Goal: Task Accomplishment & Management: Manage account settings

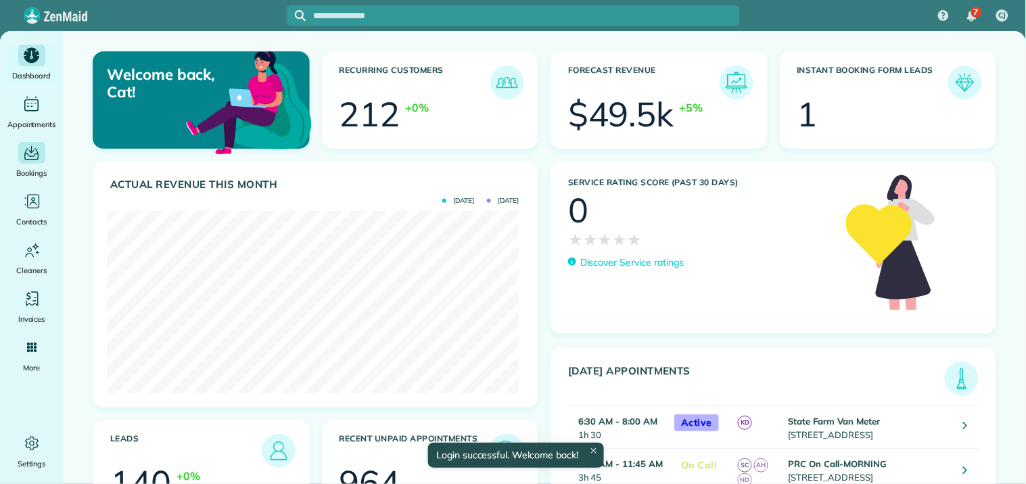
scroll to position [183, 411]
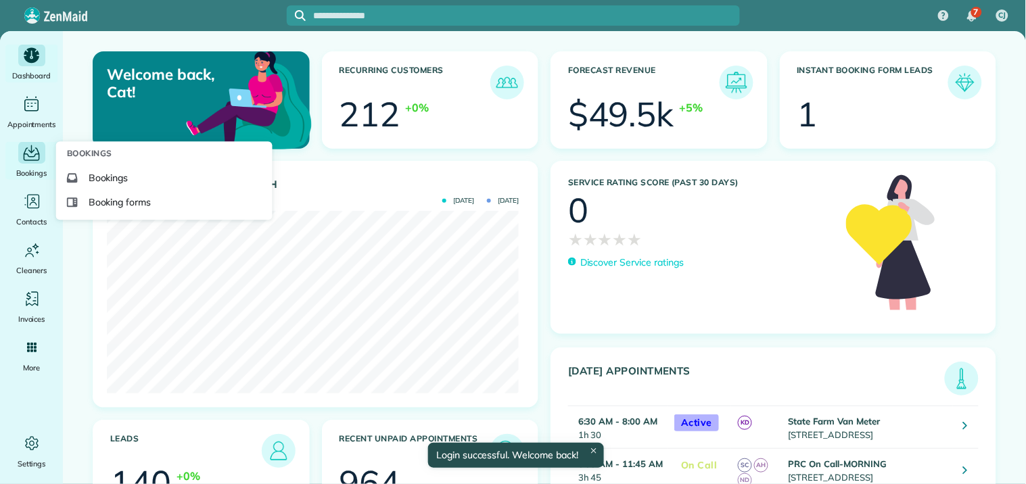
click at [28, 166] on span "Bookings" at bounding box center [31, 173] width 31 height 14
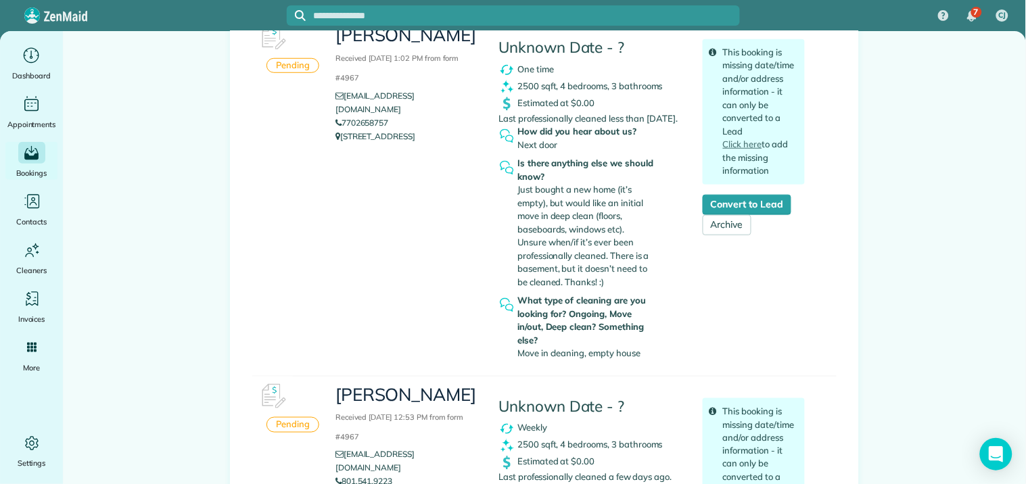
scroll to position [225, 0]
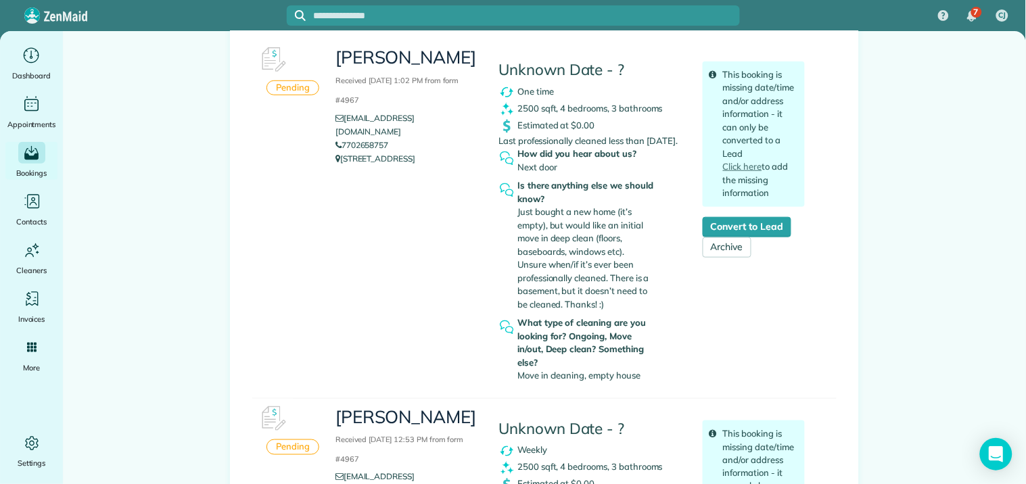
drag, startPoint x: 338, startPoint y: 154, endPoint x: 387, endPoint y: 187, distance: 59.3
click at [387, 187] on div "Stephanie Wilcox Received October 07, 2025 1:02 PM from form #4967 stephanieall…" at bounding box center [570, 214] width 490 height 348
click at [302, 345] on div "Pending Stephanie Wilcox Received October 07, 2025 1:02 PM from form #4967 step…" at bounding box center [544, 219] width 584 height 359
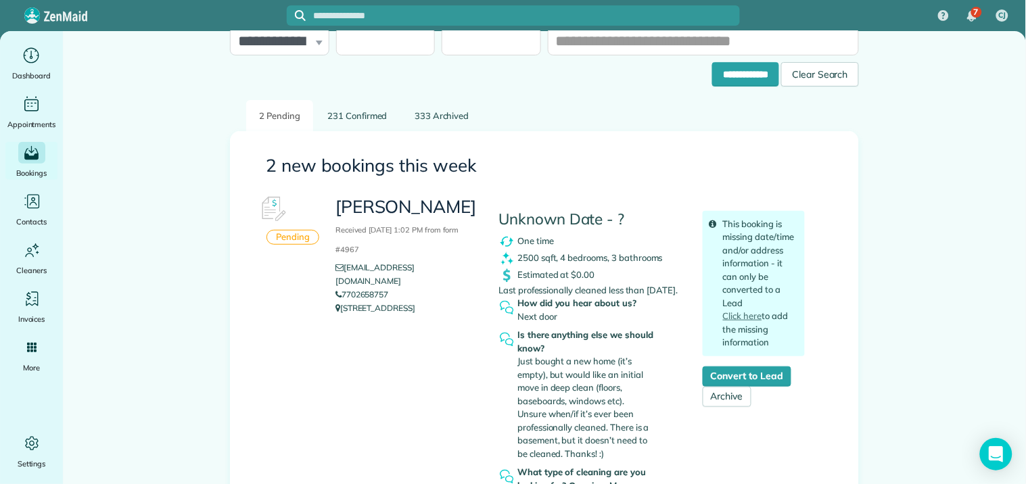
scroll to position [75, 0]
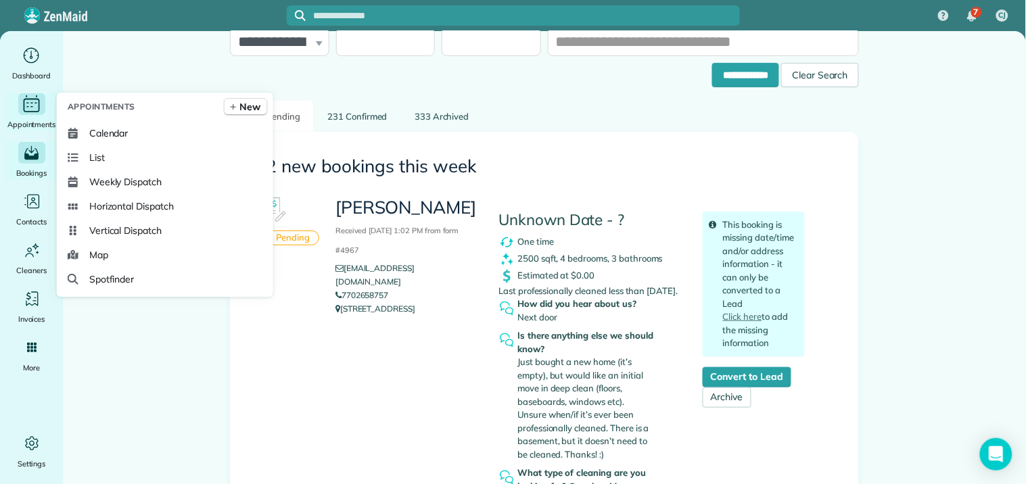
click at [28, 106] on icon "Main" at bounding box center [31, 104] width 21 height 20
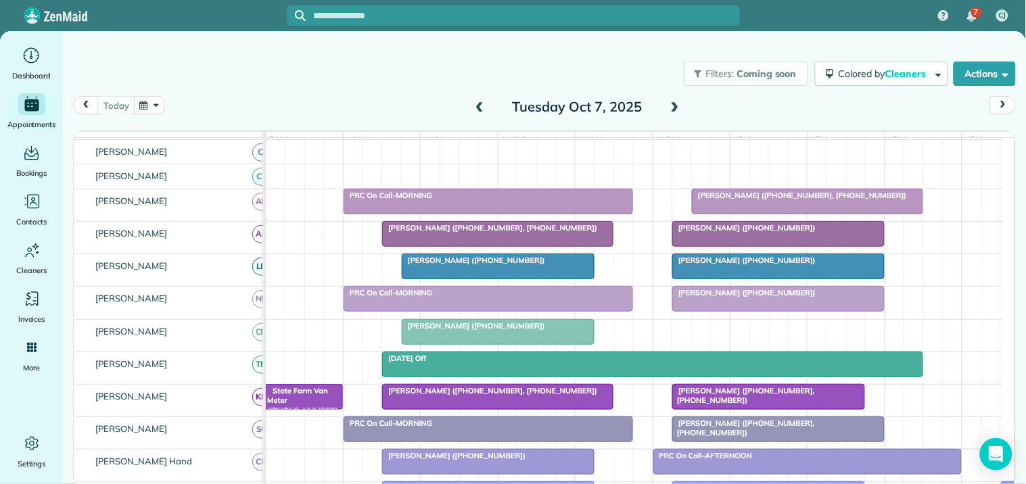
scroll to position [225, 0]
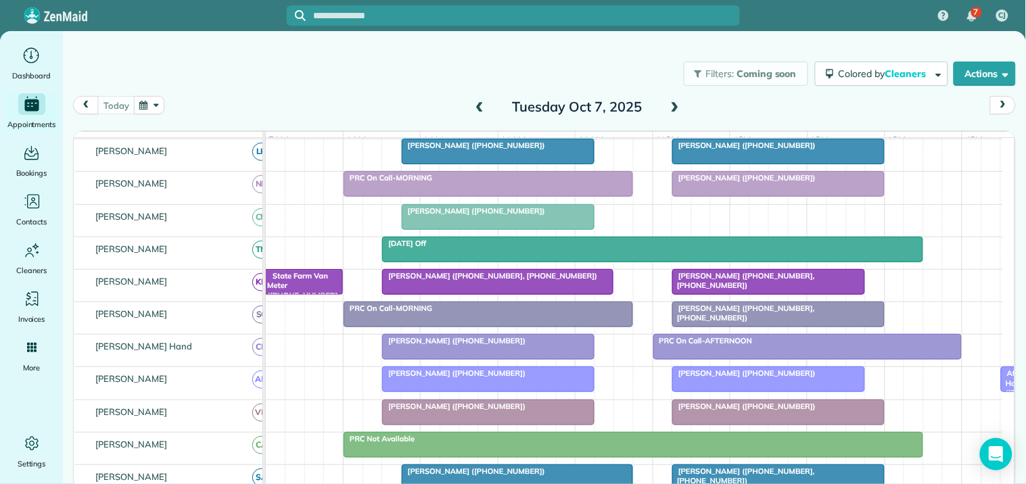
click at [674, 106] on span at bounding box center [675, 107] width 15 height 12
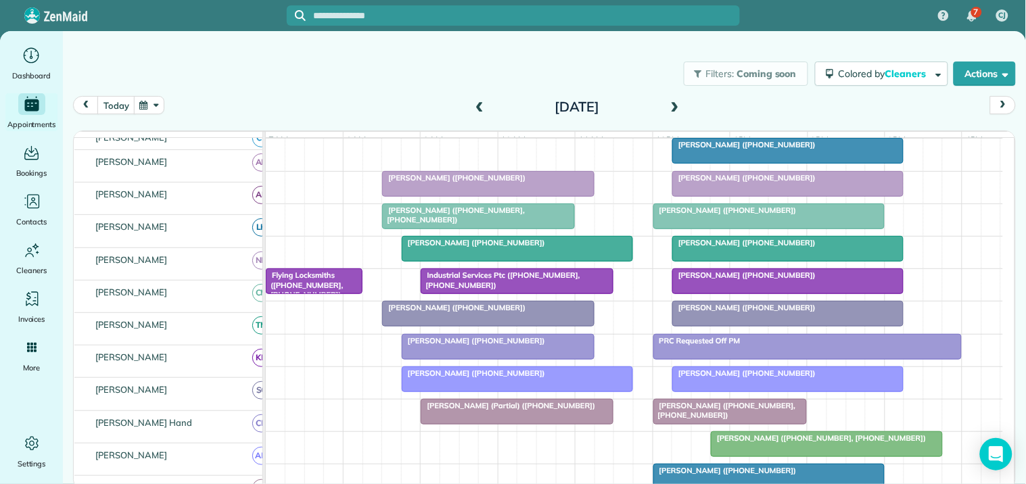
scroll to position [252, 0]
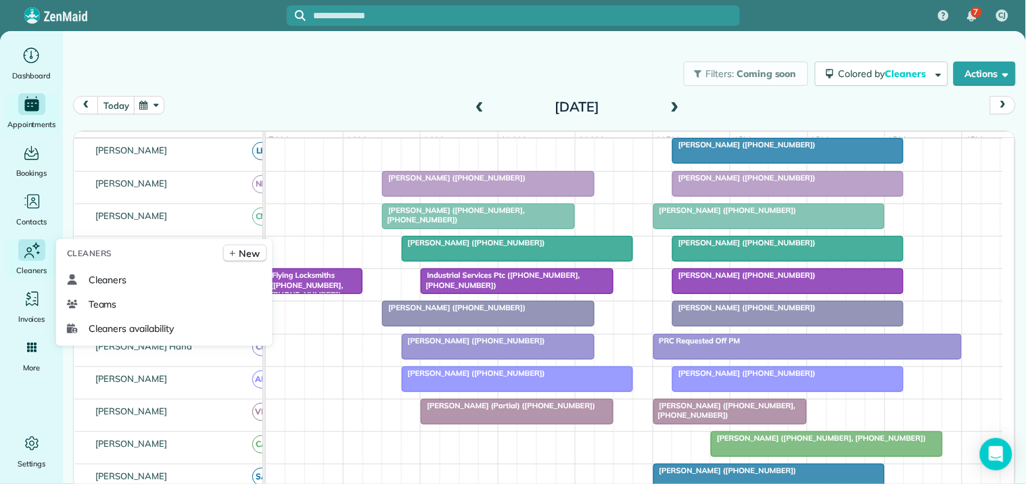
click at [30, 256] on icon "Main" at bounding box center [32, 250] width 20 height 21
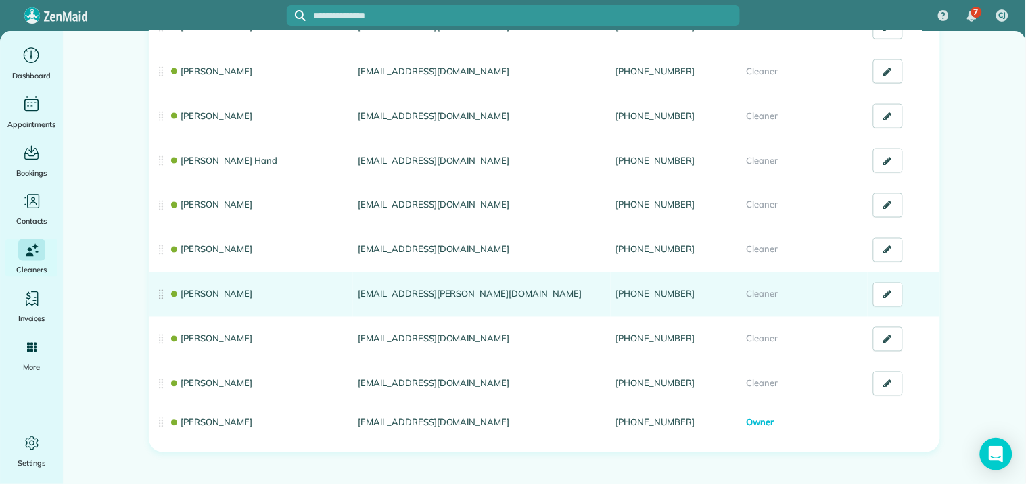
scroll to position [528, 0]
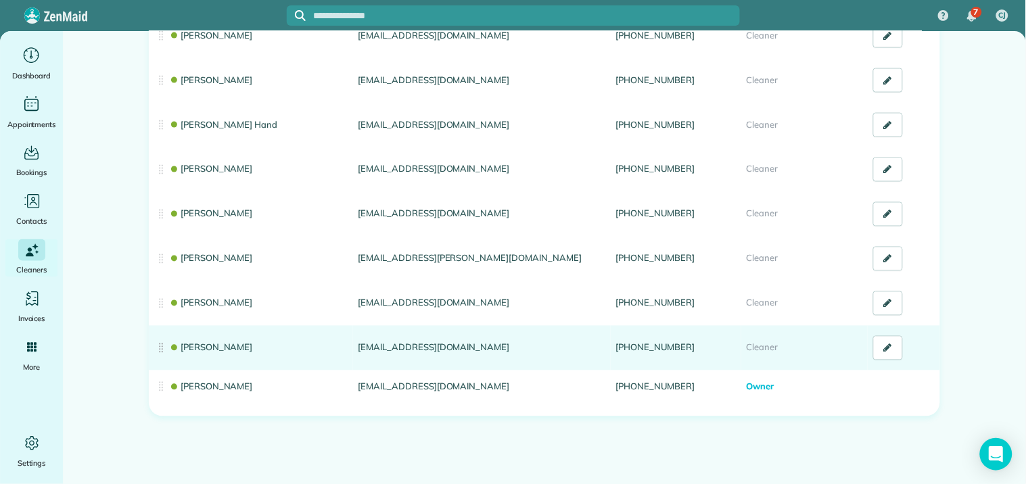
click at [199, 346] on link "Shae Morris" at bounding box center [211, 347] width 84 height 11
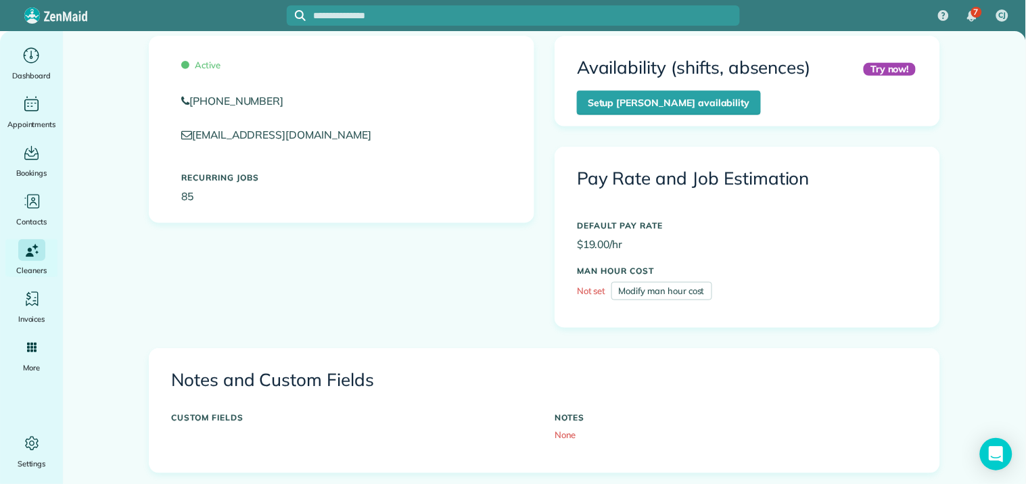
scroll to position [300, 0]
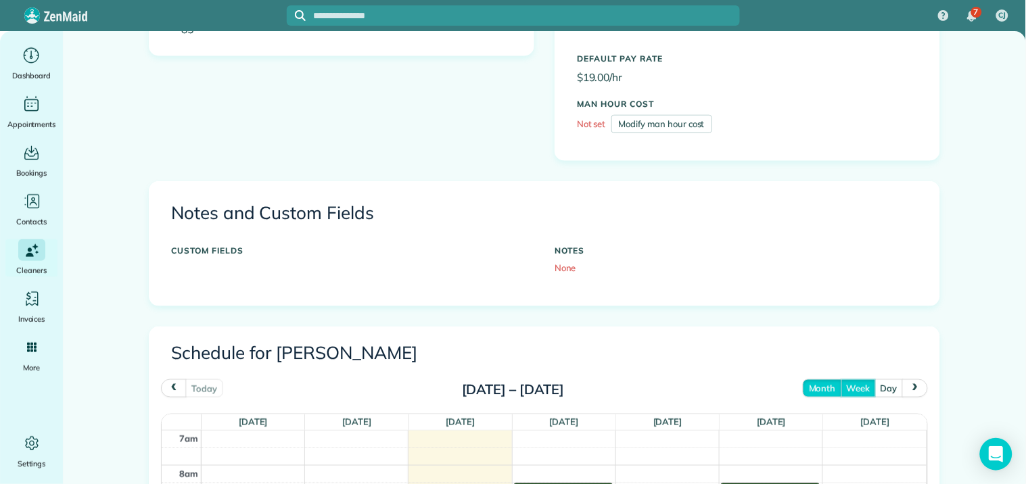
click at [823, 388] on button "month" at bounding box center [822, 388] width 39 height 18
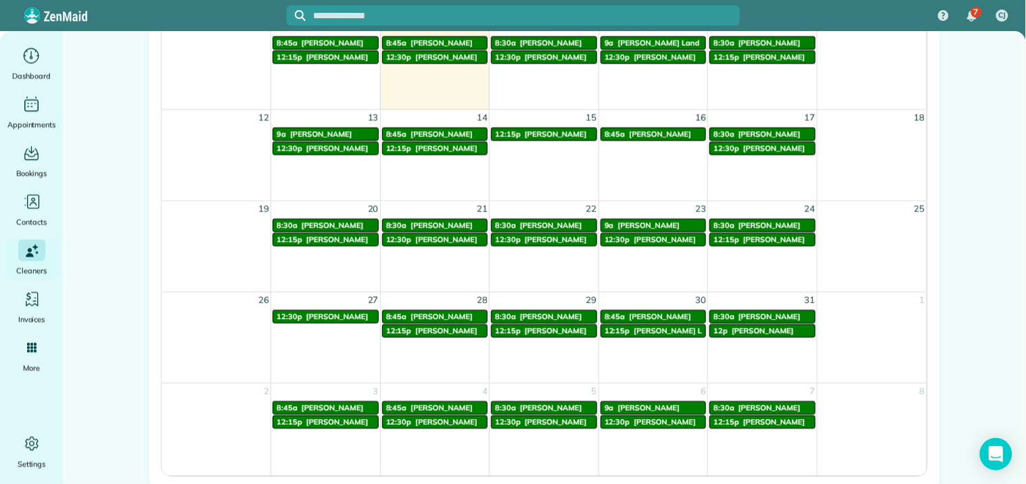
scroll to position [729, 0]
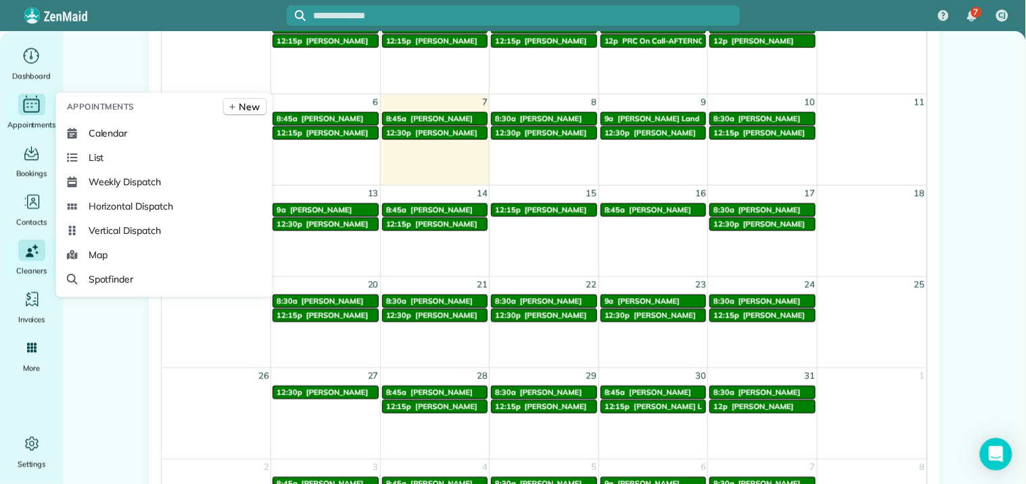
click at [16, 113] on div "Appointments" at bounding box center [32, 112] width 54 height 38
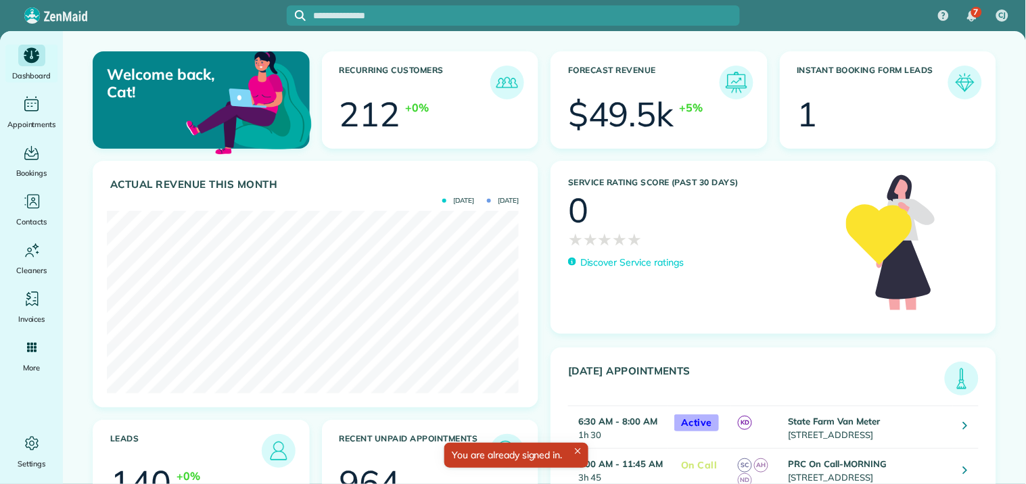
scroll to position [183, 411]
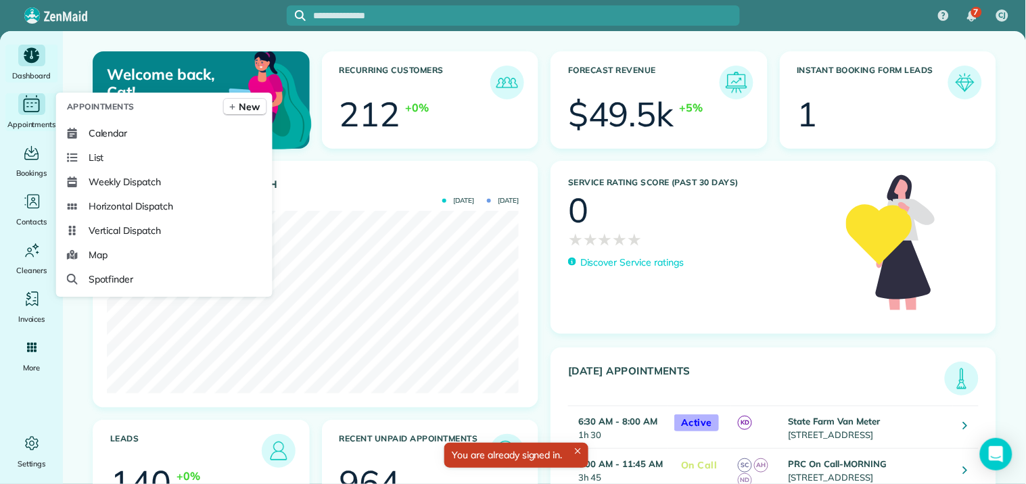
click at [25, 108] on icon "Main" at bounding box center [31, 104] width 21 height 20
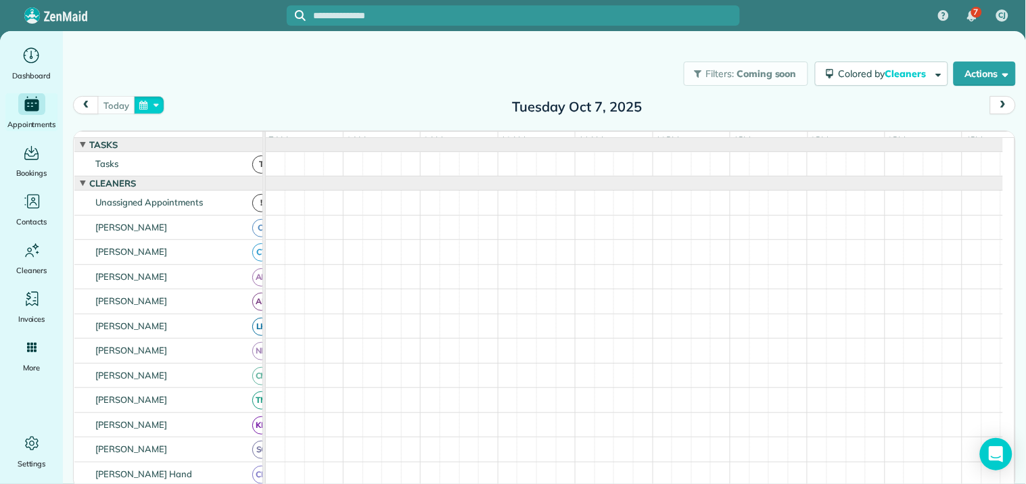
click at [144, 105] on button "button" at bounding box center [149, 105] width 31 height 18
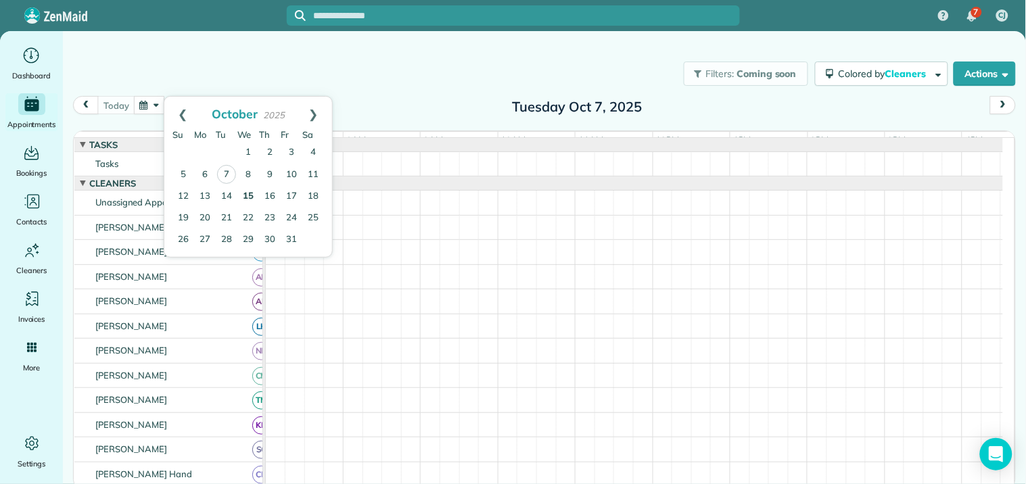
click at [245, 197] on link "15" at bounding box center [248, 197] width 22 height 22
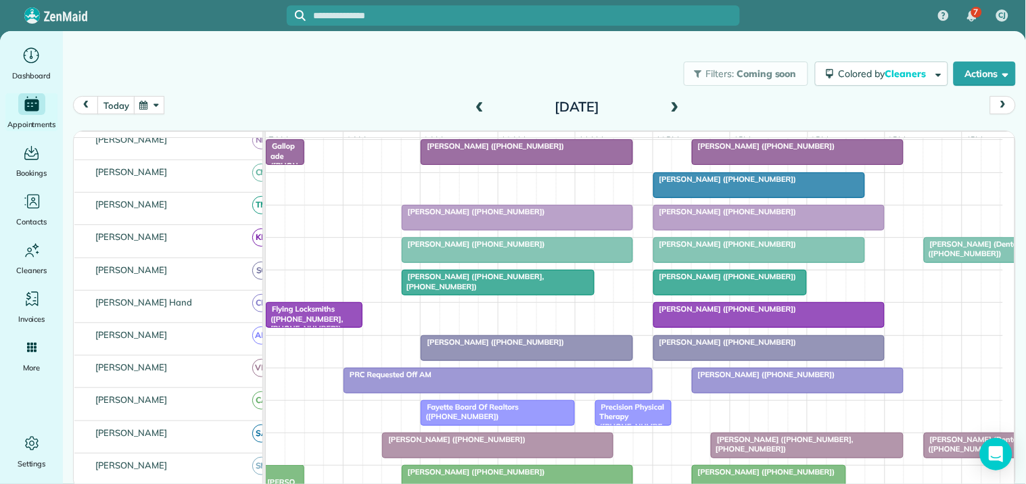
scroll to position [245, 0]
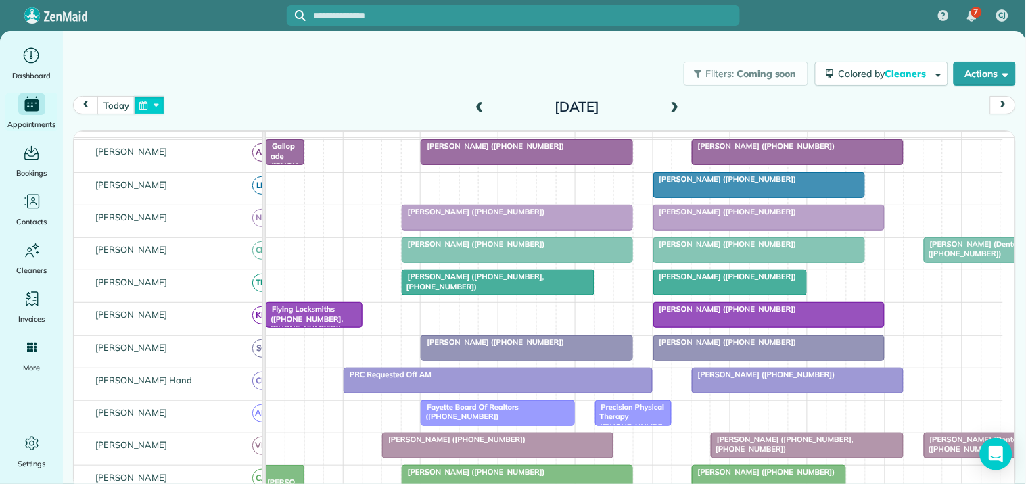
click at [152, 103] on button "button" at bounding box center [149, 105] width 31 height 18
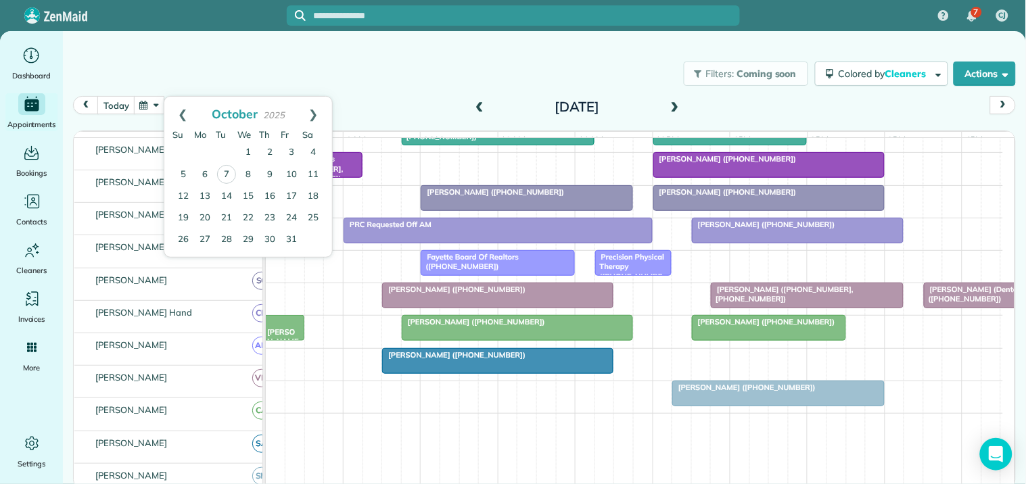
scroll to position [395, 0]
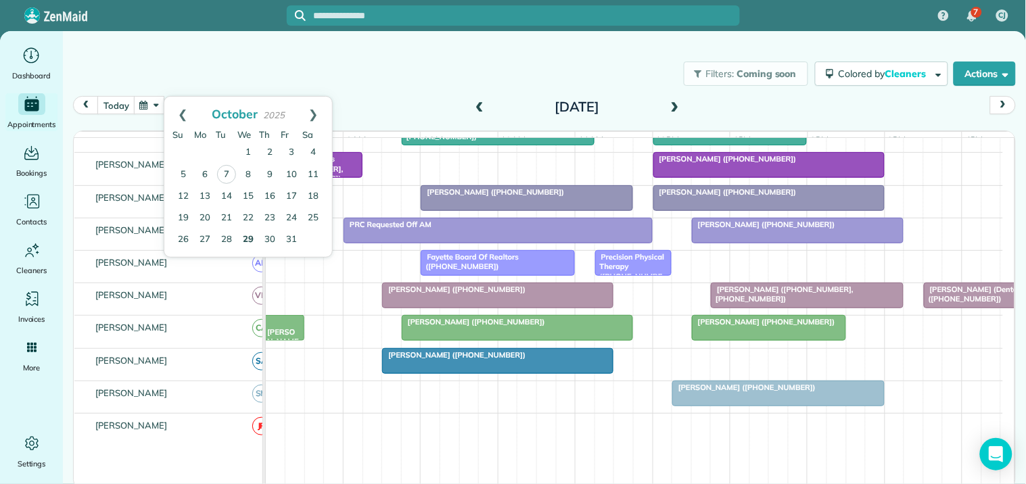
click at [247, 238] on link "29" at bounding box center [248, 240] width 22 height 22
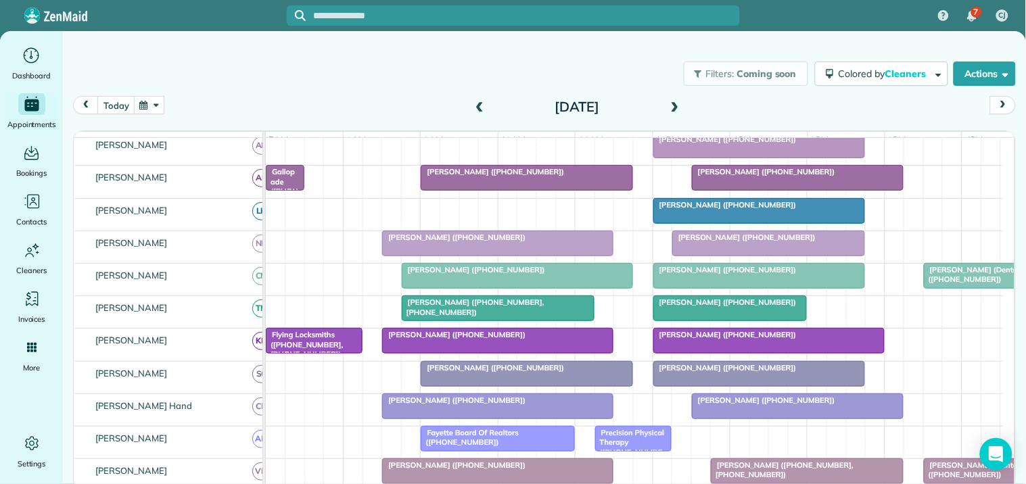
scroll to position [0, 0]
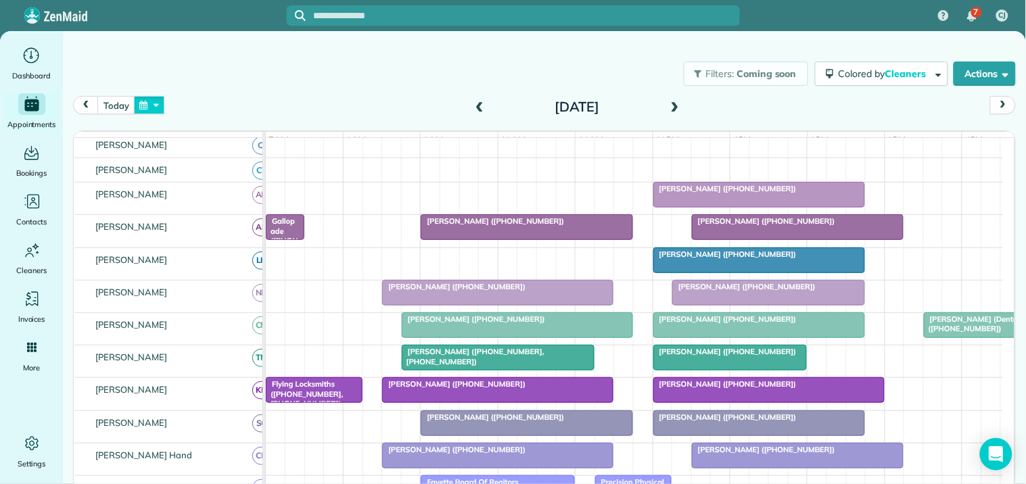
click at [139, 102] on button "button" at bounding box center [149, 105] width 31 height 18
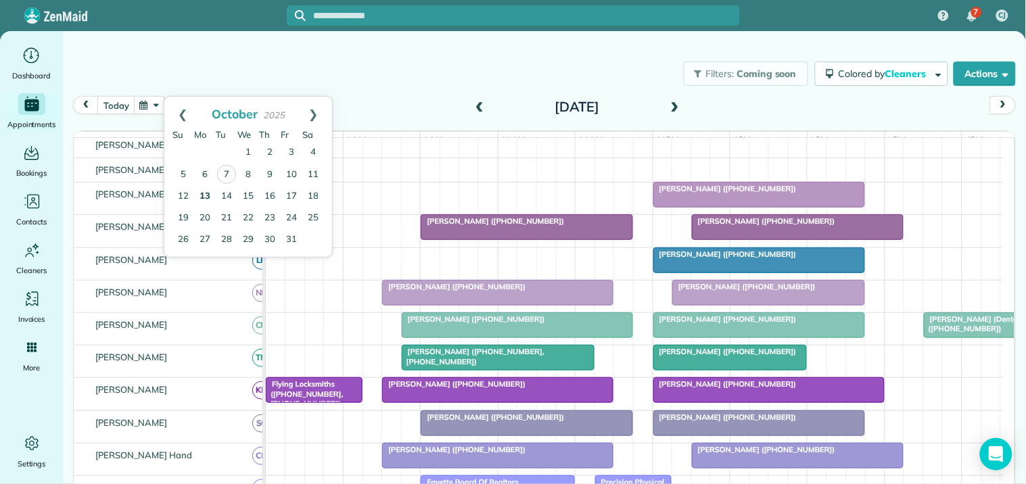
click at [205, 197] on link "13" at bounding box center [205, 197] width 22 height 22
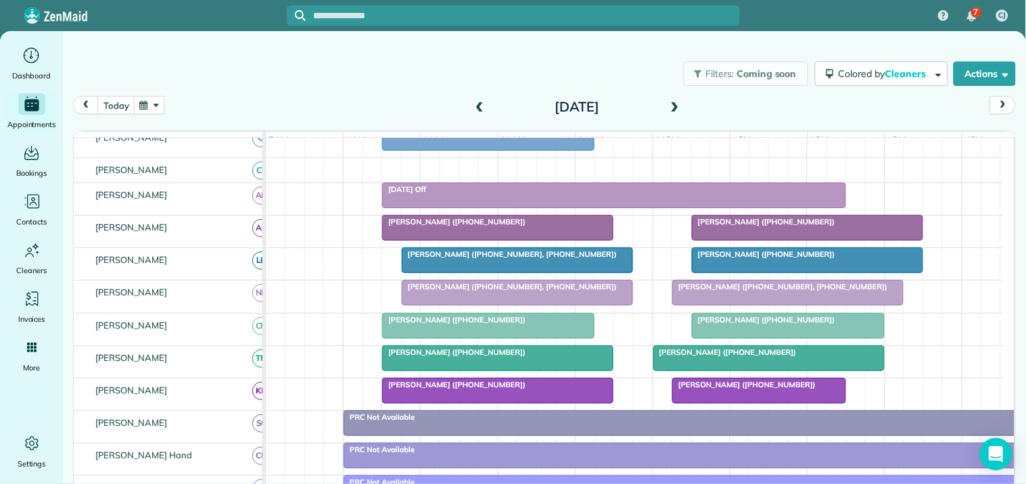
click at [672, 436] on div at bounding box center [691, 423] width 694 height 24
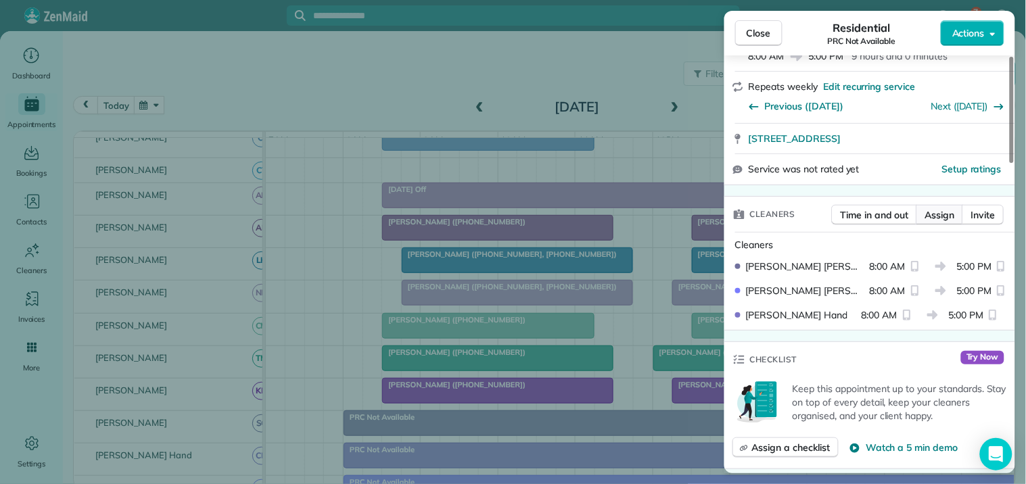
click at [943, 213] on span "Assign" at bounding box center [940, 215] width 30 height 14
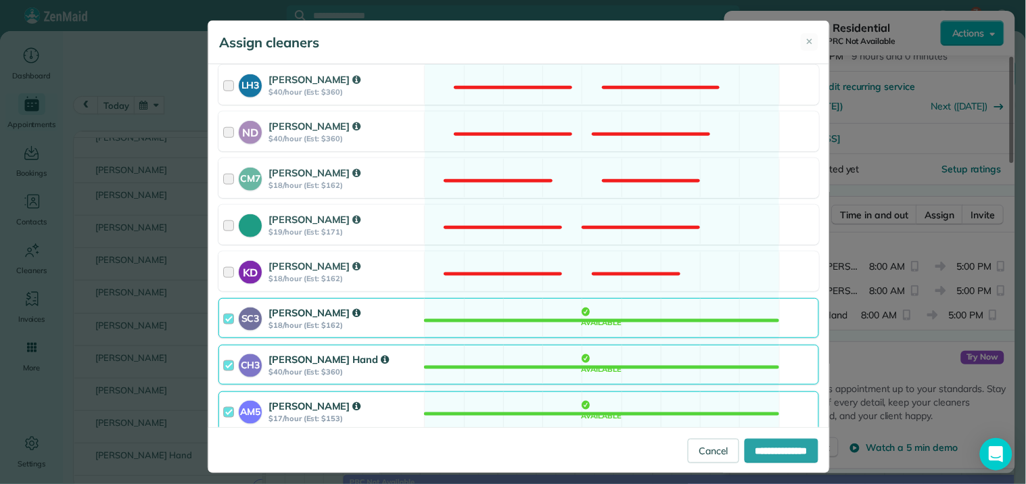
click at [558, 325] on div "SC3 Stephanie Cruz $18/hour (Est: $162) Available" at bounding box center [518, 318] width 601 height 40
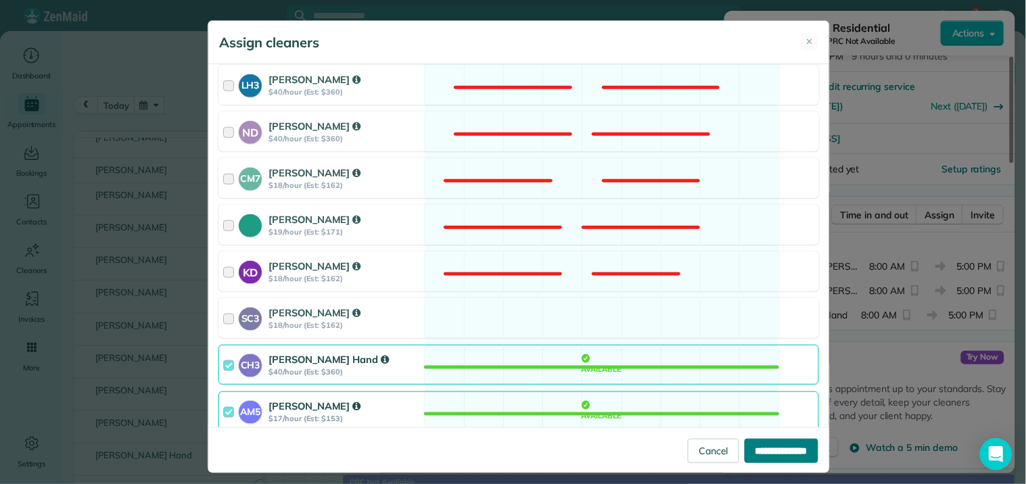
click at [754, 456] on input "**********" at bounding box center [782, 451] width 74 height 24
type input "**********"
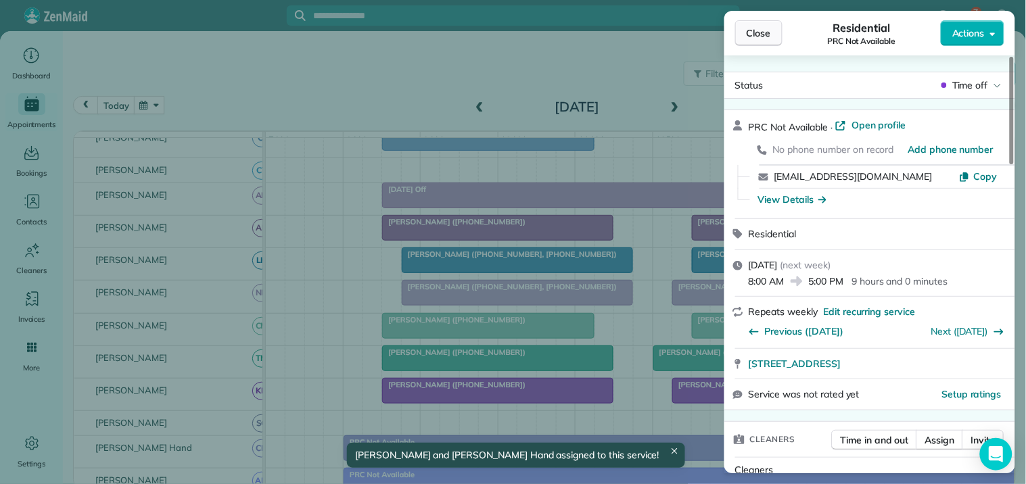
click at [778, 32] on button "Close" at bounding box center [758, 33] width 47 height 26
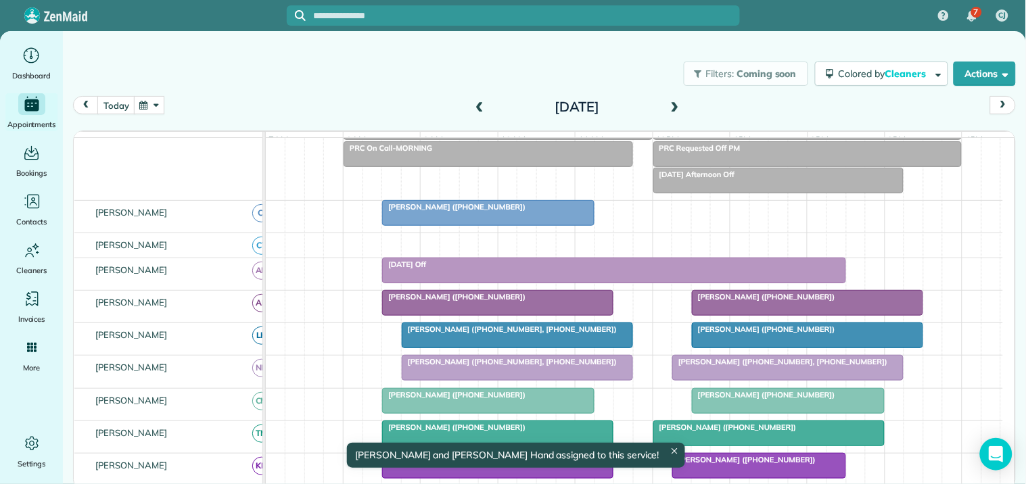
click at [499, 225] on div at bounding box center [488, 213] width 211 height 24
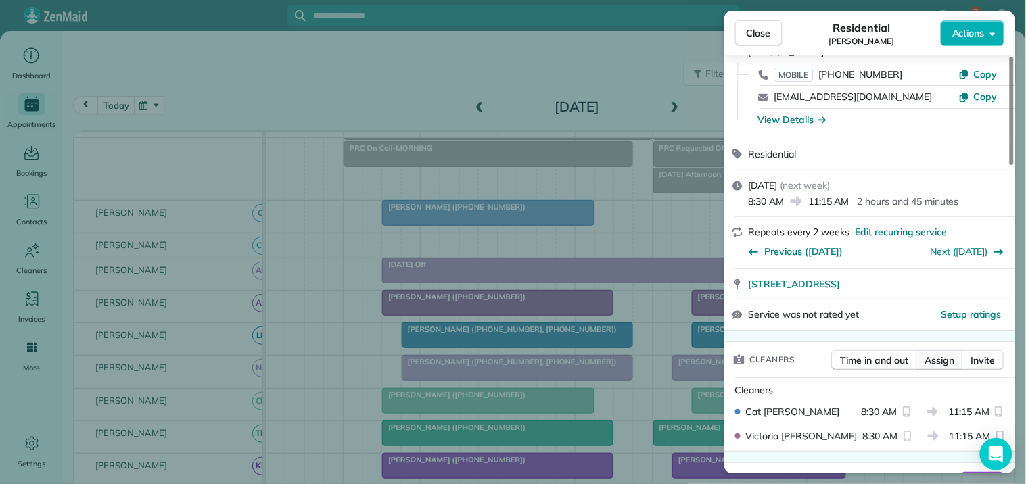
click at [941, 361] on span "Assign" at bounding box center [940, 361] width 30 height 14
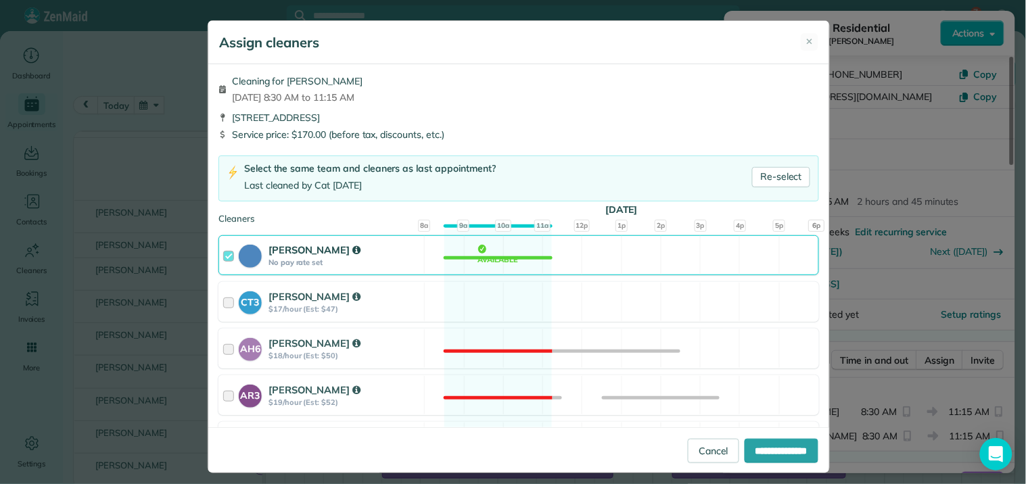
click at [494, 257] on div "Cat Jacobson No pay rate set Available" at bounding box center [518, 255] width 601 height 40
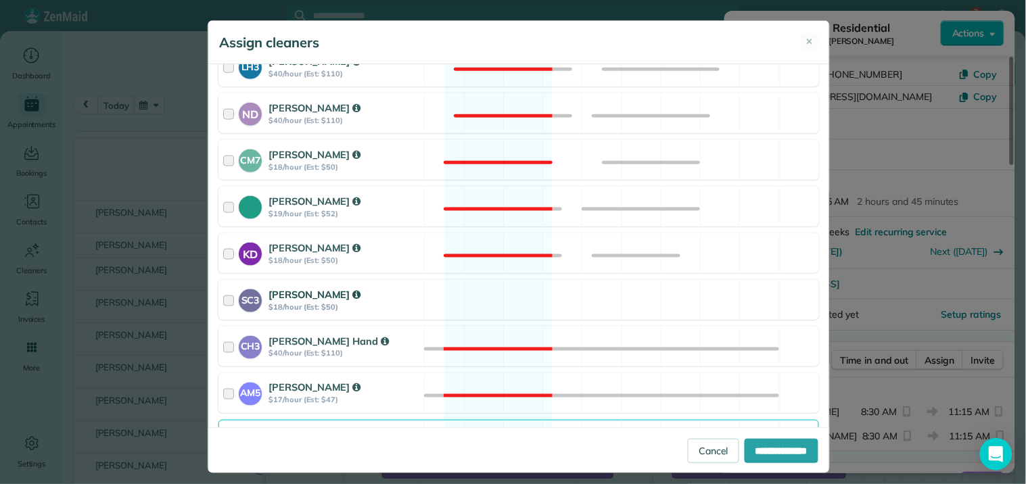
click at [480, 307] on div "SC3 Stephanie Cruz $18/hour (Est: $50) Available" at bounding box center [518, 300] width 601 height 40
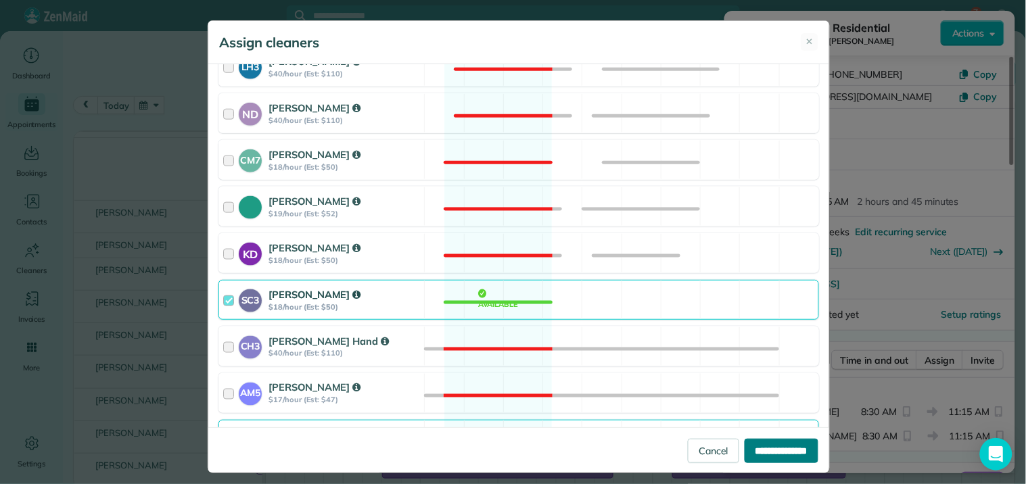
click at [776, 453] on input "**********" at bounding box center [782, 451] width 74 height 24
type input "**********"
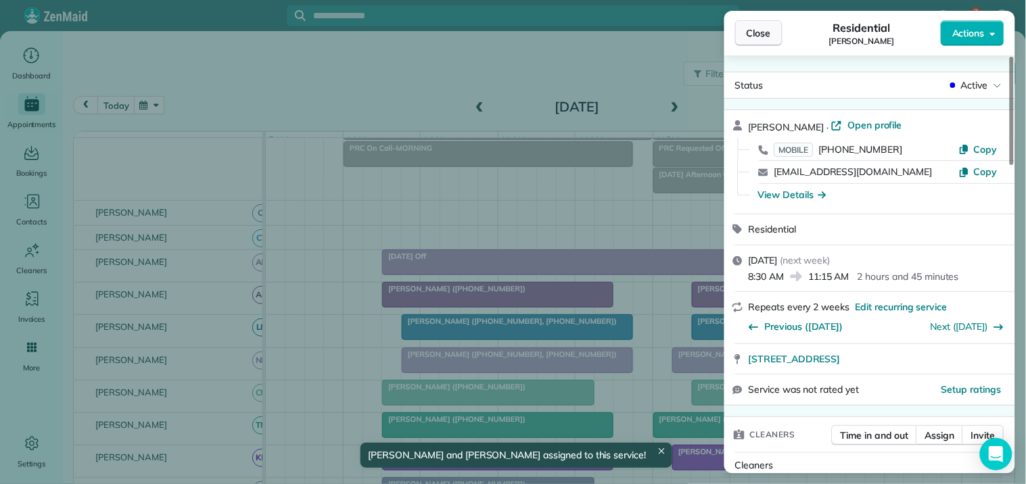
click at [770, 27] on span "Close" at bounding box center [759, 33] width 24 height 14
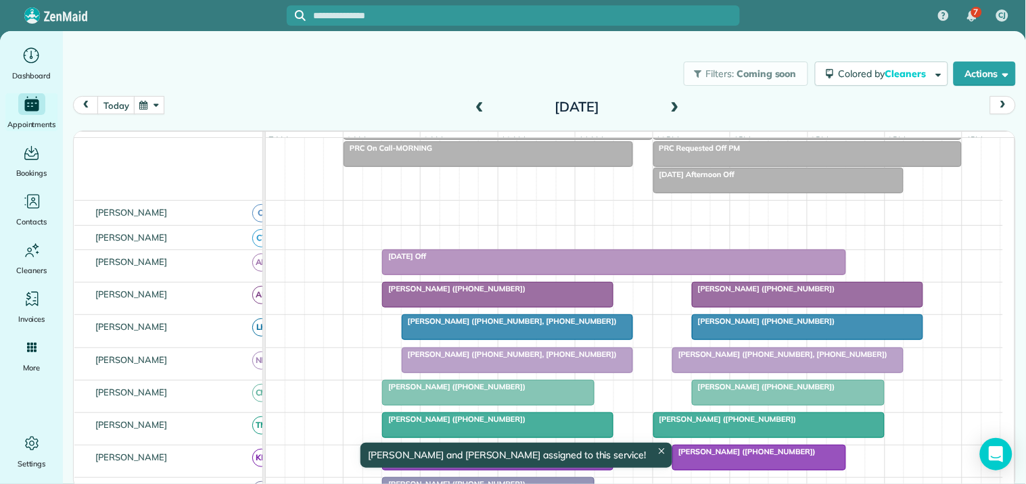
click at [741, 164] on div at bounding box center [808, 154] width 308 height 24
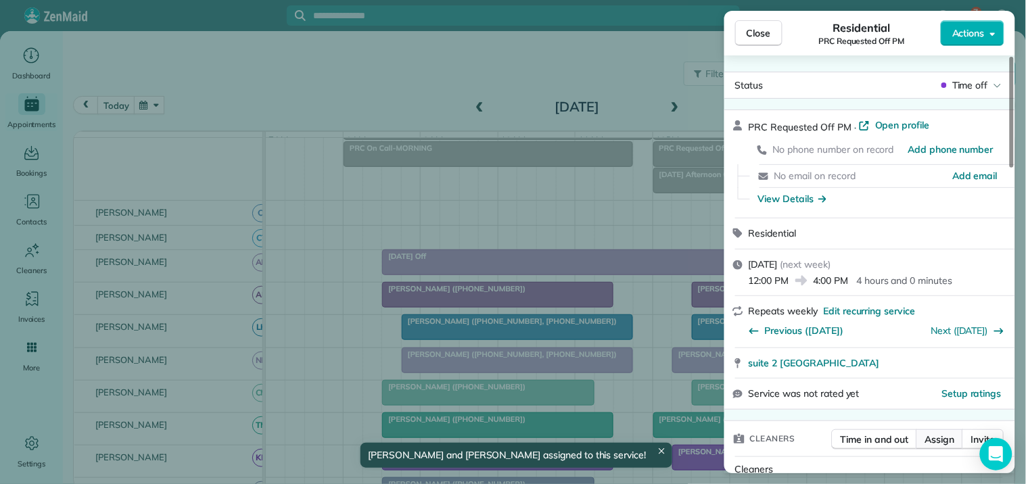
click at [945, 441] on span "Assign" at bounding box center [940, 440] width 30 height 14
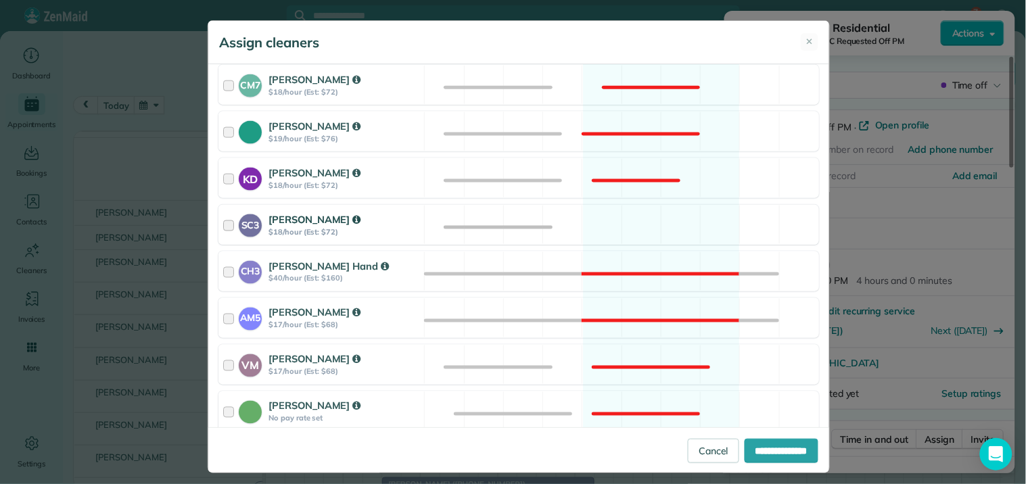
click at [642, 225] on div "SC3 Stephanie Cruz $18/hour (Est: $72) Available" at bounding box center [518, 225] width 601 height 40
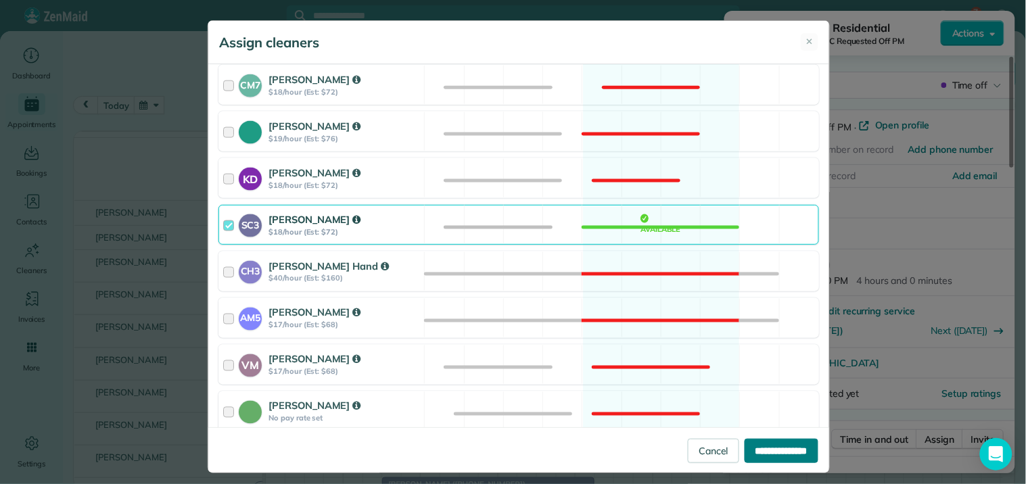
click at [755, 450] on input "**********" at bounding box center [782, 451] width 74 height 24
type input "**********"
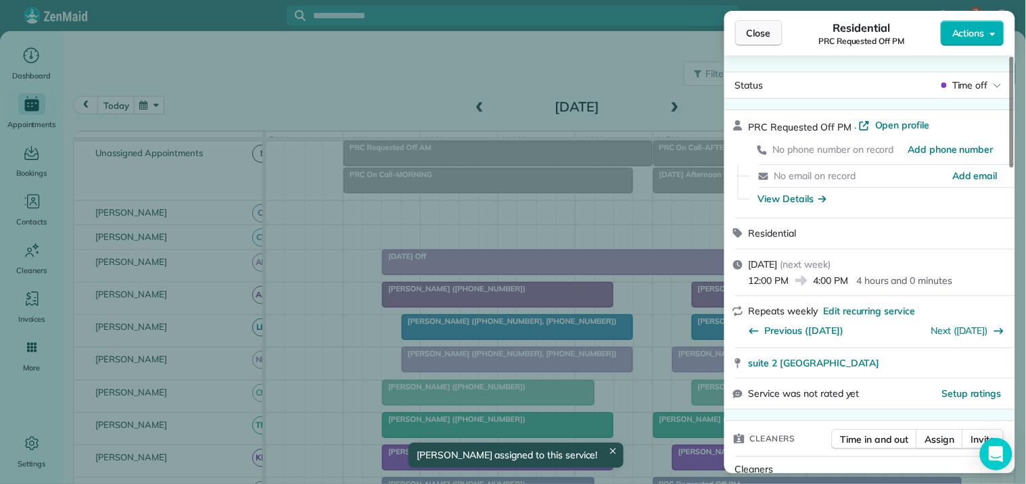
click at [775, 23] on button "Close" at bounding box center [758, 33] width 47 height 26
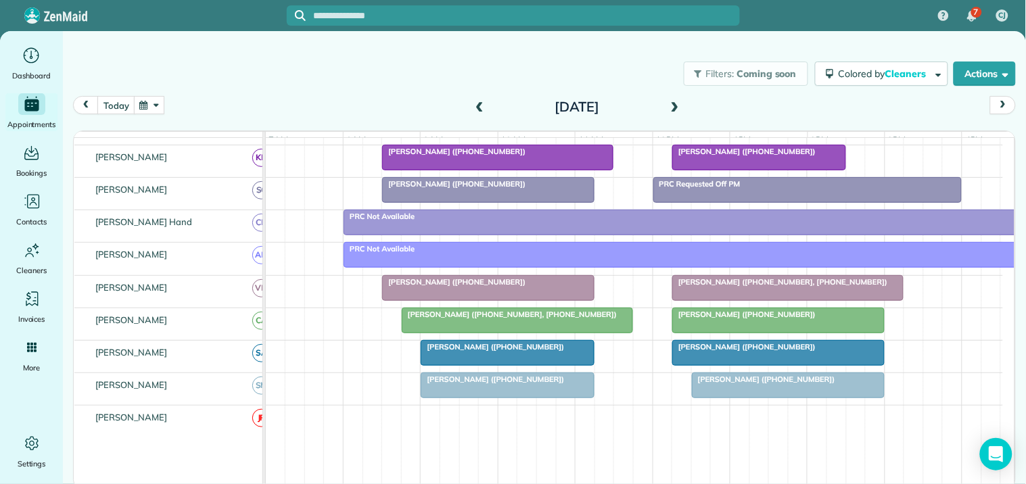
click at [674, 101] on span at bounding box center [675, 107] width 15 height 12
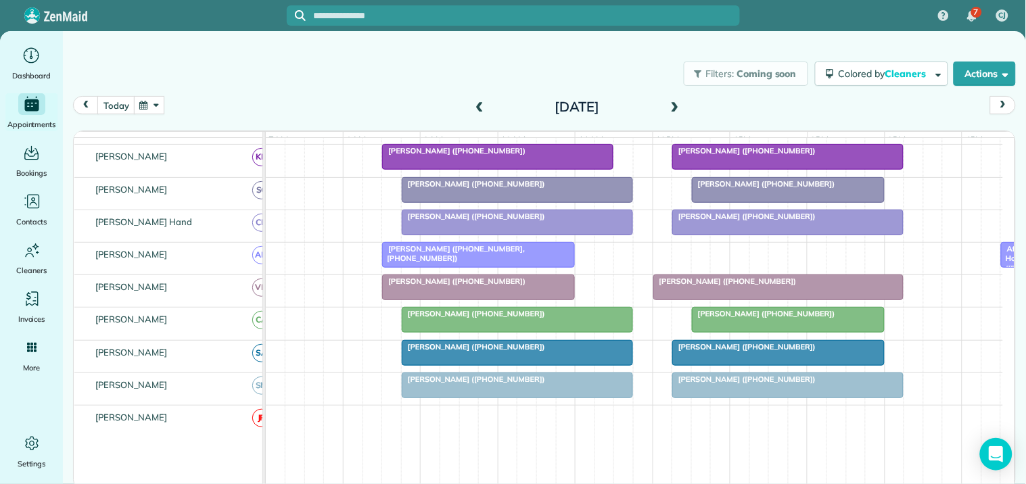
click at [674, 101] on span at bounding box center [675, 107] width 15 height 12
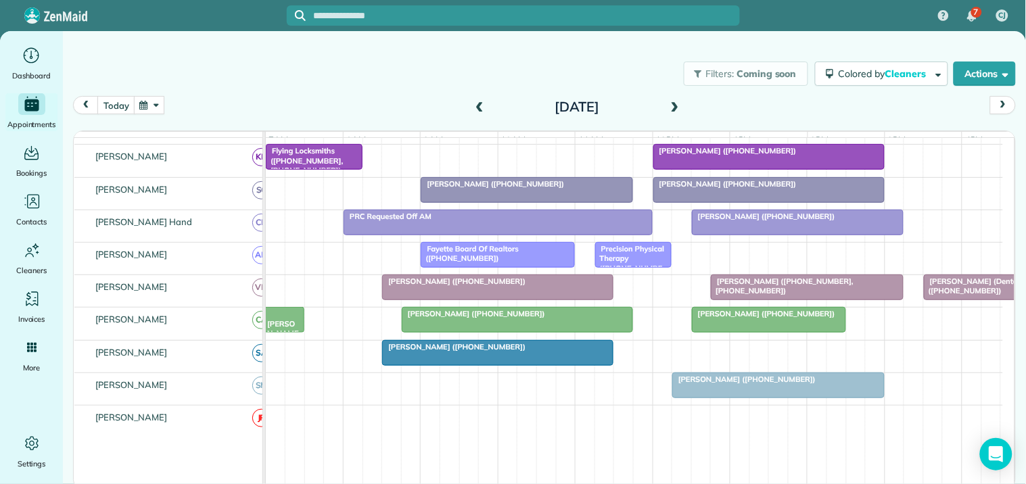
scroll to position [253, 0]
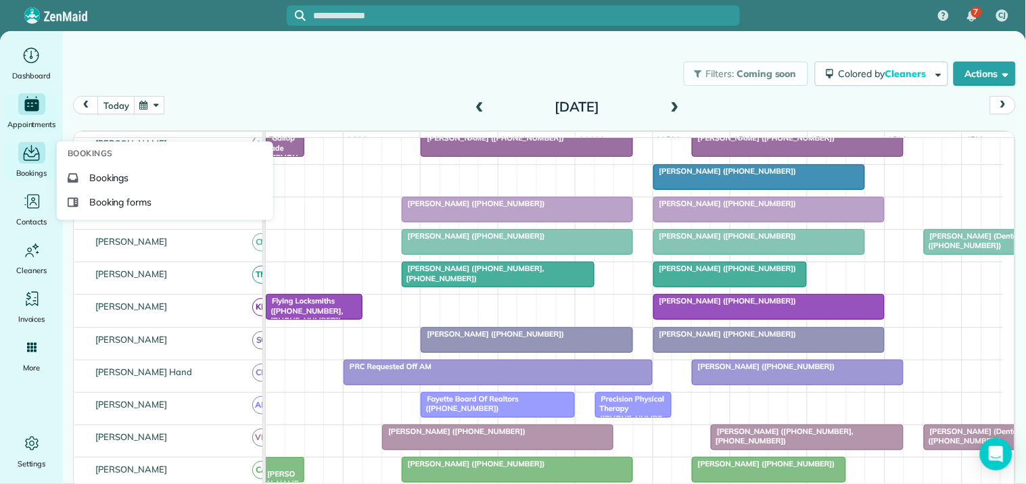
click at [38, 158] on icon "Main" at bounding box center [31, 153] width 21 height 20
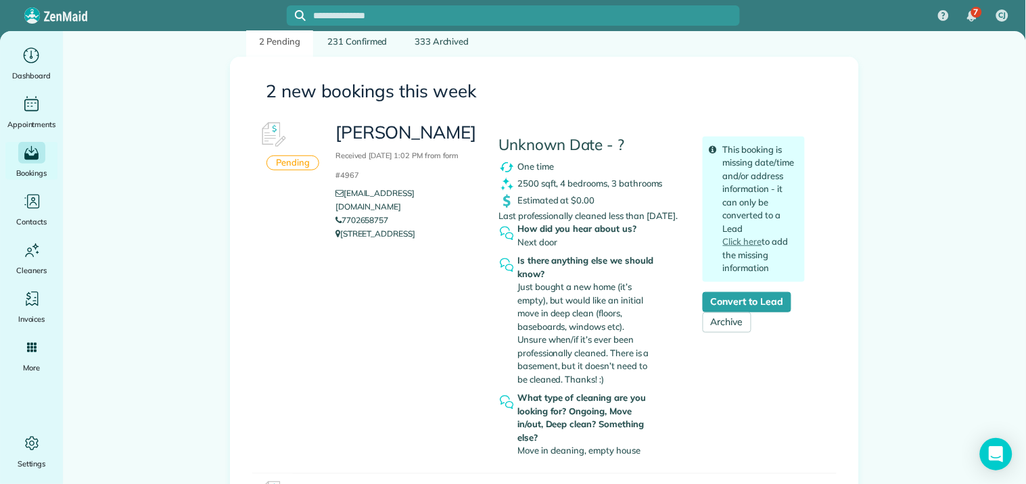
scroll to position [375, 0]
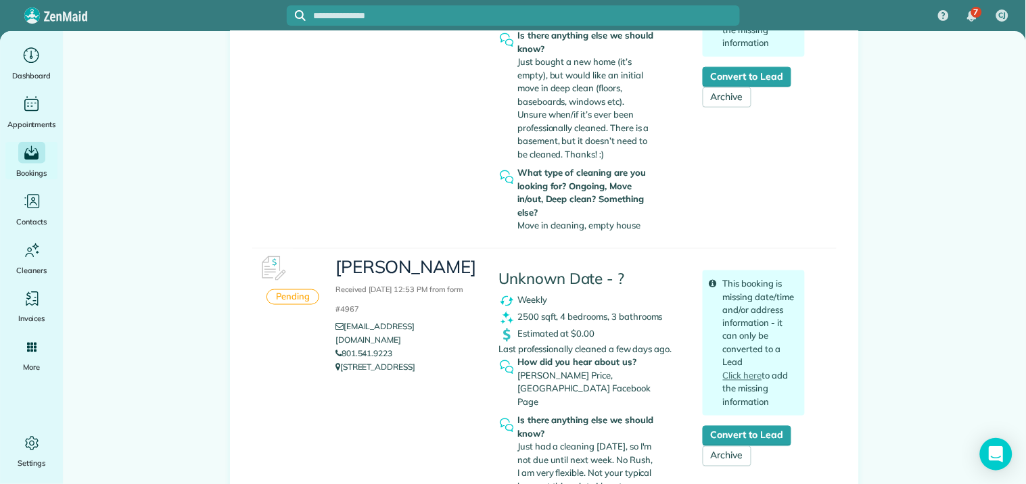
click at [400, 187] on div "[PERSON_NAME] Received [DATE] 1:02 PM from form #4967 [EMAIL_ADDRESS][DOMAIN_NA…" at bounding box center [570, 64] width 490 height 348
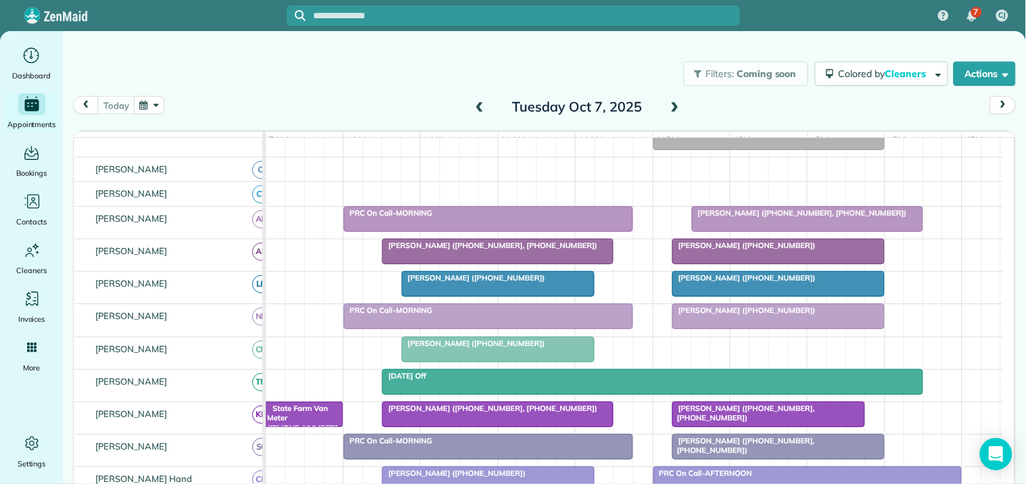
scroll to position [225, 0]
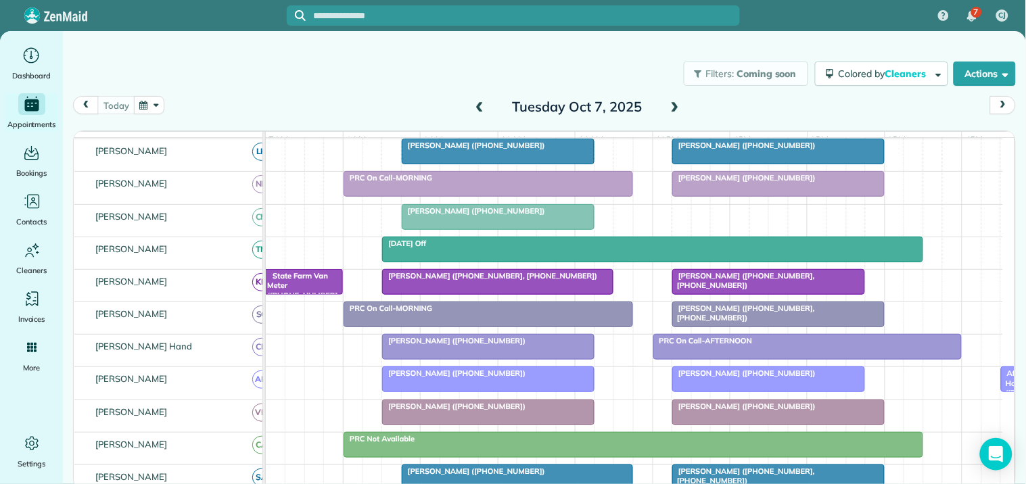
click at [675, 103] on span at bounding box center [675, 107] width 15 height 12
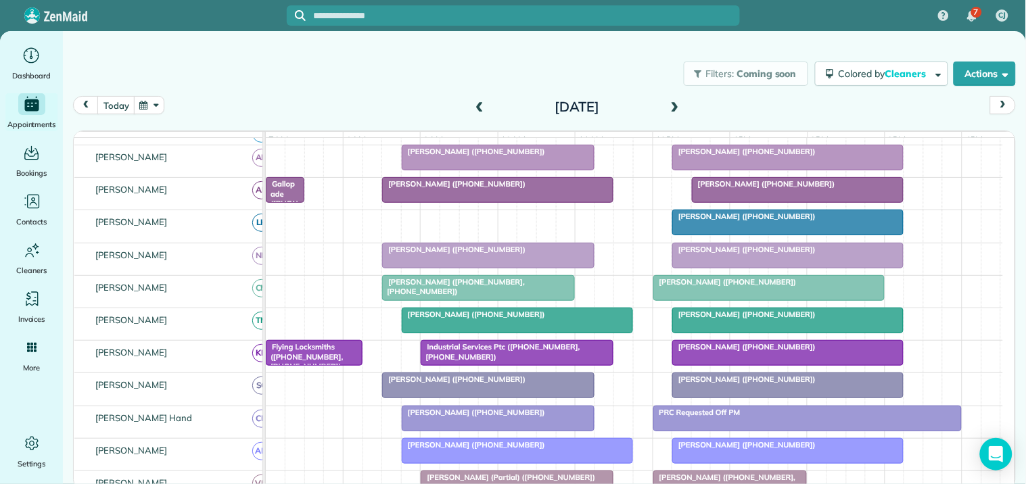
scroll to position [177, 0]
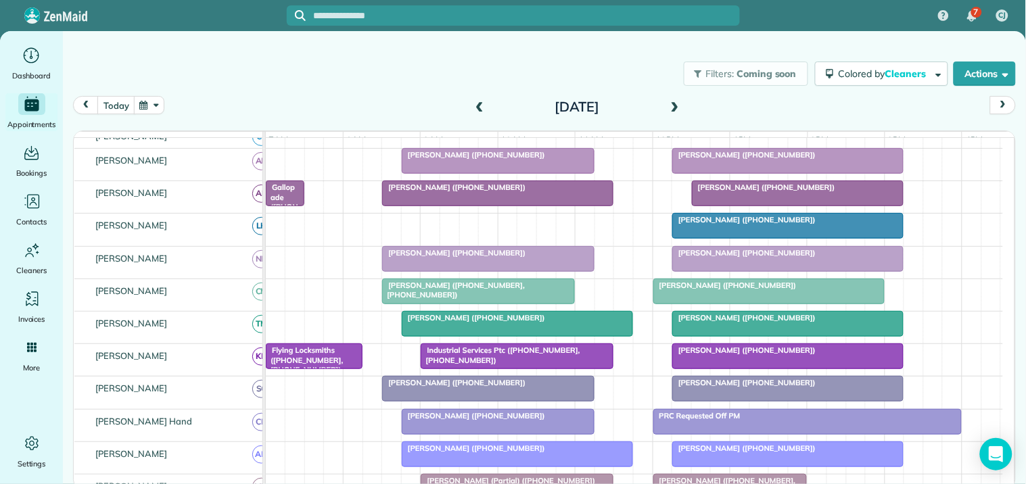
click at [674, 106] on span at bounding box center [675, 107] width 15 height 12
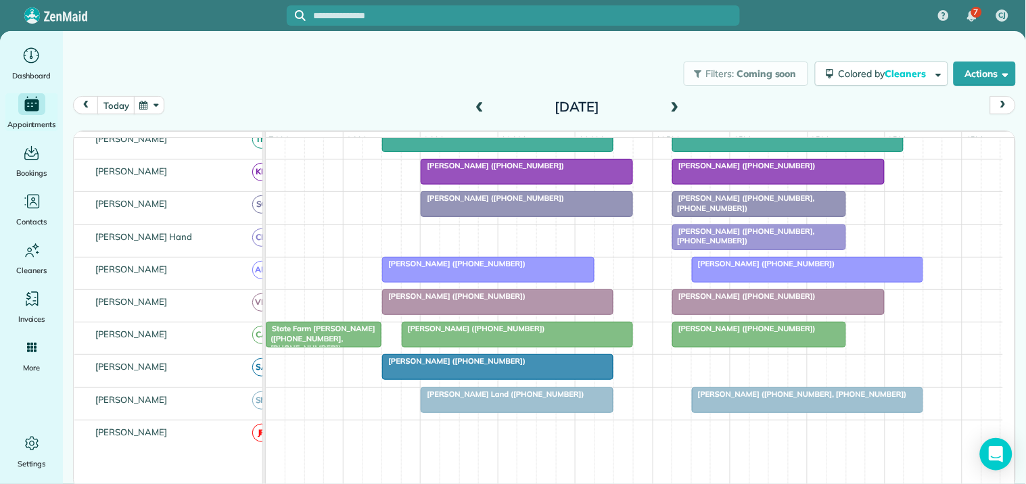
scroll to position [0, 0]
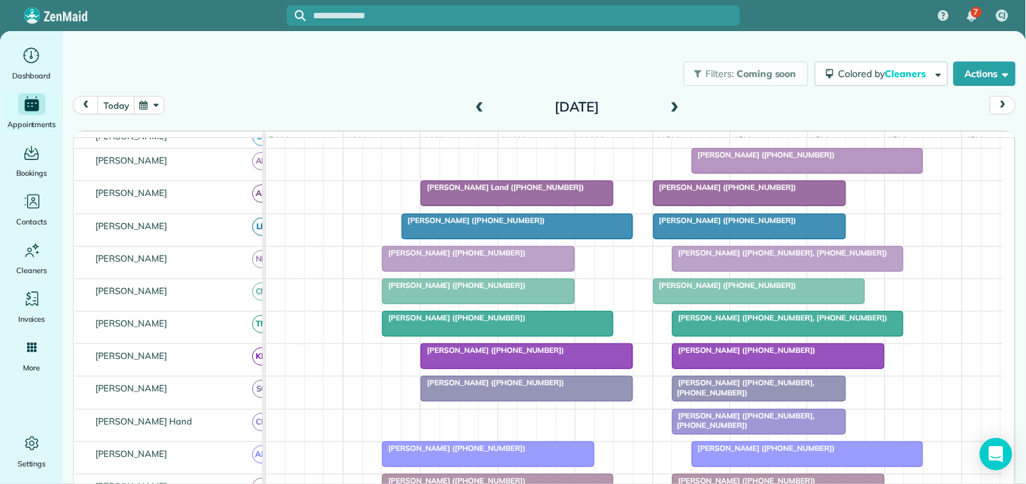
click at [679, 102] on span at bounding box center [675, 107] width 15 height 12
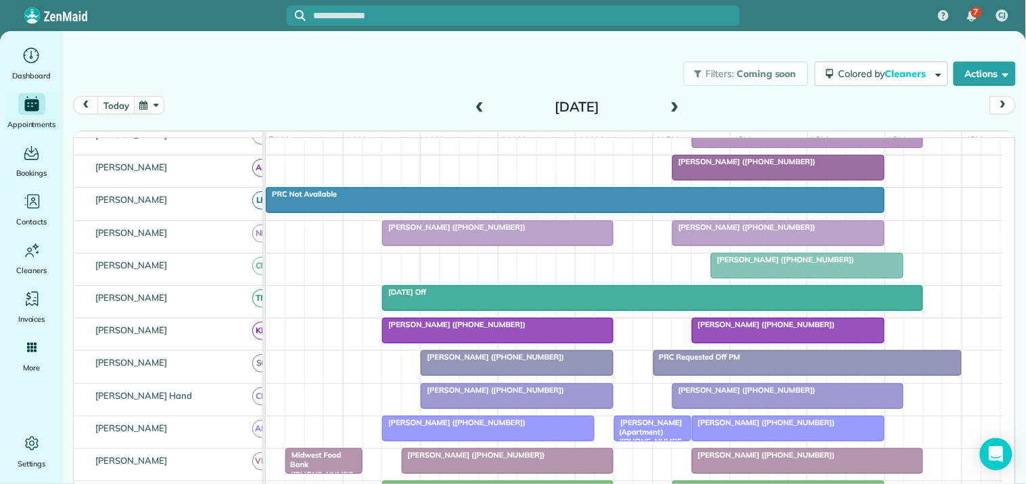
scroll to position [177, 0]
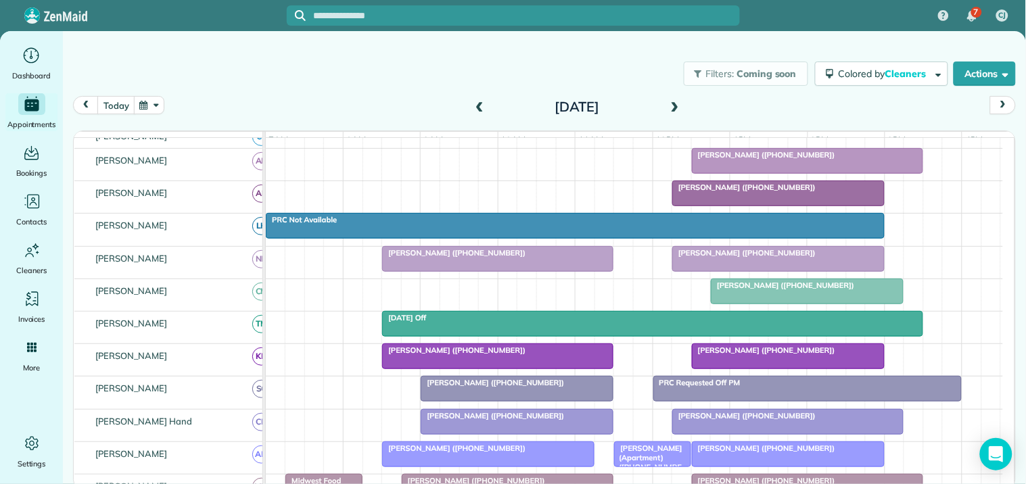
click at [418, 49] on div "Filters: Coming soon Colored by Cleaners Color by Cleaner Color by Team Color b…" at bounding box center [544, 238] width 963 height 414
click at [404, 97] on div "today Friday Oct 10, 2025" at bounding box center [544, 109] width 943 height 26
click at [154, 104] on button "button" at bounding box center [149, 105] width 31 height 18
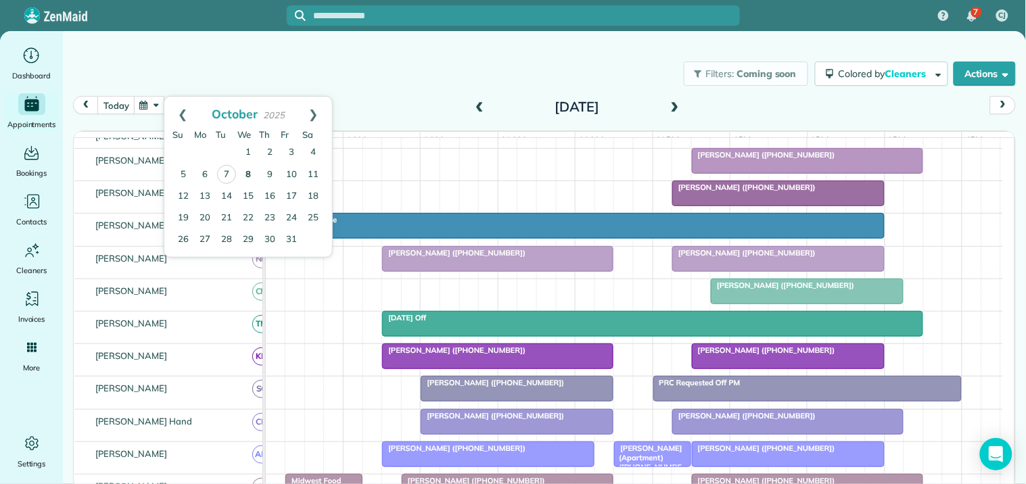
click at [250, 170] on link "8" at bounding box center [248, 175] width 22 height 22
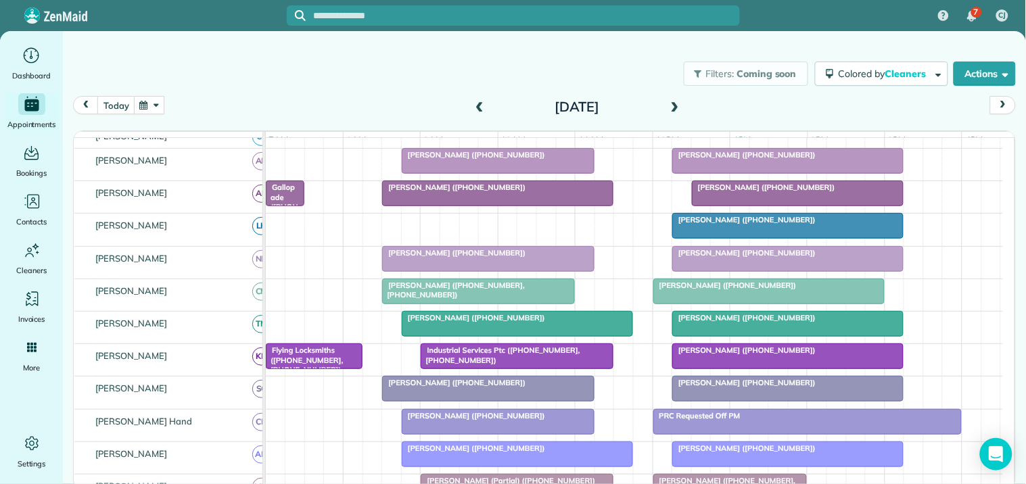
click at [154, 105] on button "button" at bounding box center [149, 105] width 31 height 18
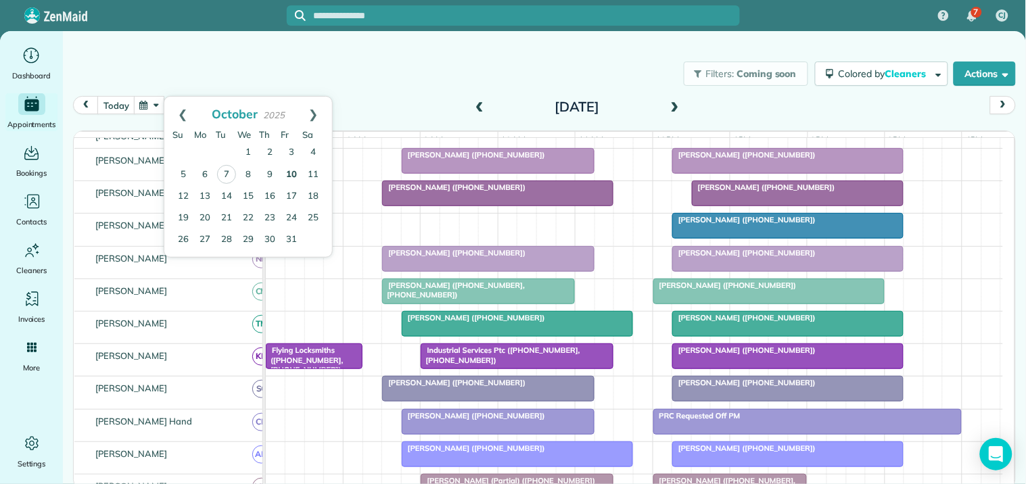
click at [291, 174] on link "10" at bounding box center [292, 175] width 22 height 22
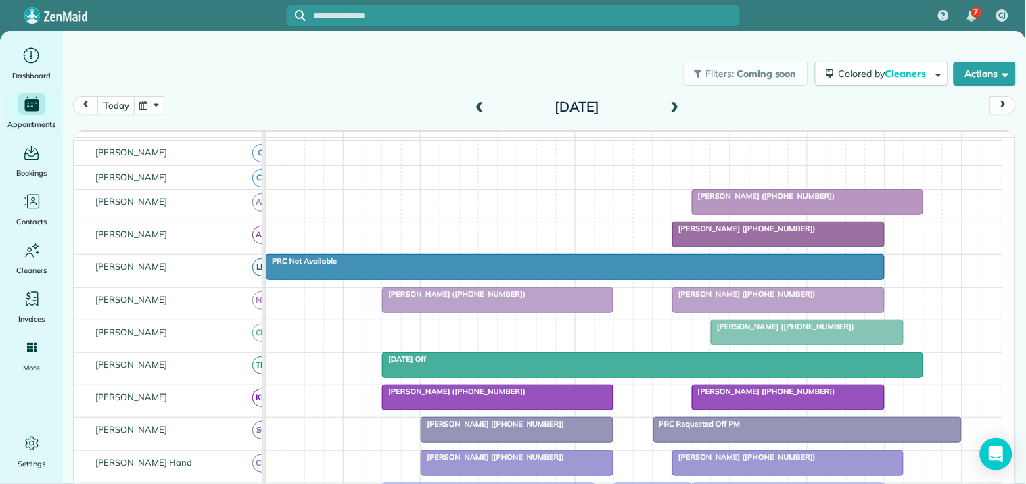
scroll to position [102, 0]
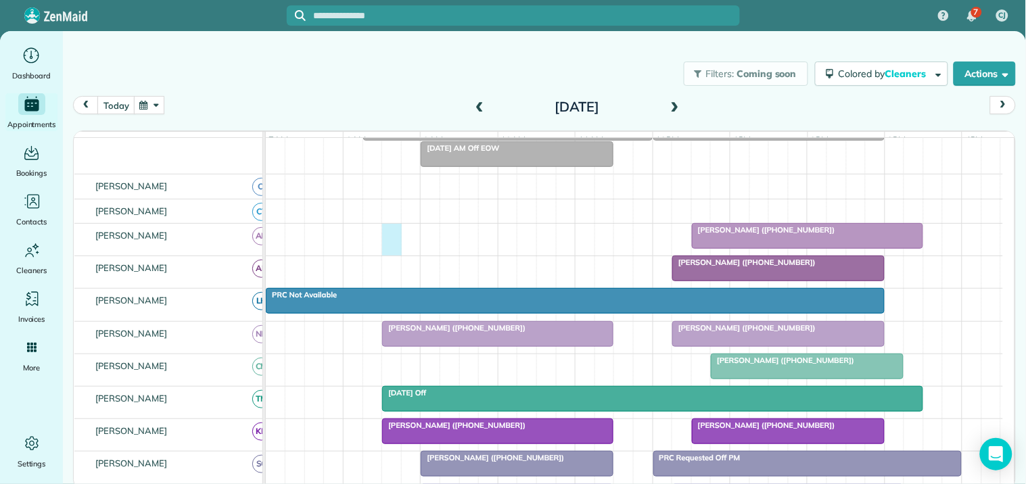
click at [390, 241] on div "Max Resnick (+18653845246)" at bounding box center [634, 240] width 737 height 32
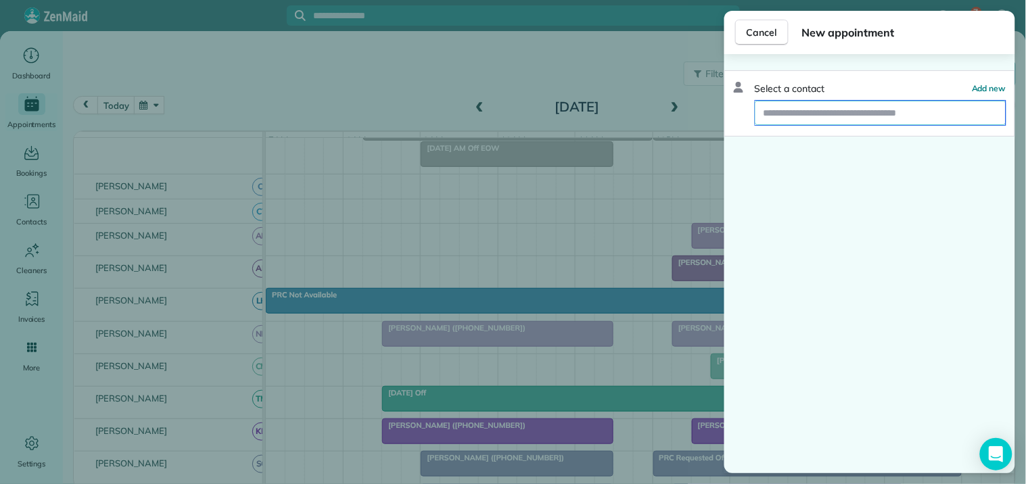
click at [788, 110] on input "text" at bounding box center [880, 113] width 250 height 24
click at [764, 36] on span "Cancel" at bounding box center [762, 33] width 30 height 14
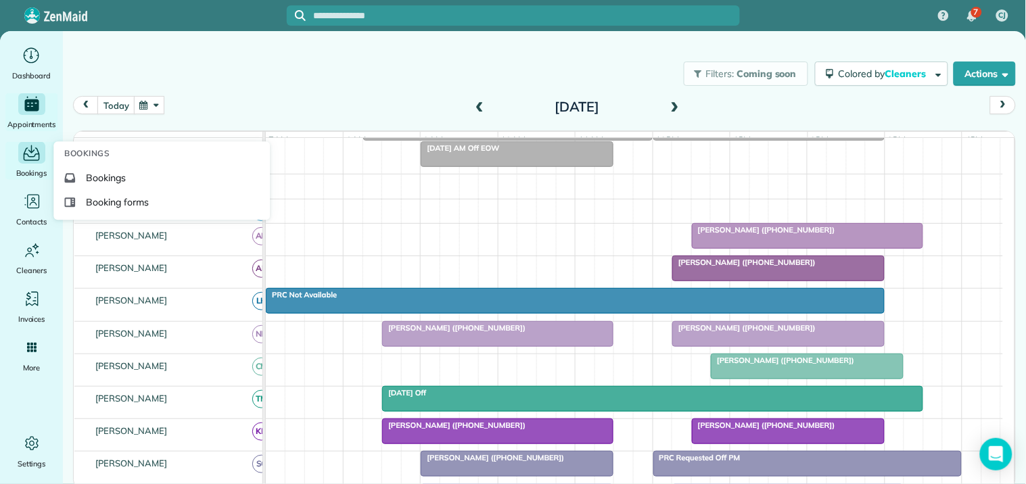
click at [32, 156] on icon "Main" at bounding box center [31, 153] width 21 height 20
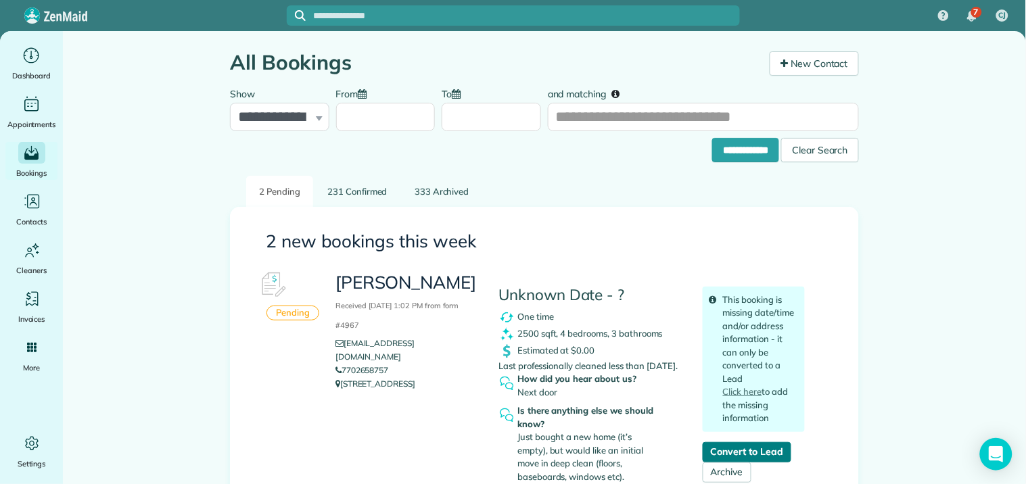
click at [756, 452] on link "Convert to Lead" at bounding box center [747, 452] width 89 height 20
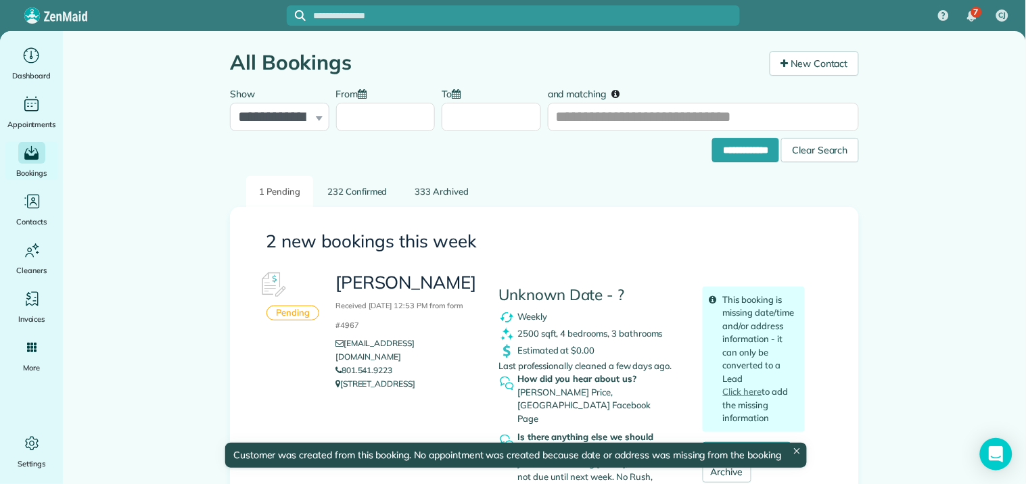
click at [670, 237] on h3 "2 new bookings this week" at bounding box center [544, 242] width 557 height 20
click at [348, 194] on link "232 Confirmed" at bounding box center [357, 192] width 86 height 32
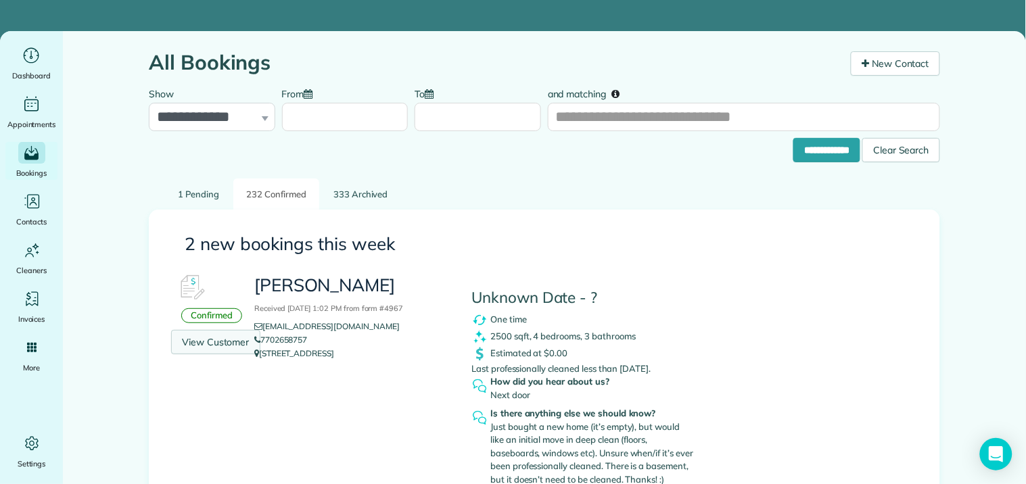
click at [205, 342] on link "View Customer" at bounding box center [215, 342] width 89 height 24
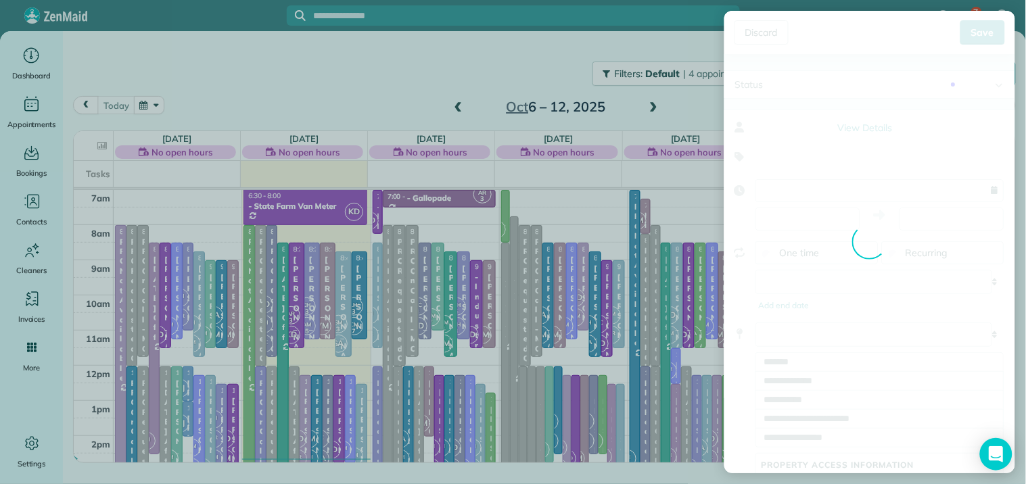
type input "**********"
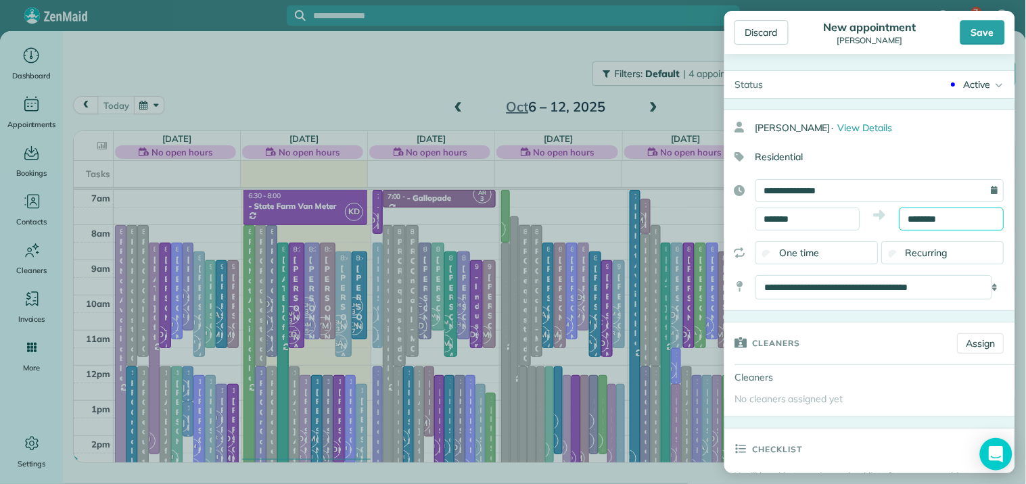
click at [955, 218] on input "********" at bounding box center [951, 219] width 105 height 23
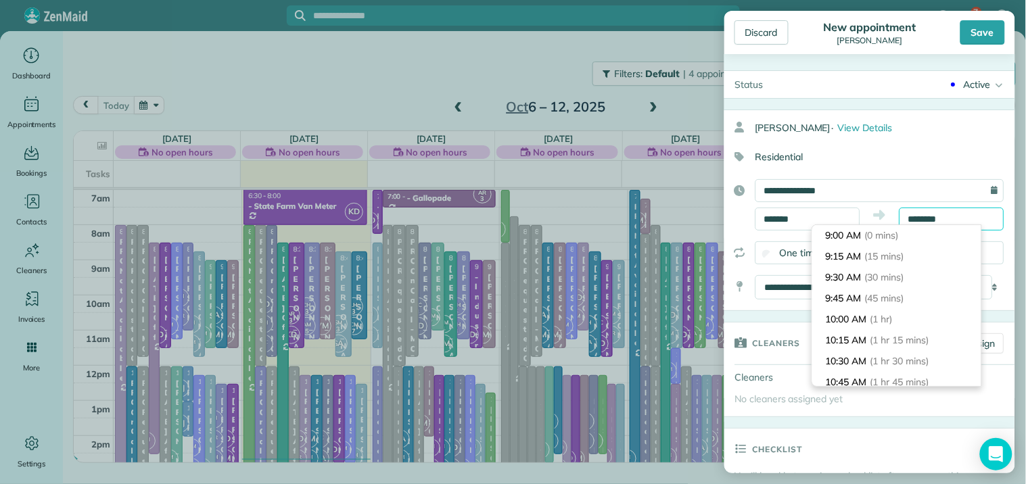
scroll to position [146, 0]
click at [814, 216] on input "*******" at bounding box center [807, 219] width 105 height 23
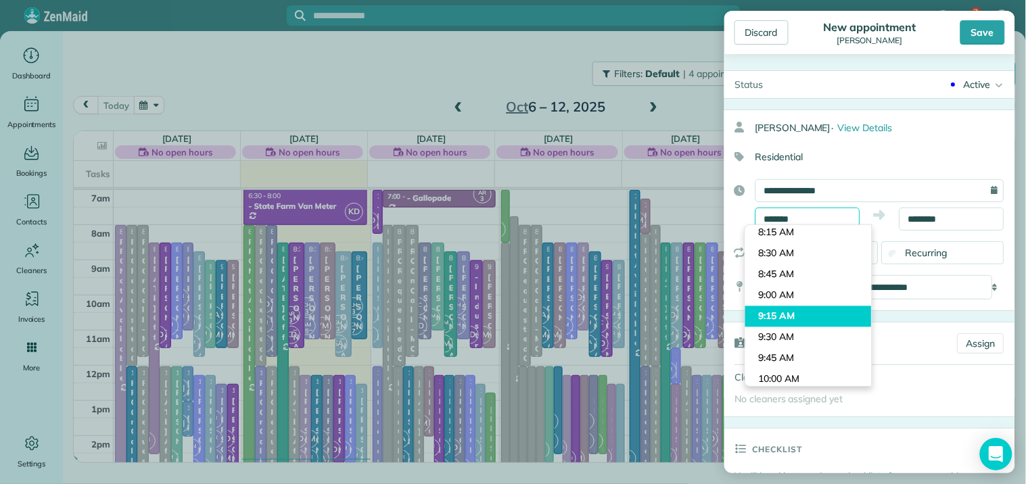
scroll to position [637, 0]
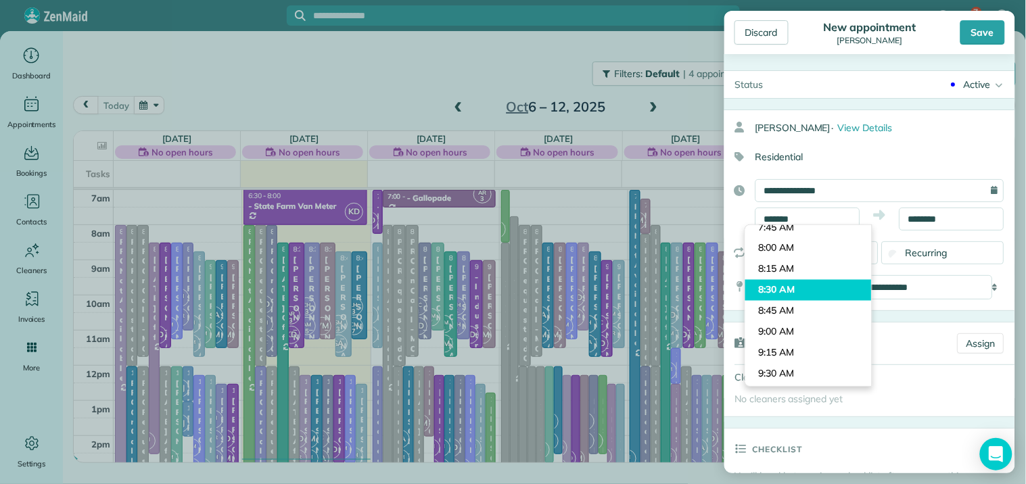
type input "*******"
click at [786, 283] on body "7 CJ Dashboard Appointments Bookings Contacts Cleaners Invoices Payroll Reports…" at bounding box center [513, 242] width 1026 height 484
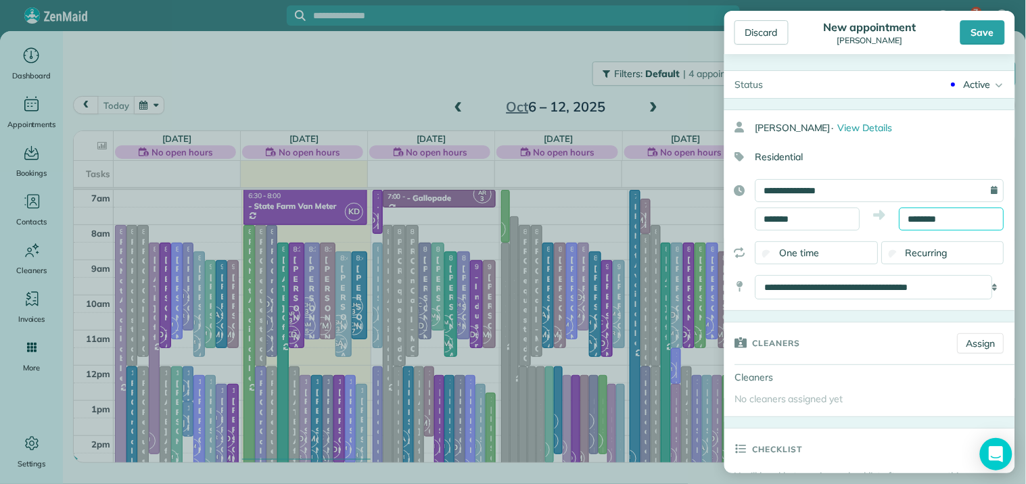
click at [936, 220] on input "********" at bounding box center [951, 219] width 105 height 23
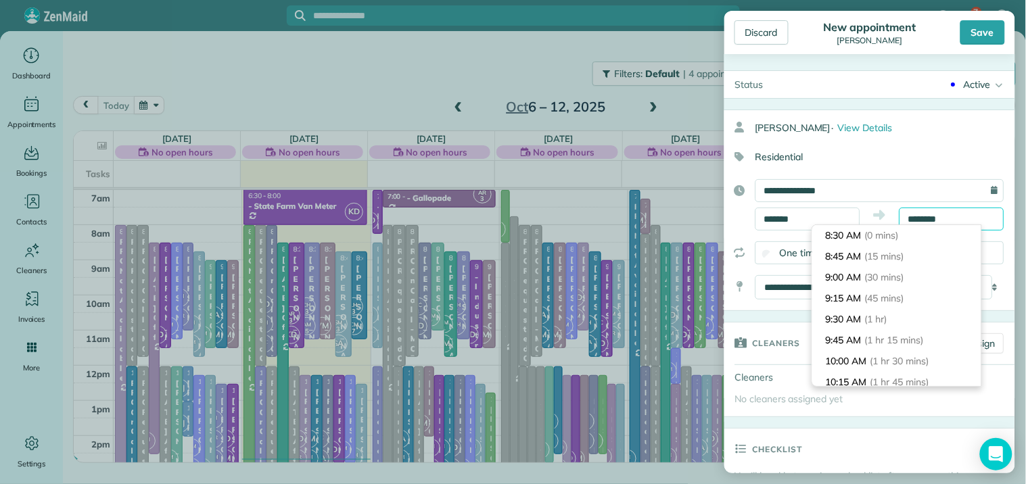
scroll to position [188, 0]
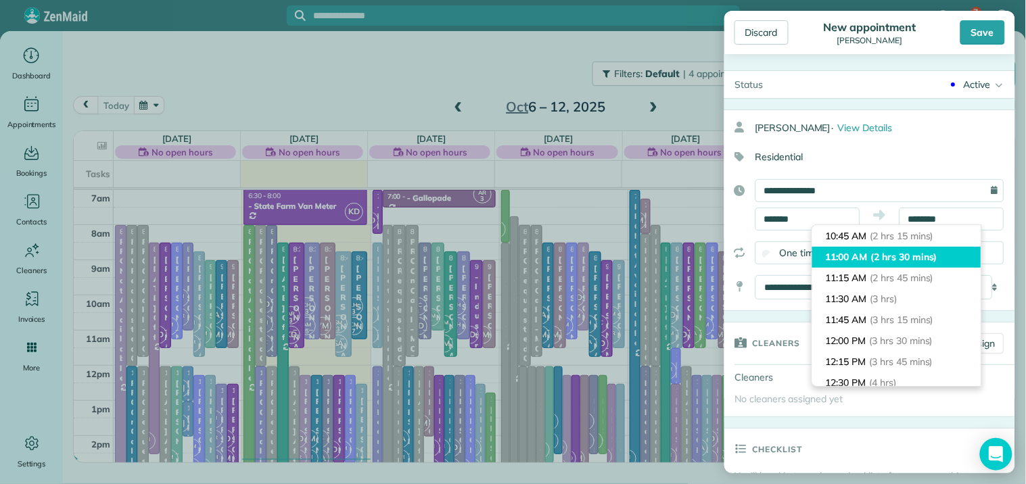
click at [899, 253] on span "(2 hrs 30 mins)" at bounding box center [904, 257] width 66 height 12
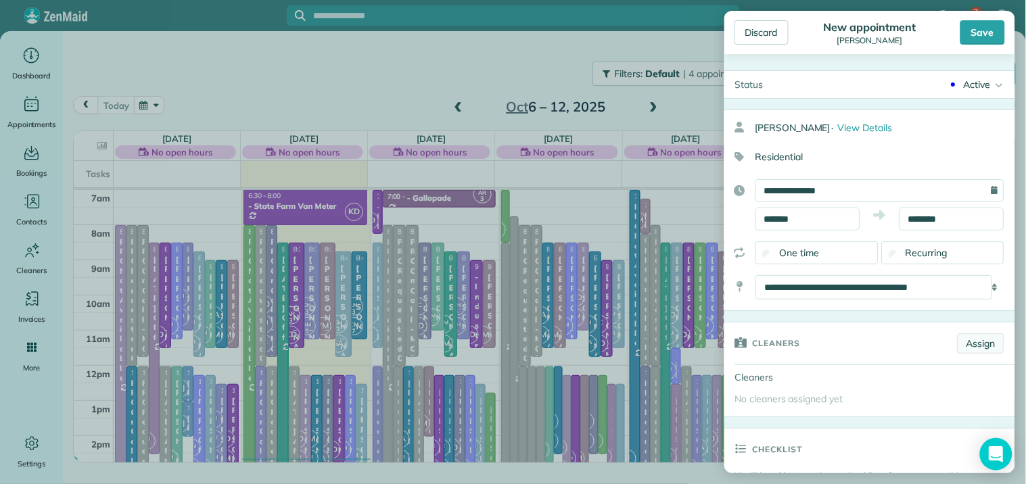
click at [975, 352] on link "Assign" at bounding box center [981, 343] width 47 height 20
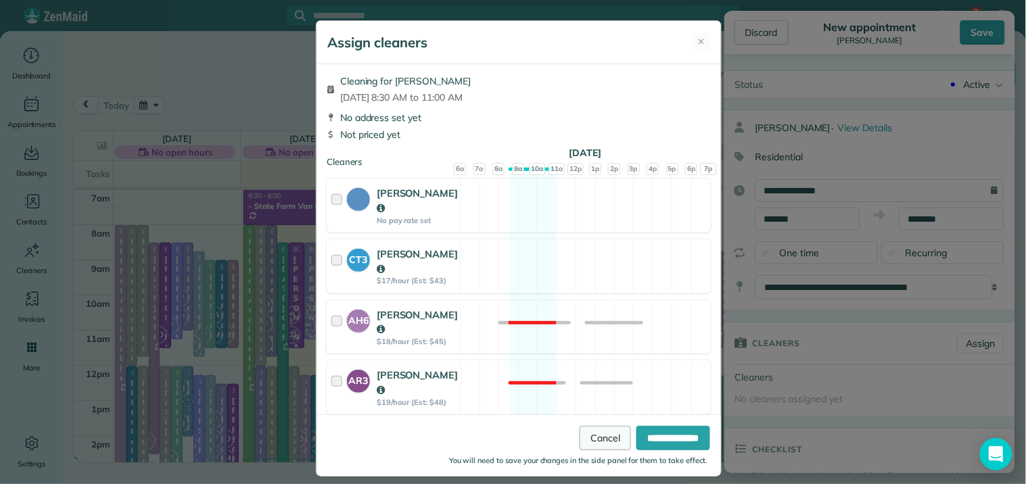
click at [599, 441] on link "Cancel" at bounding box center [605, 438] width 51 height 24
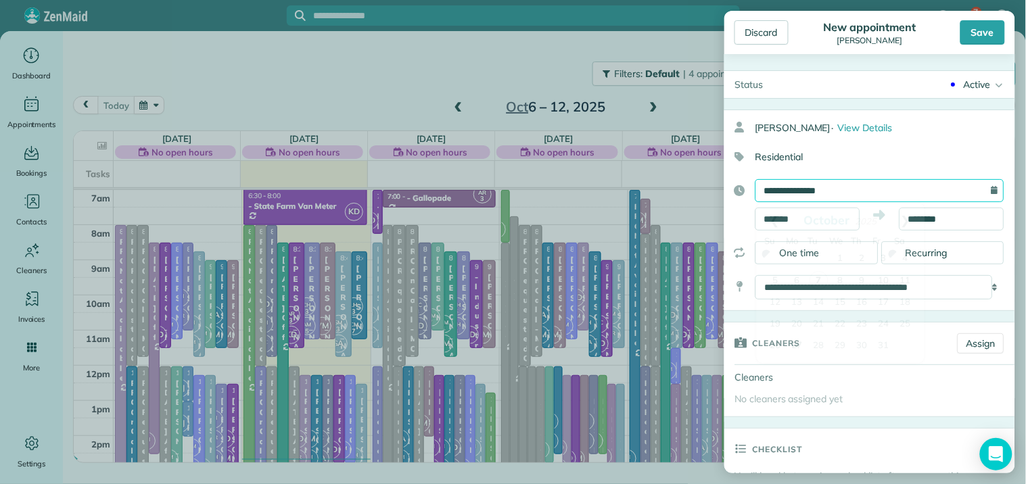
click at [846, 194] on input "**********" at bounding box center [879, 190] width 249 height 23
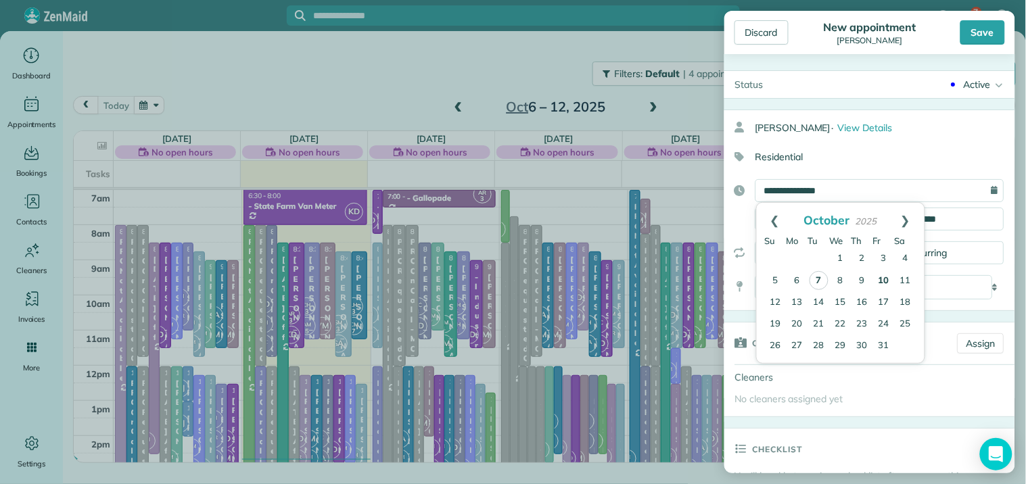
click at [880, 272] on link "10" at bounding box center [884, 282] width 22 height 22
type input "**********"
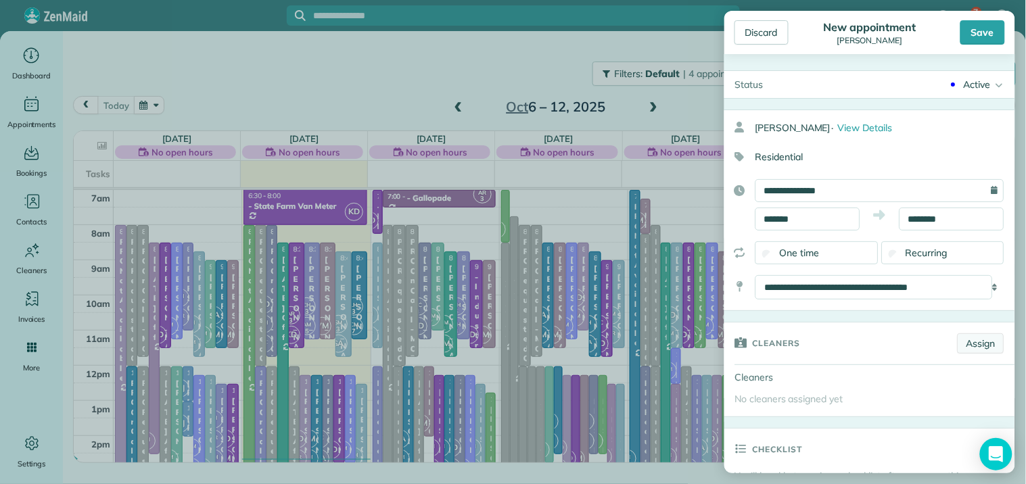
click at [965, 343] on link "Assign" at bounding box center [981, 343] width 47 height 20
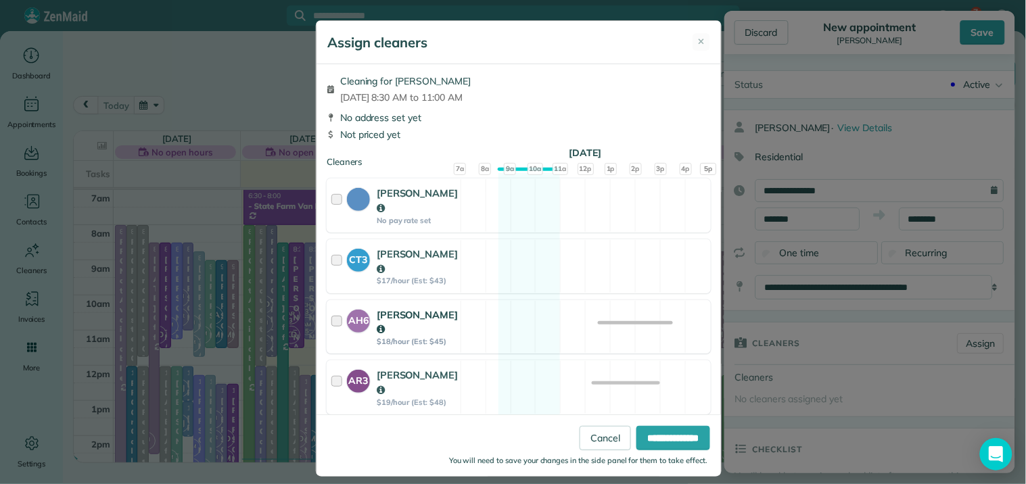
drag, startPoint x: 513, startPoint y: 304, endPoint x: 517, endPoint y: 319, distance: 14.8
click at [515, 306] on div "AH6 Ashley Hudson $18/hour (Est: $45) Available" at bounding box center [519, 327] width 384 height 54
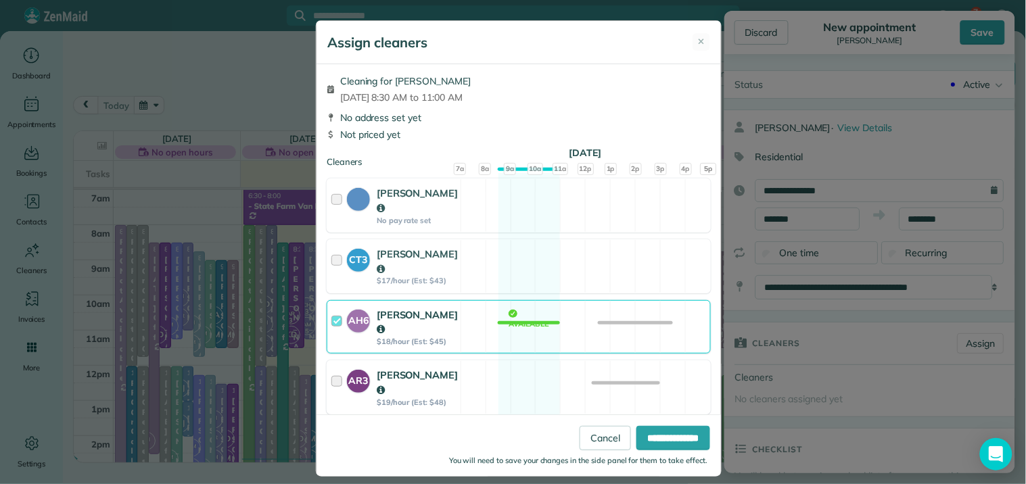
click at [515, 365] on div "AR3 Amy Reid $19/hour (Est: $48) Available" at bounding box center [519, 387] width 384 height 54
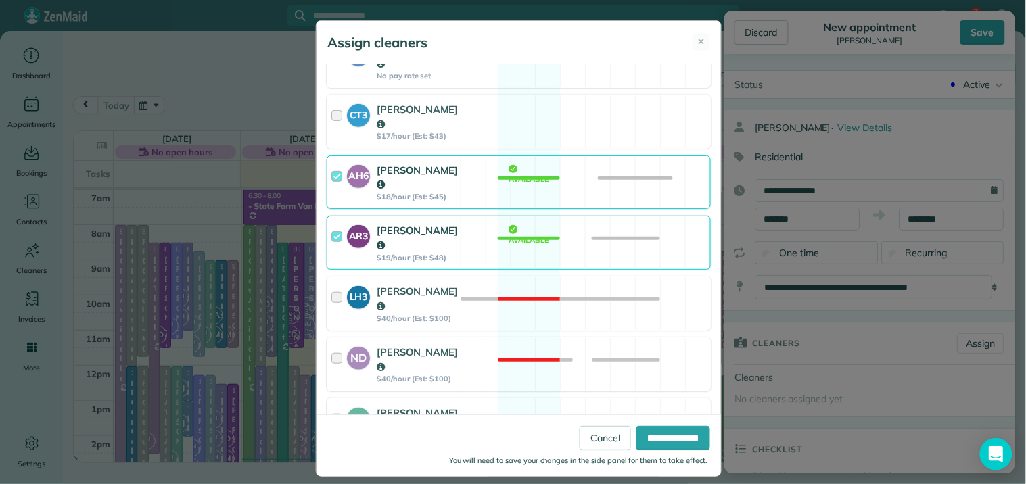
scroll to position [375, 0]
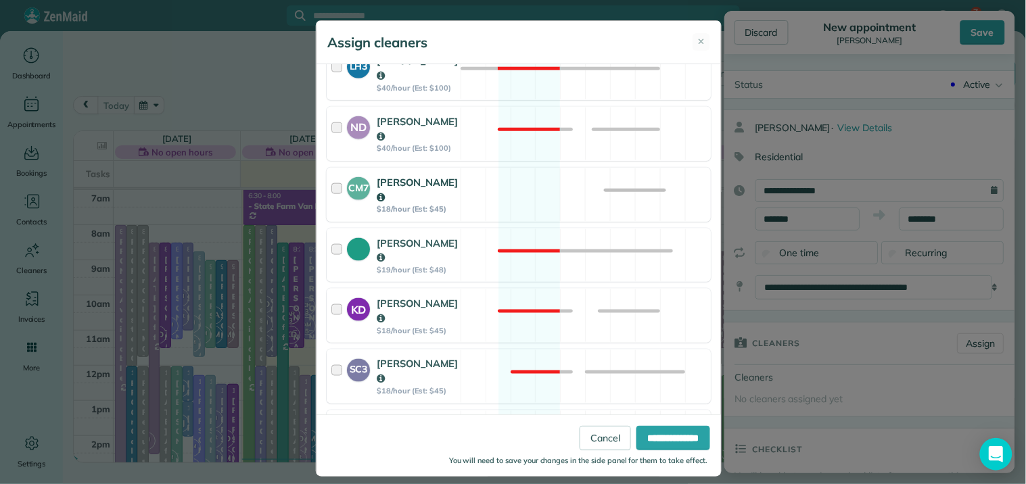
click at [523, 168] on div "CM7 Caitlin Miller $18/hour (Est: $45) Available" at bounding box center [519, 195] width 384 height 54
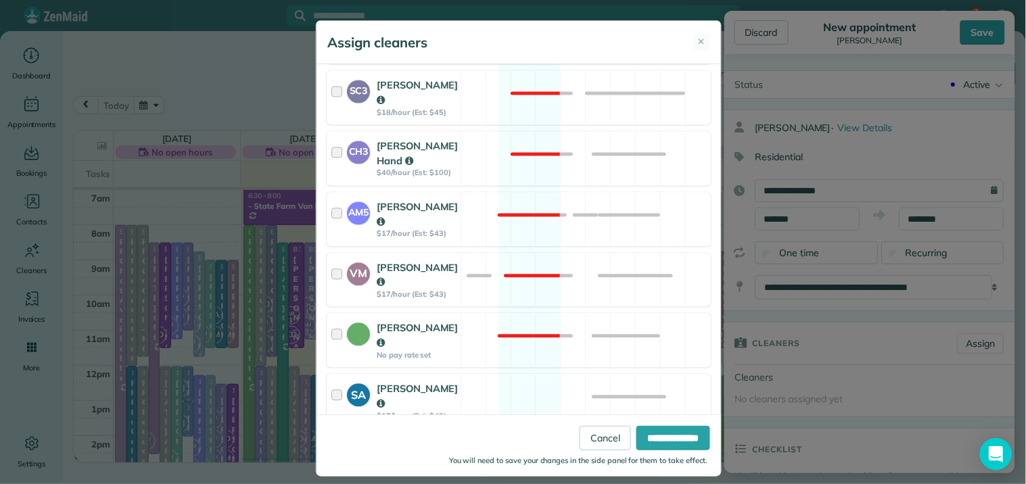
scroll to position [668, 0]
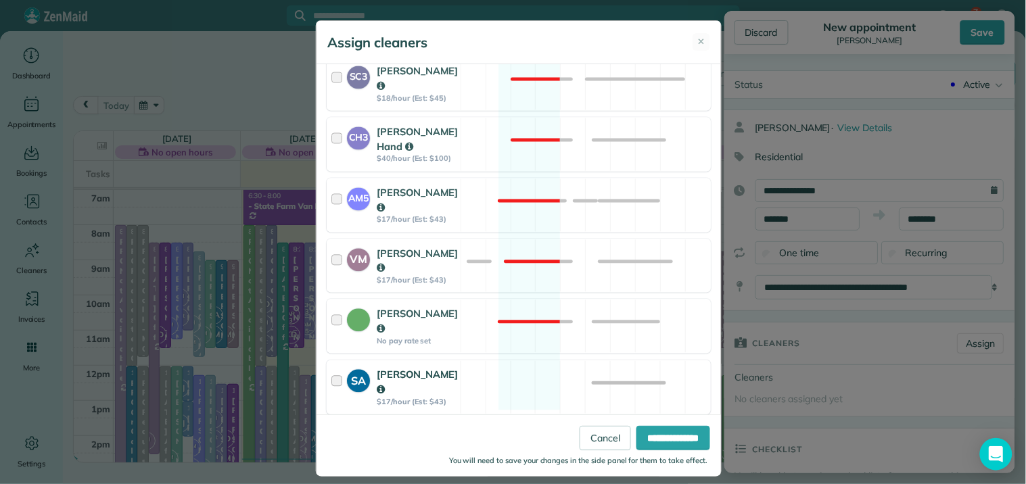
click at [528, 360] on div "SA Stephanie Allen $17/hour (Est: $43) Available" at bounding box center [519, 387] width 384 height 54
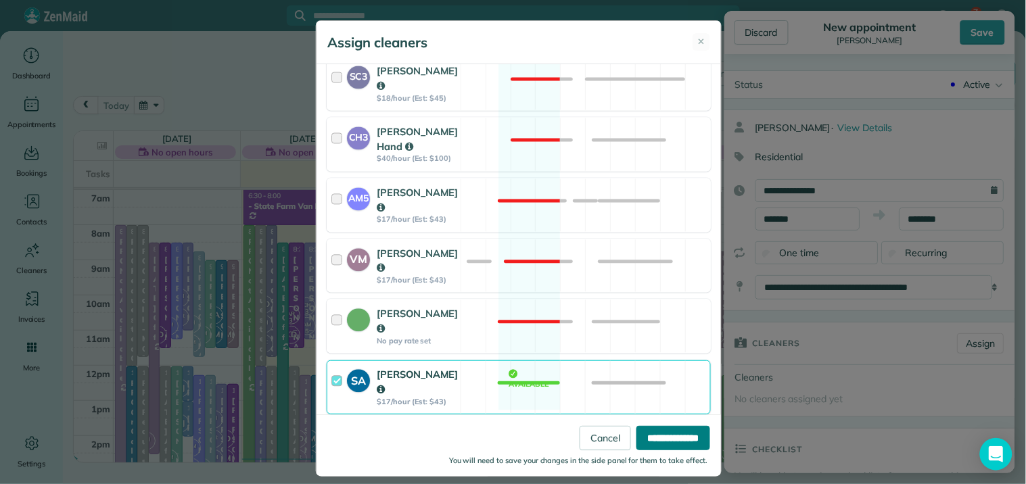
click at [666, 436] on input "**********" at bounding box center [673, 438] width 74 height 24
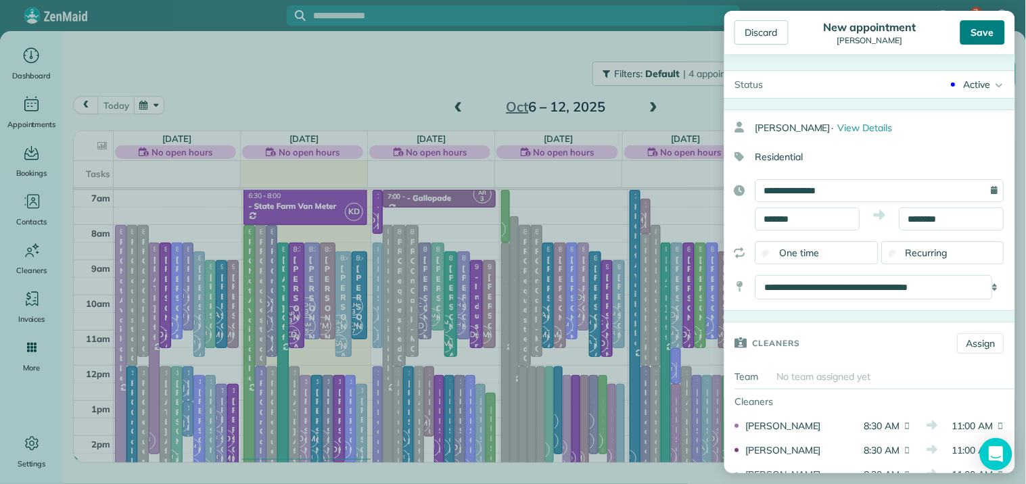
click at [992, 34] on div "Save" at bounding box center [982, 32] width 45 height 24
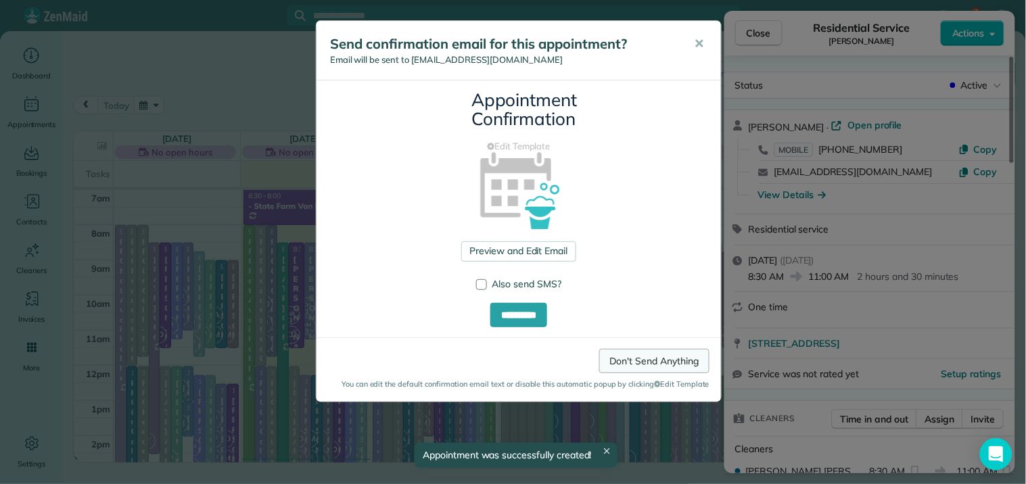
click at [666, 359] on link "Don't Send Anything" at bounding box center [654, 361] width 110 height 24
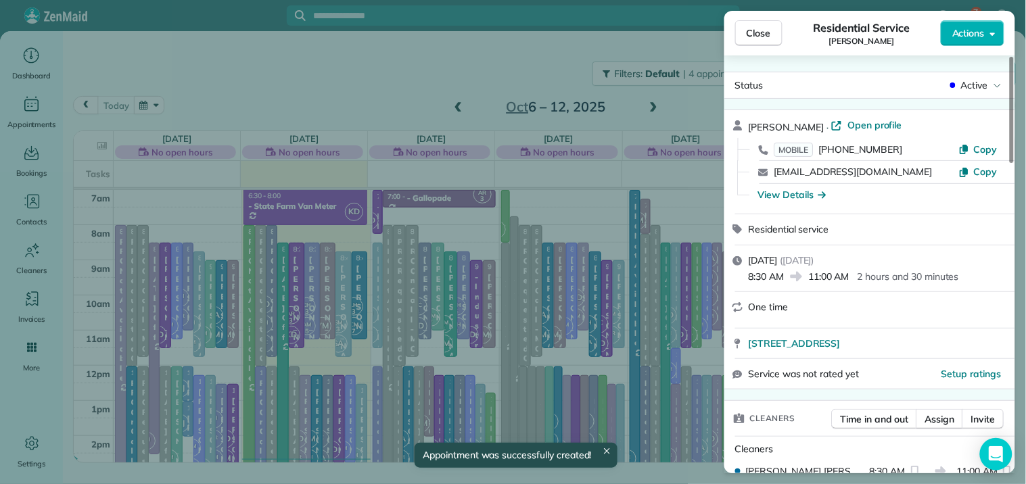
click at [751, 37] on span "Close" at bounding box center [759, 33] width 24 height 14
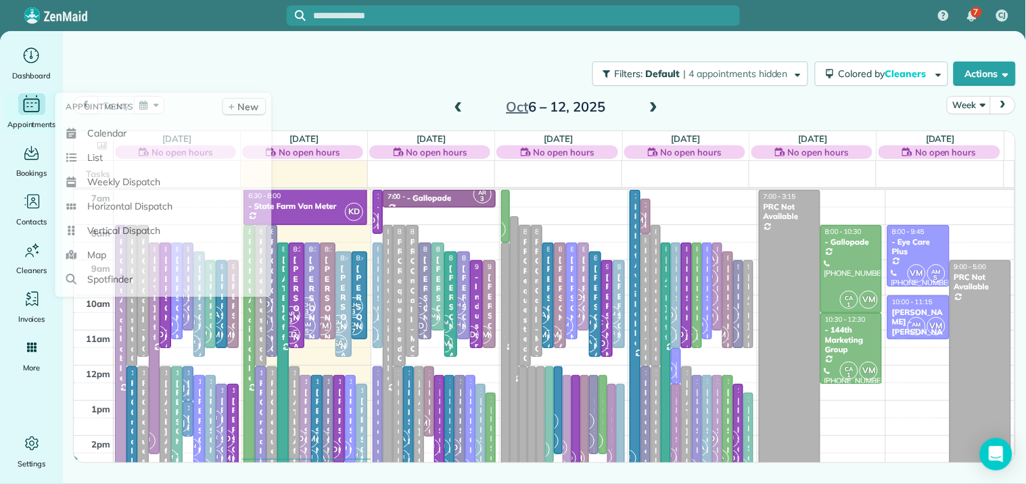
click at [15, 109] on div "Appointments" at bounding box center [32, 112] width 54 height 38
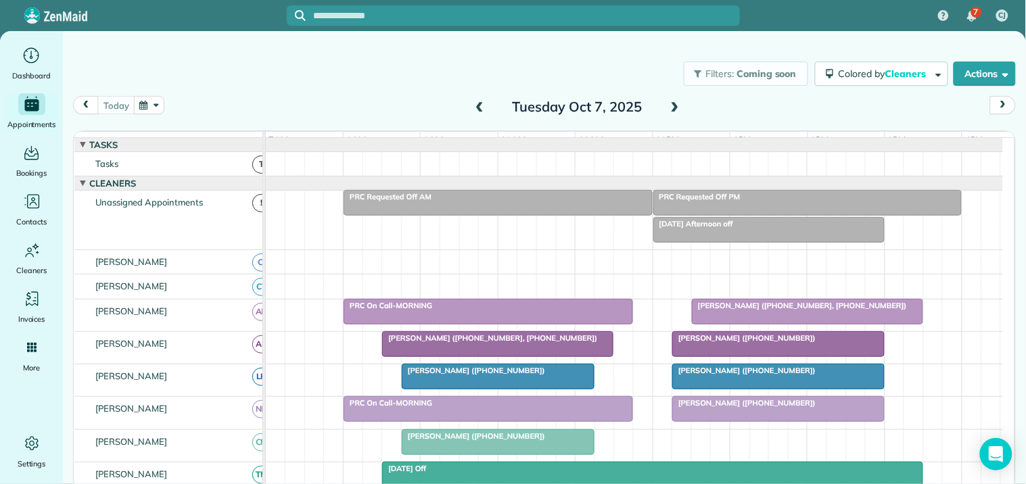
click at [673, 103] on span at bounding box center [675, 107] width 15 height 12
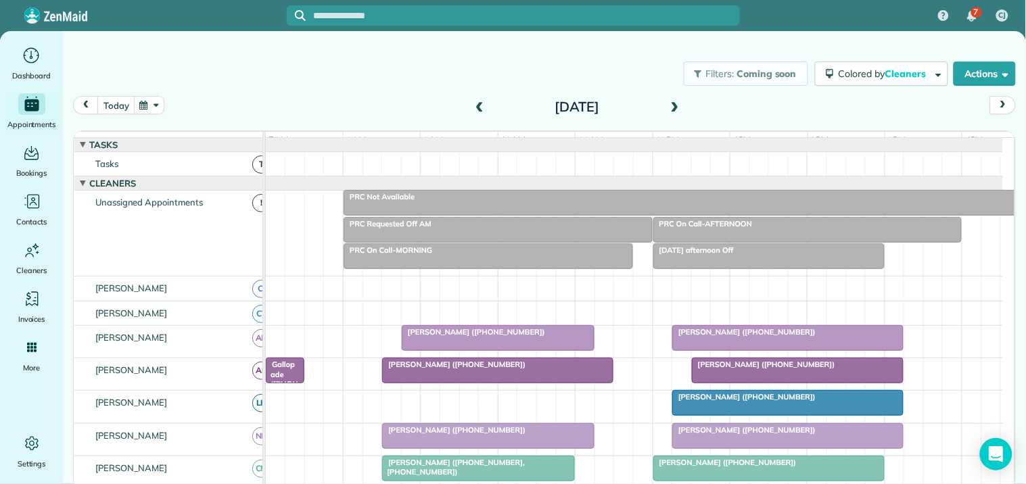
click at [586, 296] on div at bounding box center [634, 289] width 737 height 24
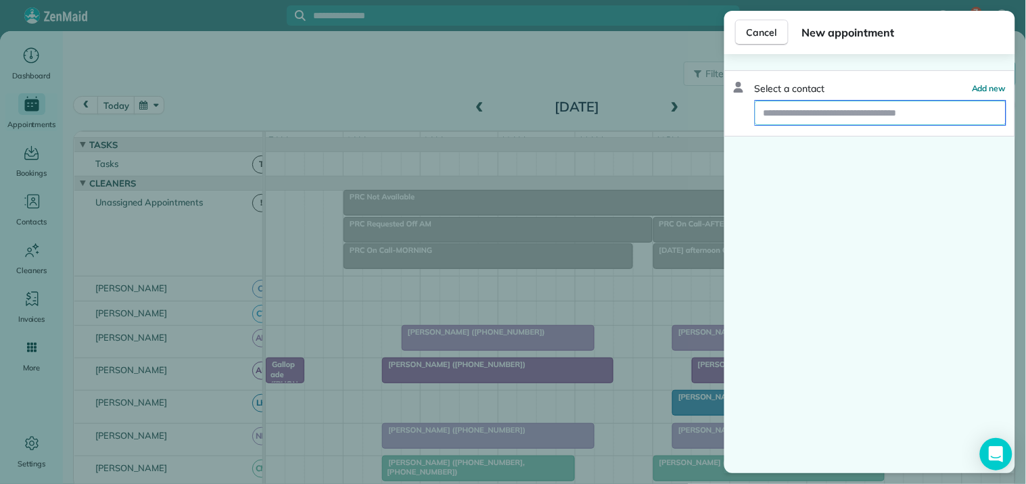
click at [823, 107] on input "text" at bounding box center [880, 113] width 250 height 24
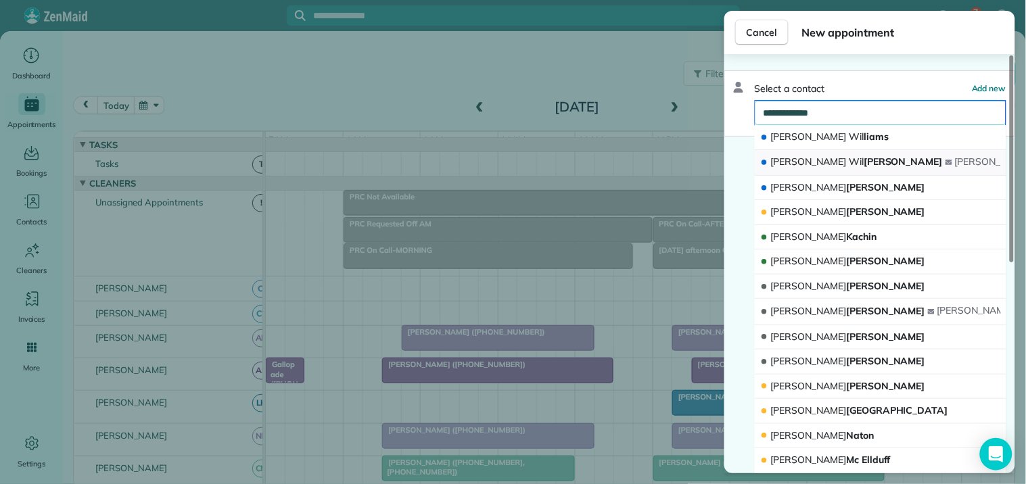
type input "**********"
click at [847, 158] on span "[PERSON_NAME] [PERSON_NAME]" at bounding box center [857, 162] width 172 height 12
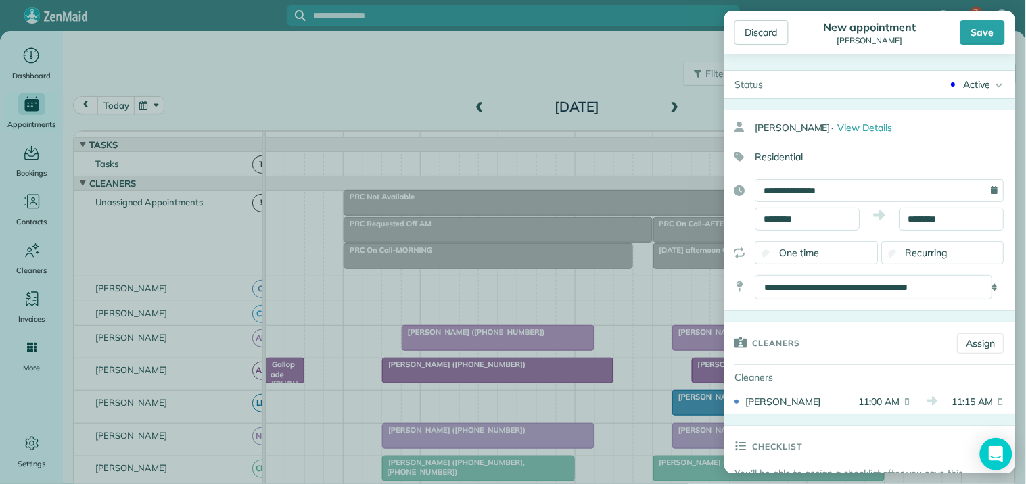
click at [977, 82] on div "Active" at bounding box center [977, 85] width 27 height 14
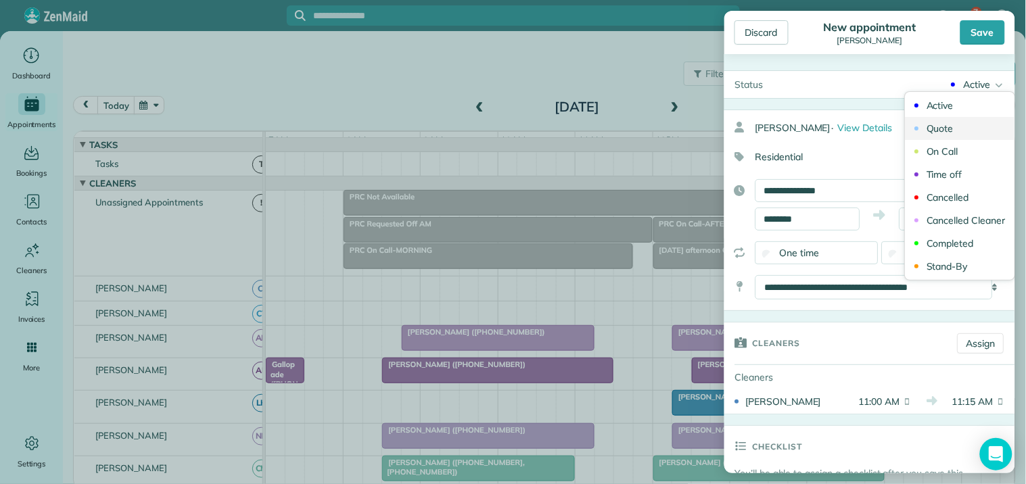
click at [943, 124] on link "Quote" at bounding box center [961, 128] width 110 height 23
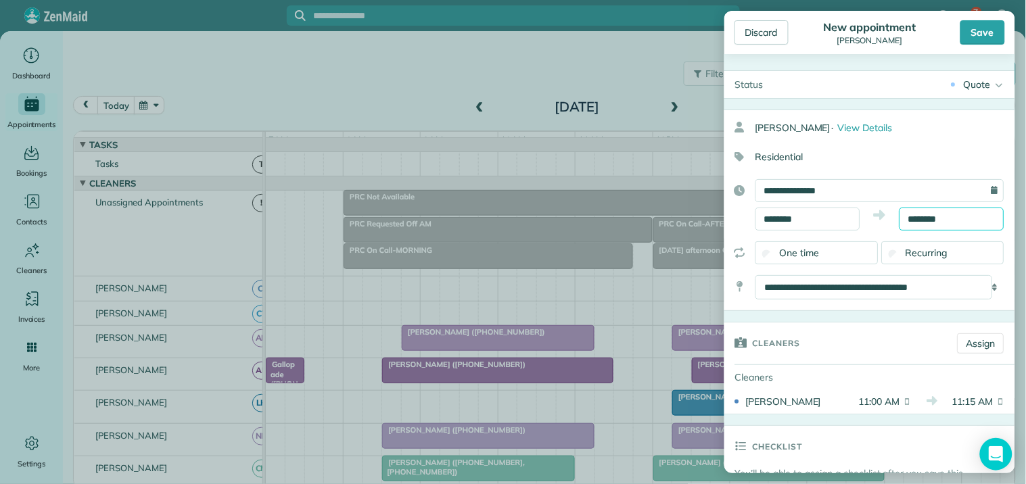
click at [943, 214] on input "********" at bounding box center [951, 219] width 105 height 23
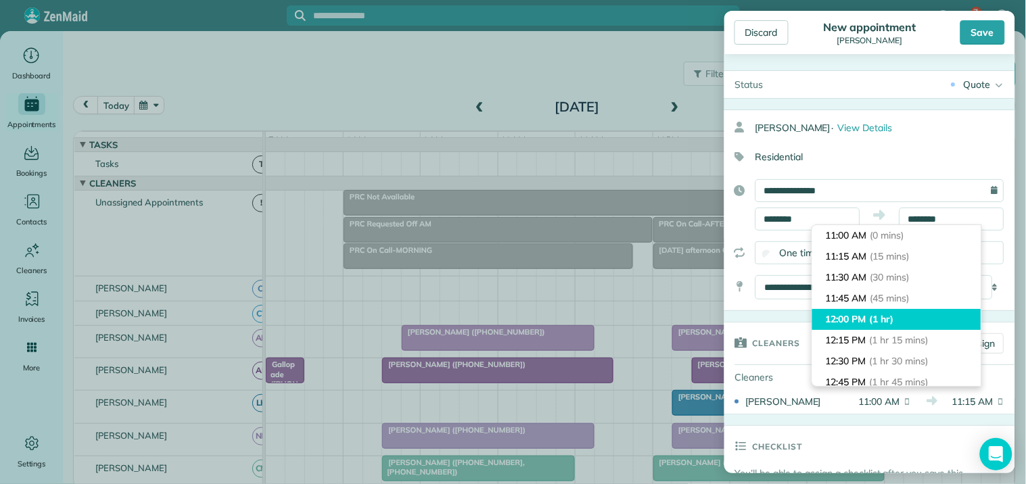
type input "********"
click at [899, 321] on li "12:00 PM (1 hr)" at bounding box center [896, 319] width 169 height 21
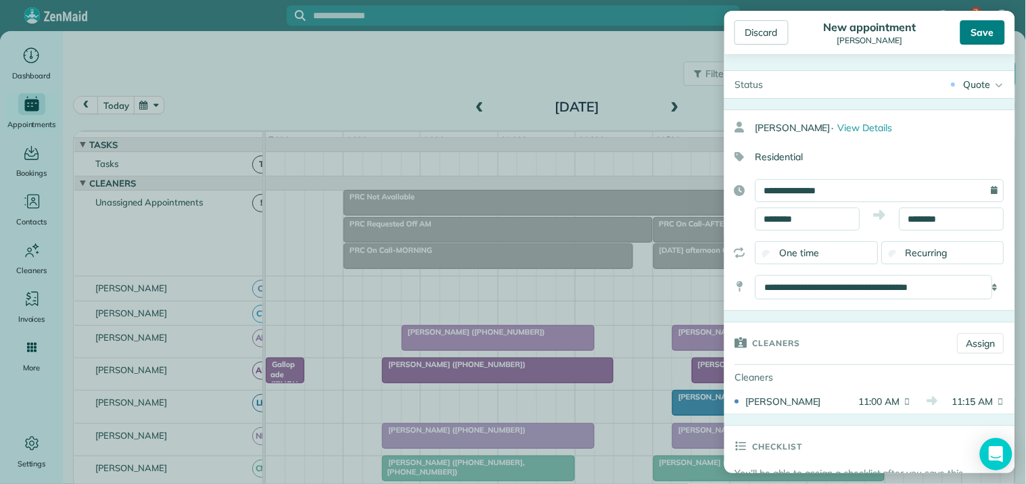
click at [991, 29] on div "Save" at bounding box center [982, 32] width 45 height 24
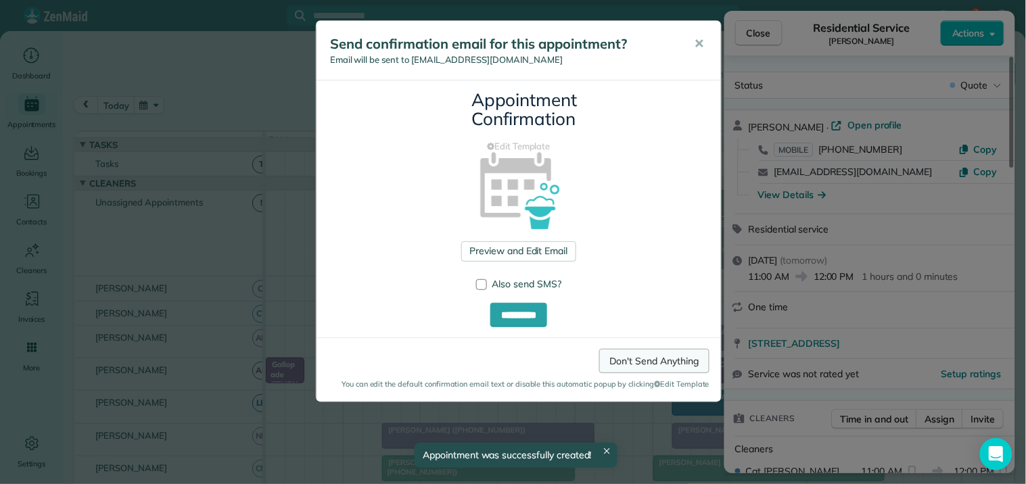
click at [674, 362] on link "Don't Send Anything" at bounding box center [654, 361] width 110 height 24
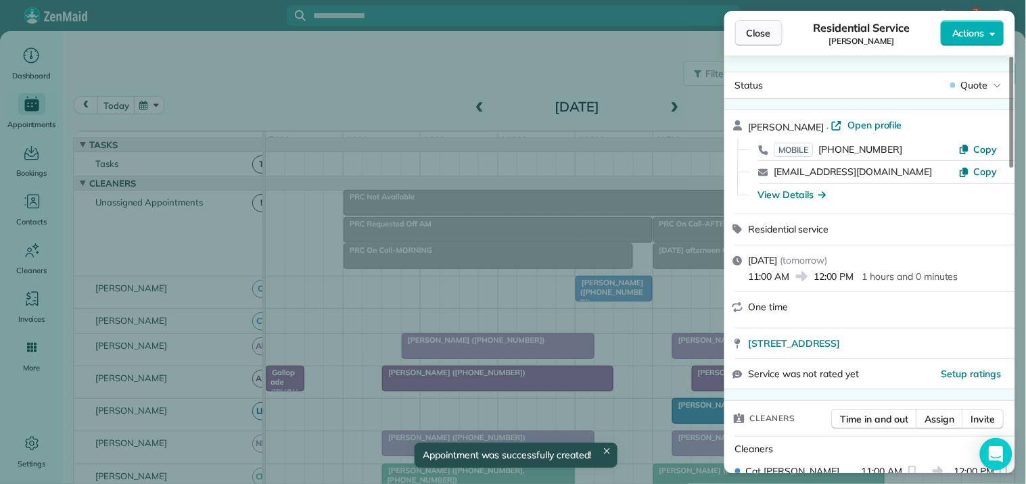
click at [762, 32] on span "Close" at bounding box center [759, 33] width 24 height 14
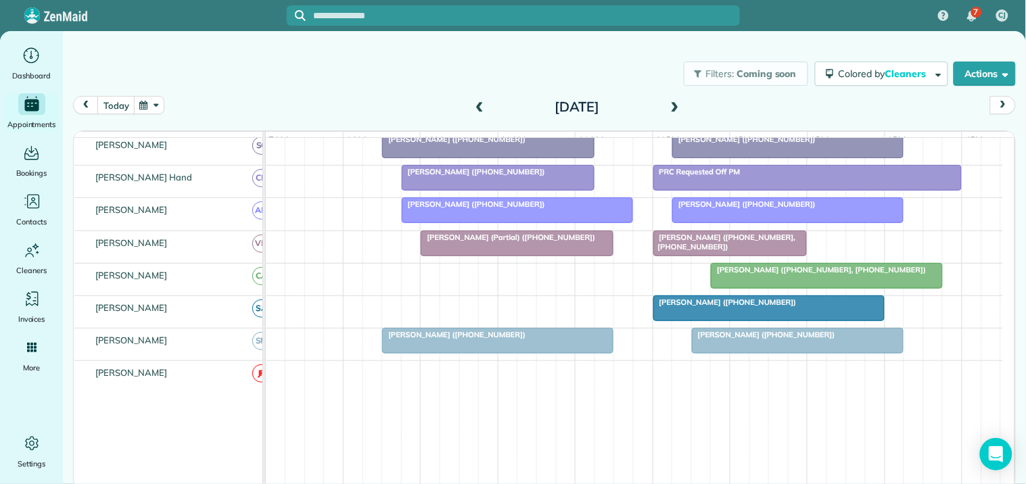
scroll to position [450, 0]
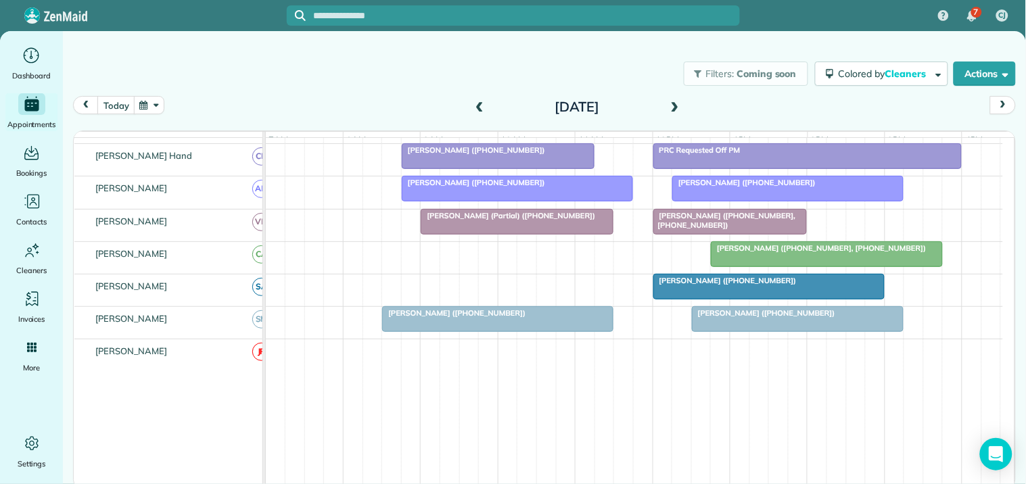
click at [471, 331] on div at bounding box center [498, 319] width 230 height 24
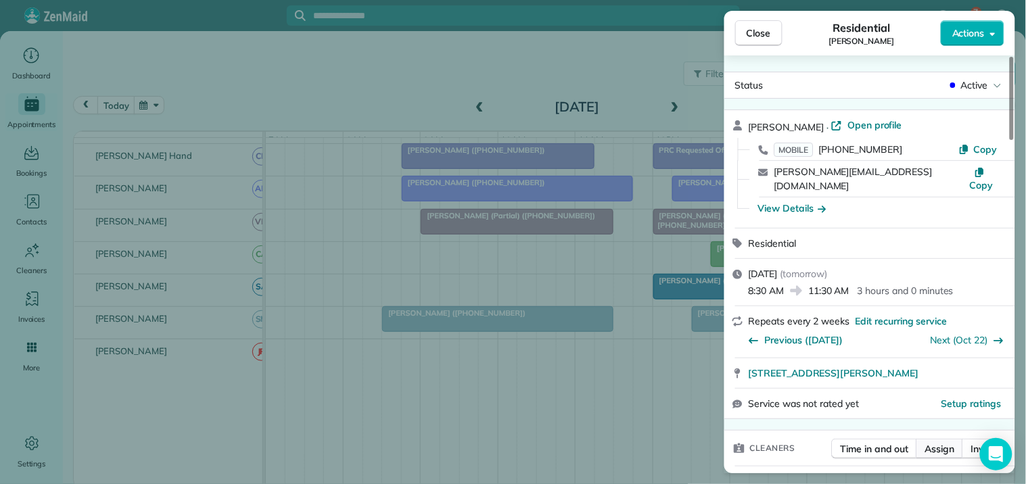
click at [944, 442] on span "Assign" at bounding box center [940, 449] width 30 height 14
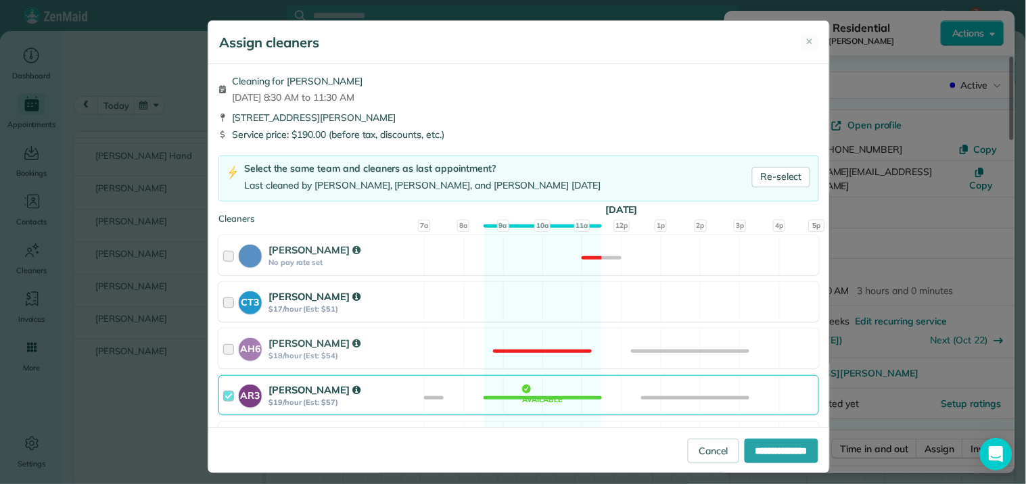
scroll to position [75, 0]
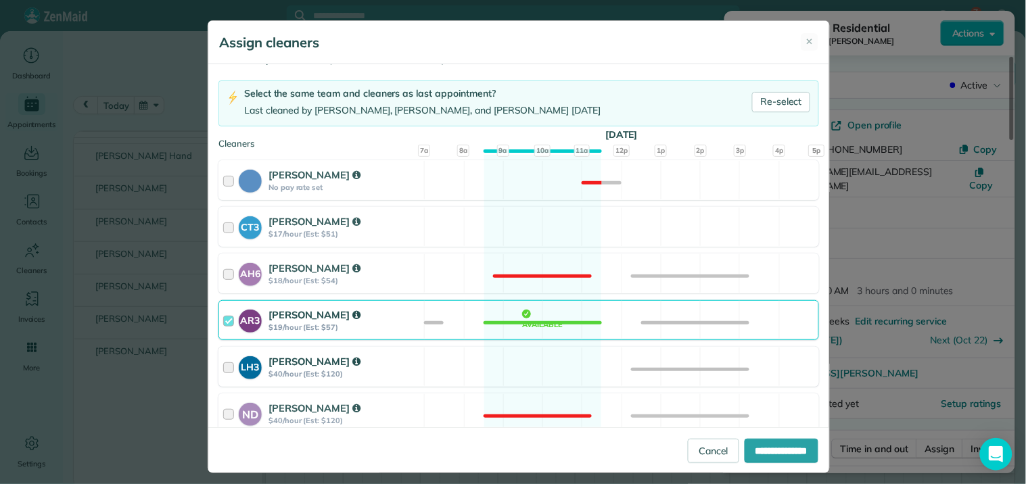
click at [548, 370] on div "LH3 Laurie Hoble $40/hour (Est: $120) Available" at bounding box center [518, 367] width 601 height 40
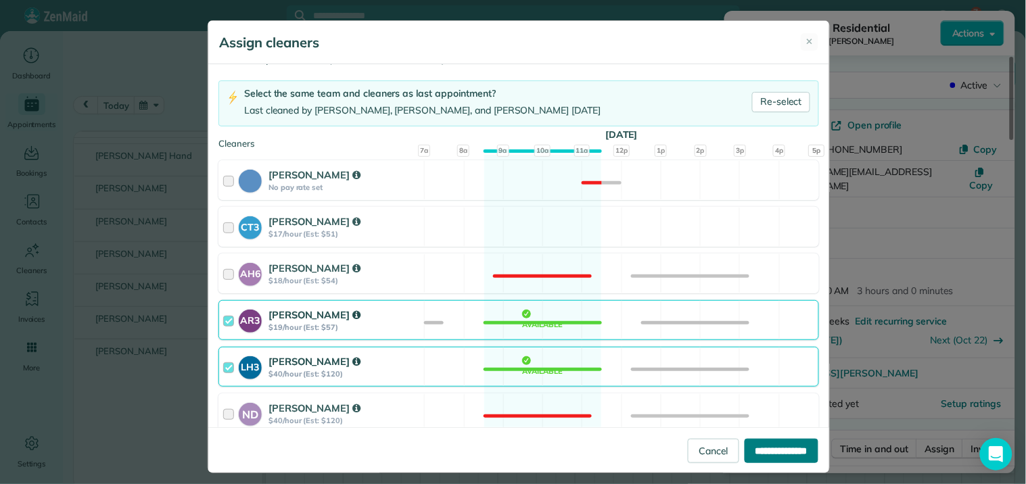
click at [765, 453] on input "**********" at bounding box center [782, 451] width 74 height 24
type input "**********"
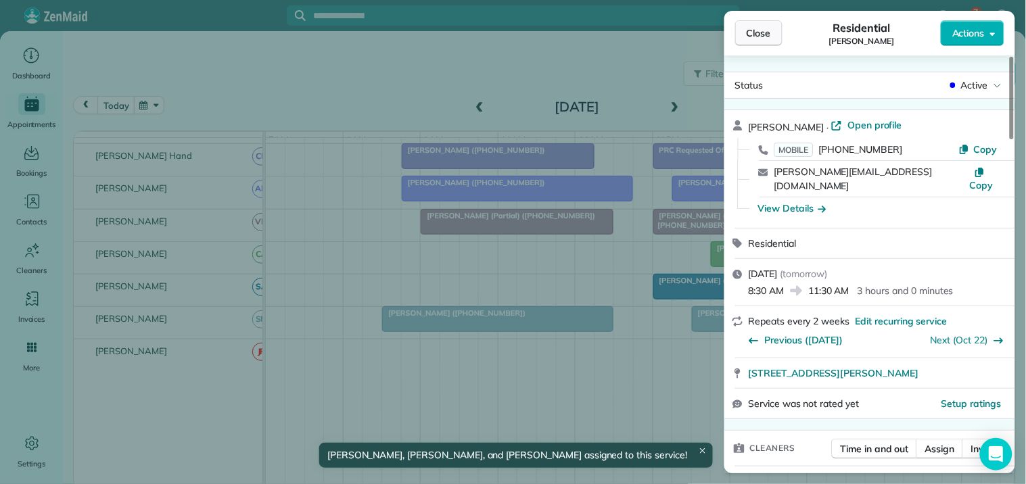
click at [770, 27] on span "Close" at bounding box center [759, 33] width 24 height 14
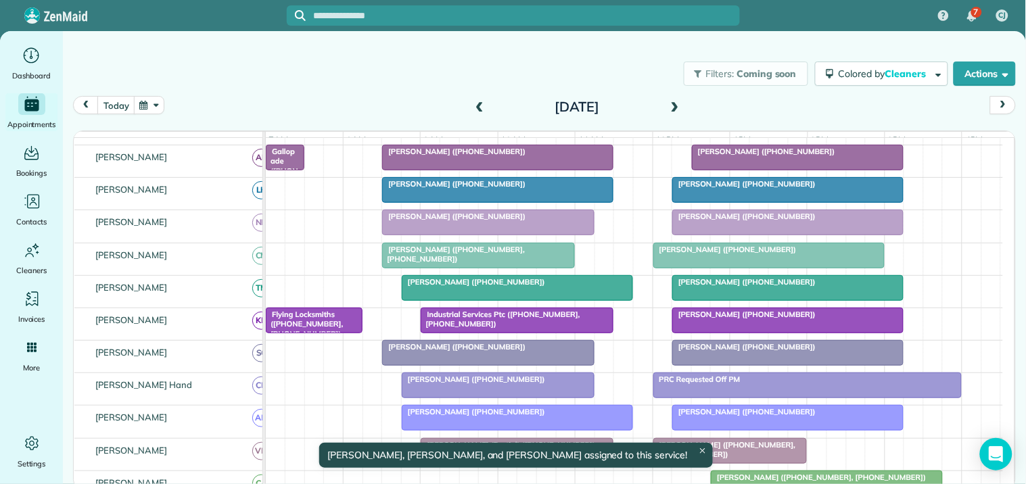
scroll to position [150, 0]
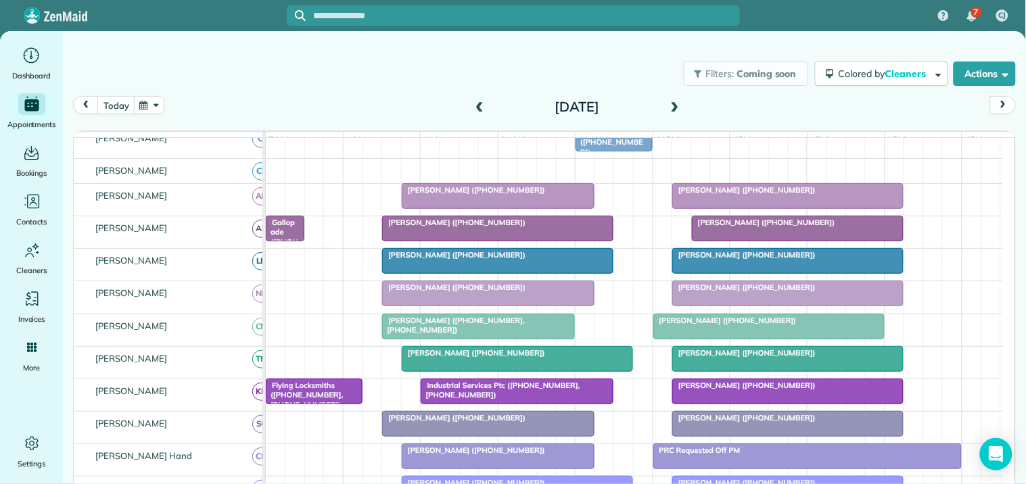
click at [521, 306] on div at bounding box center [488, 293] width 211 height 24
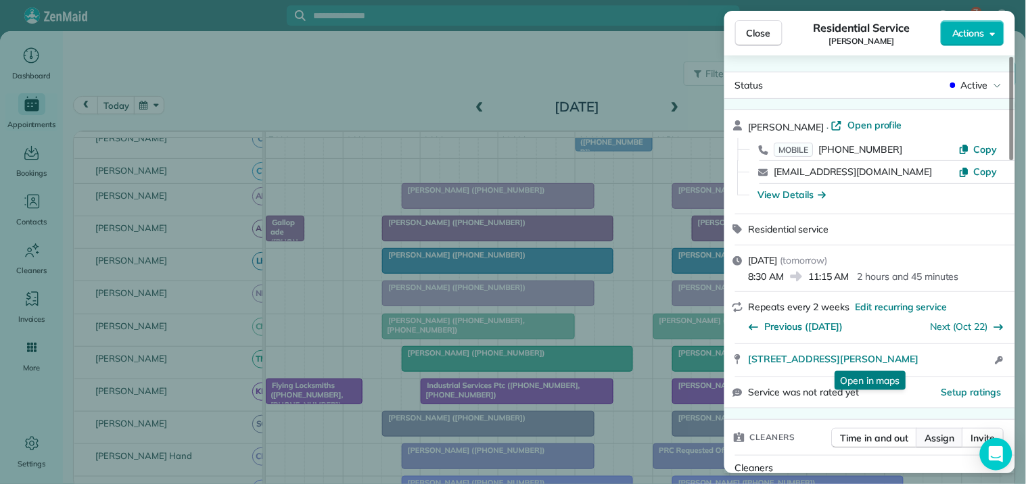
click at [937, 440] on span "Assign" at bounding box center [940, 438] width 30 height 14
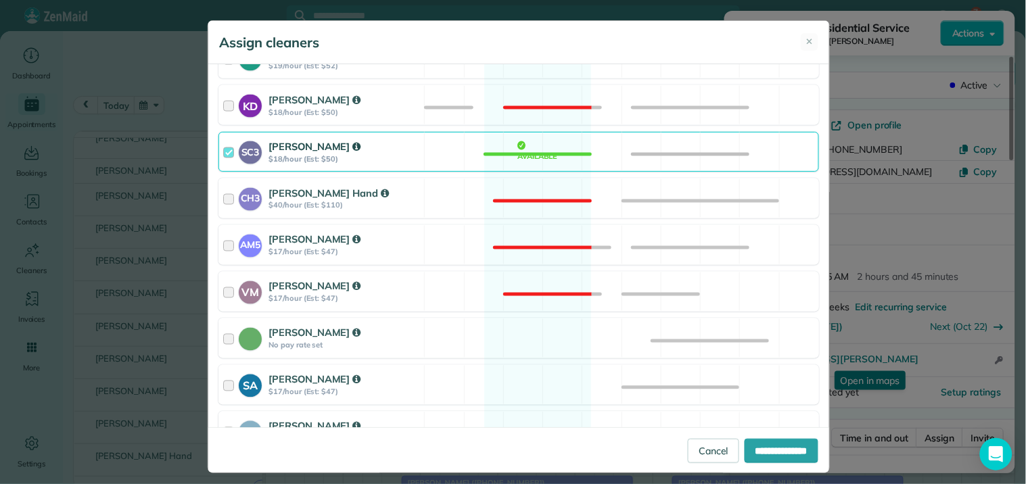
scroll to position [525, 0]
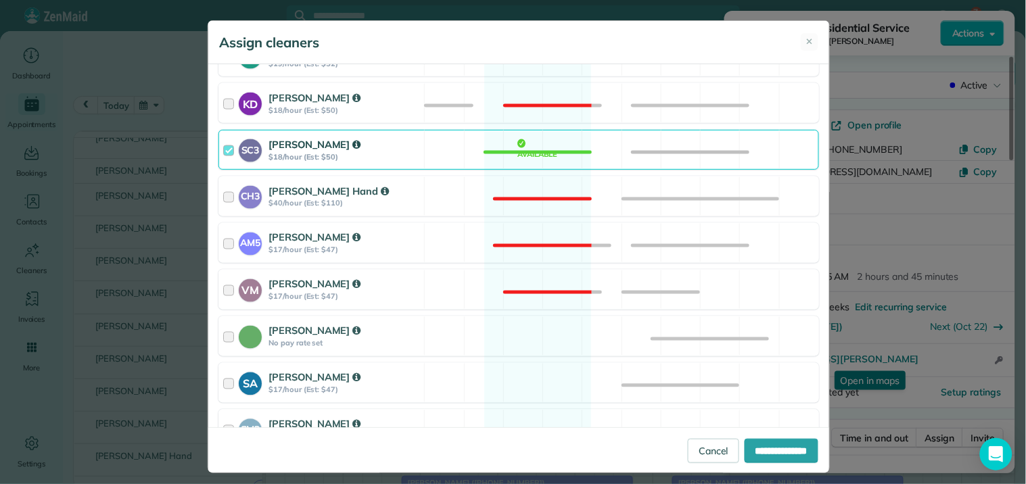
click at [535, 333] on div "Catherine Altman No pay rate set Available" at bounding box center [518, 337] width 601 height 40
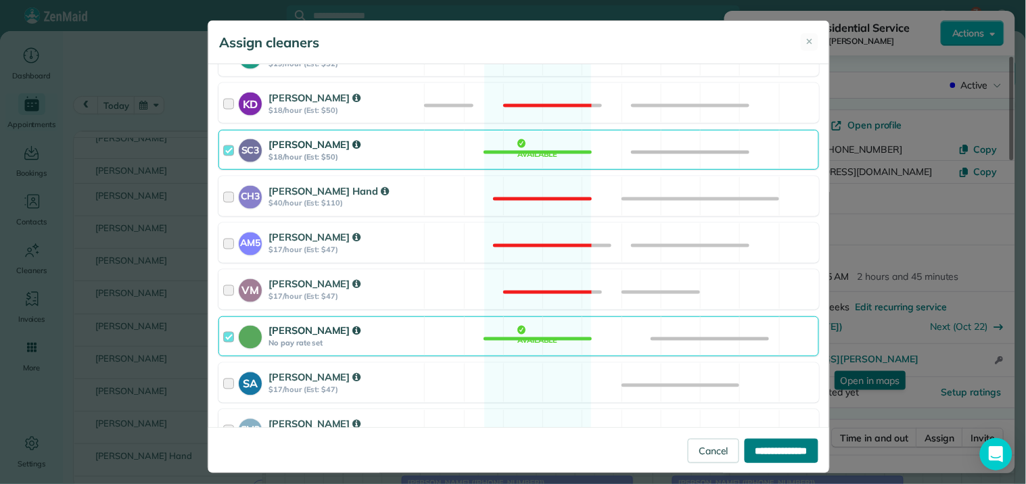
click at [771, 450] on input "**********" at bounding box center [782, 451] width 74 height 24
type input "**********"
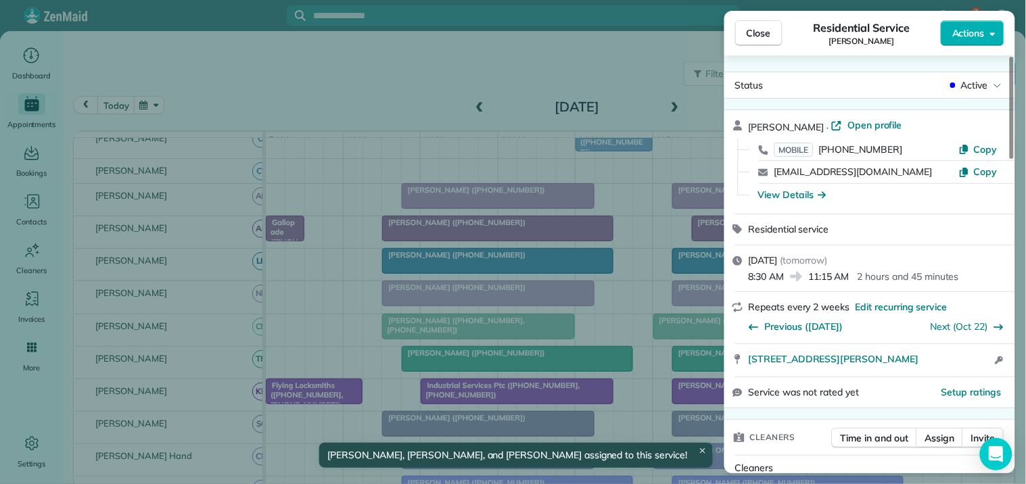
click at [760, 34] on span "Close" at bounding box center [759, 33] width 24 height 14
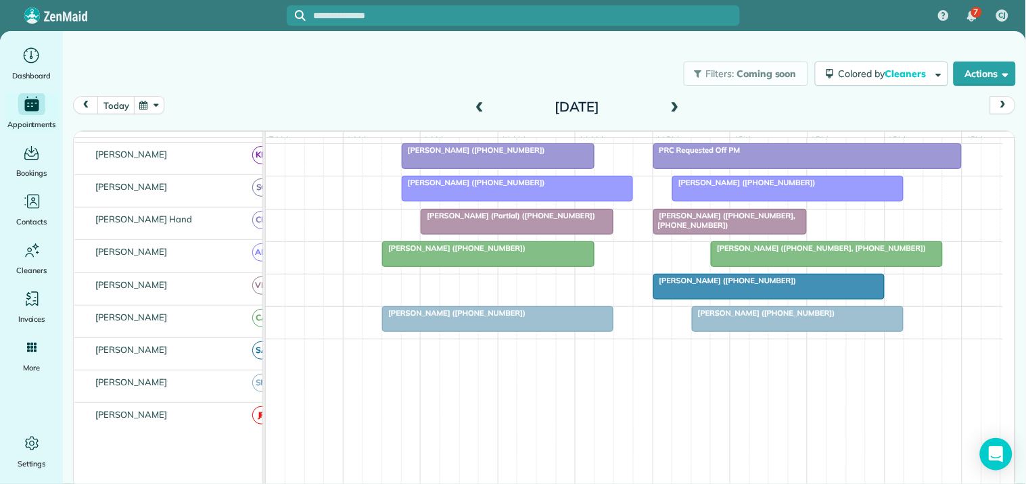
scroll to position [450, 0]
click at [454, 266] on div at bounding box center [488, 254] width 211 height 24
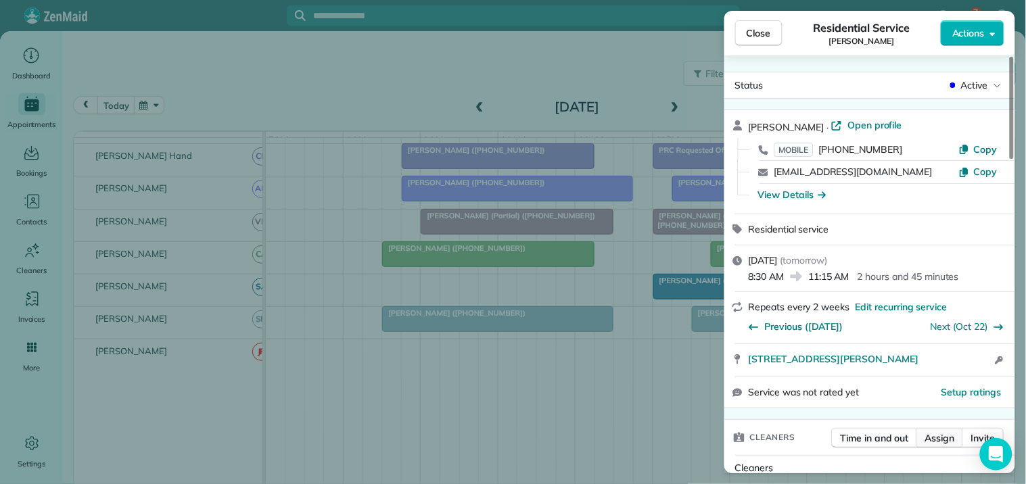
click at [943, 442] on span "Assign" at bounding box center [940, 438] width 30 height 14
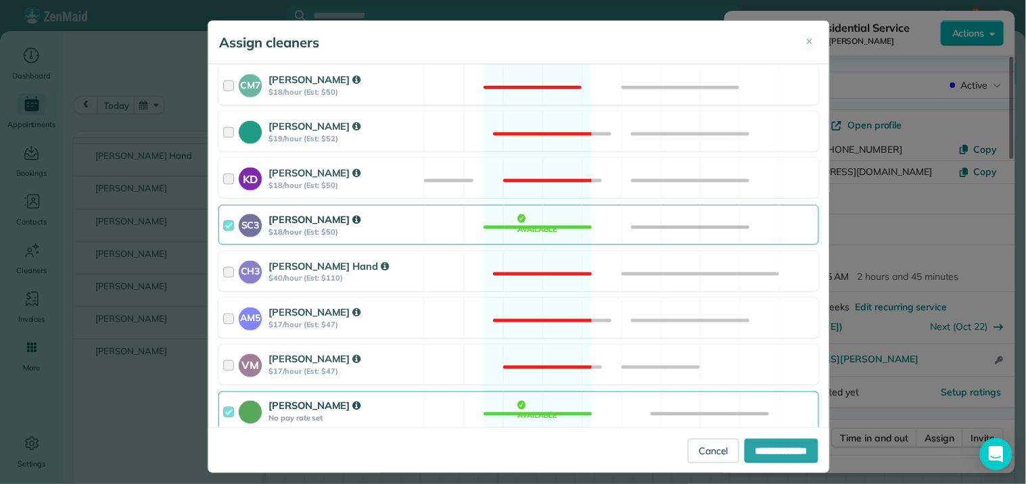
scroll to position [645, 0]
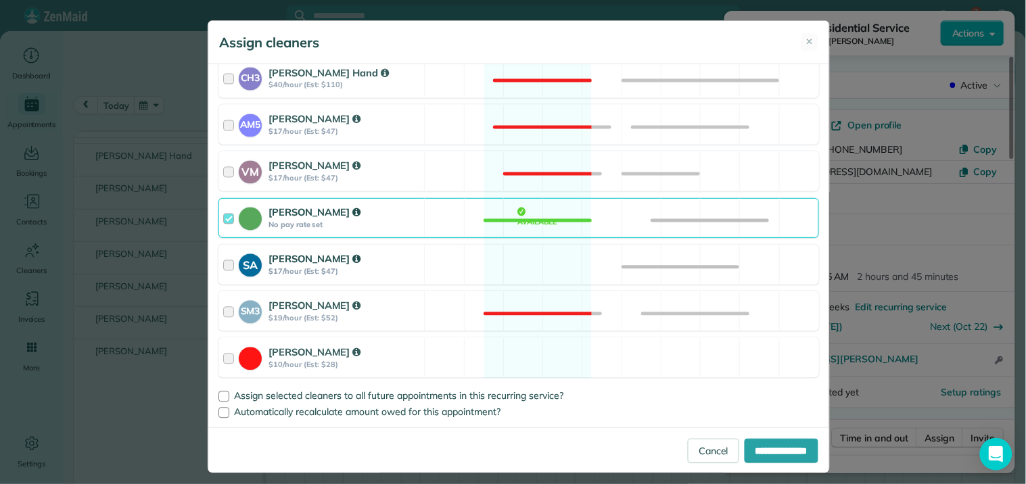
click at [542, 258] on div "SA Stephanie Allen $17/hour (Est: $47) Available" at bounding box center [518, 265] width 601 height 40
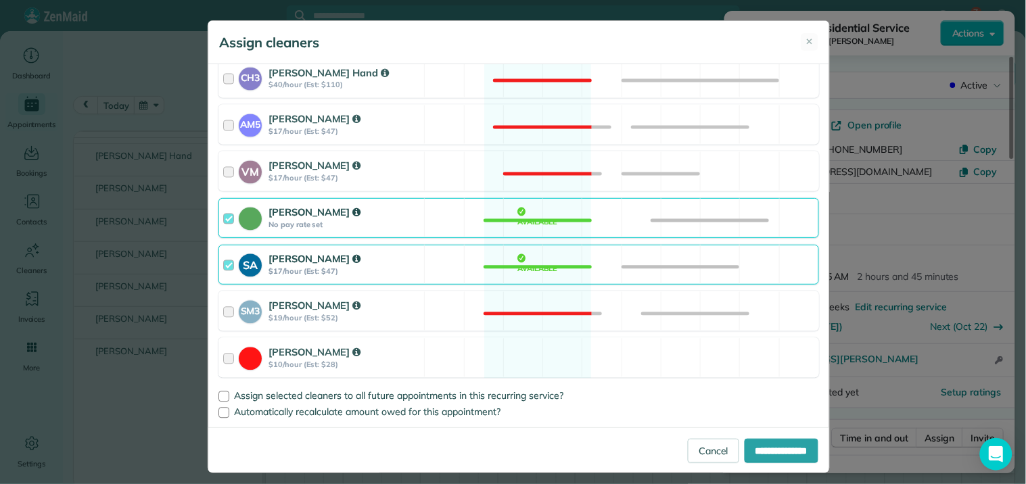
click at [536, 223] on div "Catherine Altman No pay rate set Available" at bounding box center [518, 218] width 601 height 40
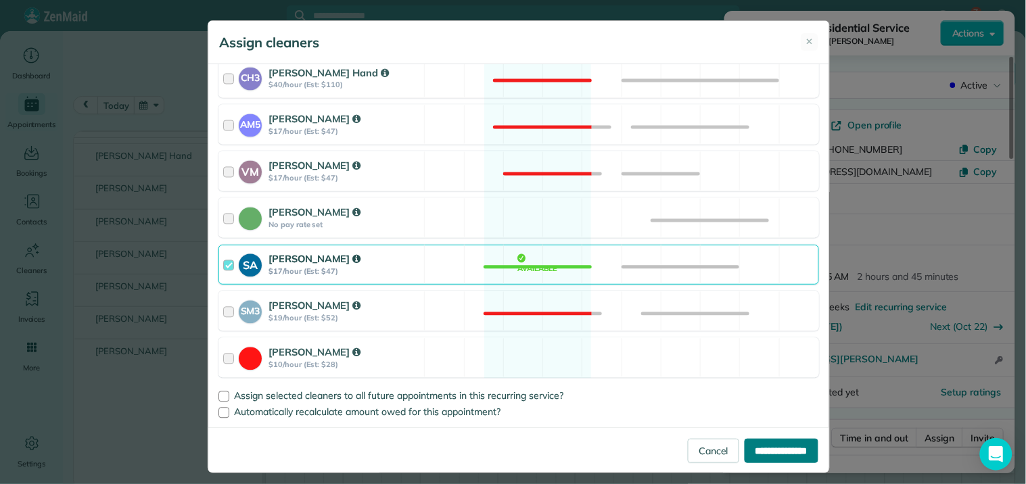
click at [772, 452] on input "**********" at bounding box center [782, 451] width 74 height 24
type input "**********"
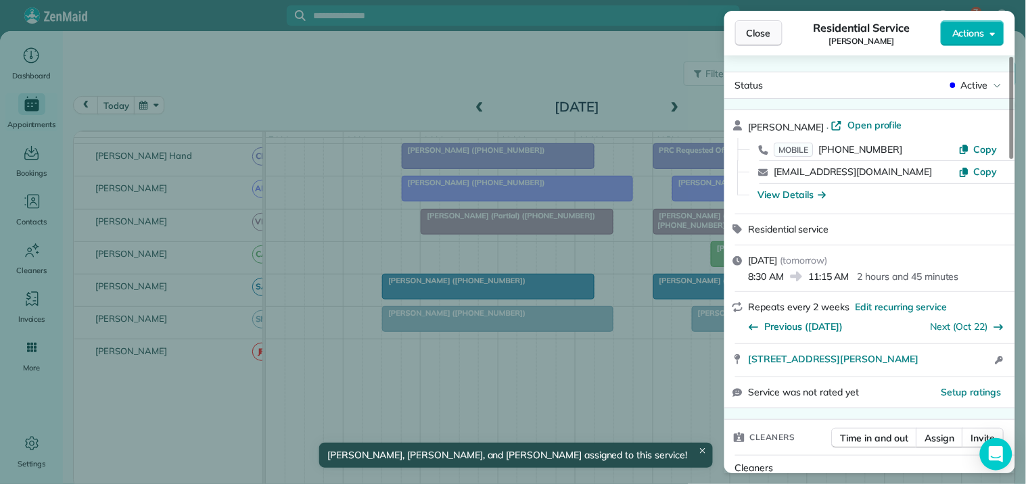
click at [781, 30] on button "Close" at bounding box center [758, 33] width 47 height 26
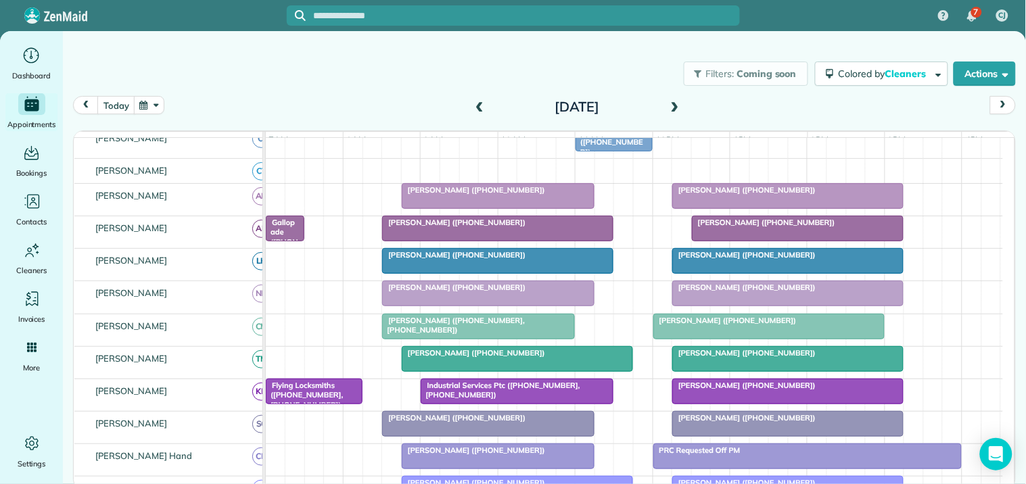
click at [511, 195] on span "[PERSON_NAME] ([PHONE_NUMBER])" at bounding box center [473, 189] width 145 height 9
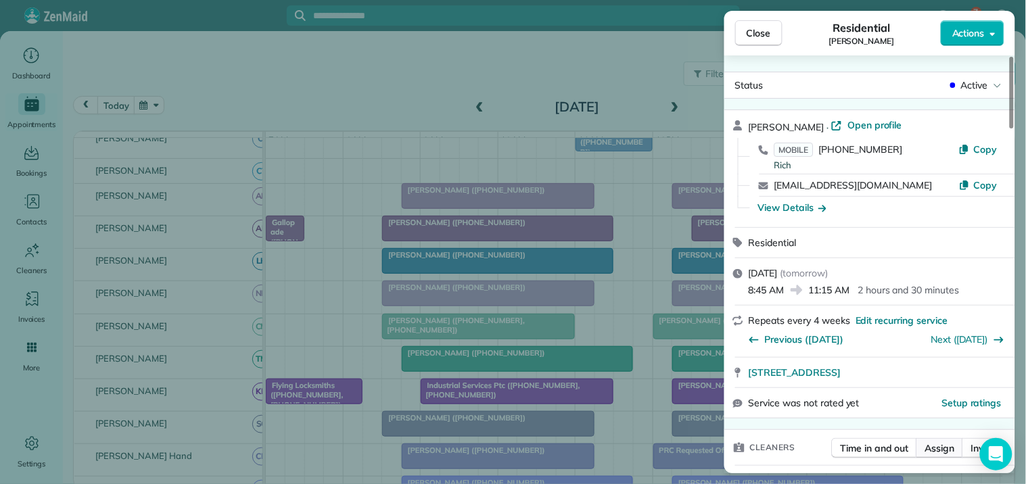
click at [941, 445] on span "Assign" at bounding box center [940, 449] width 30 height 14
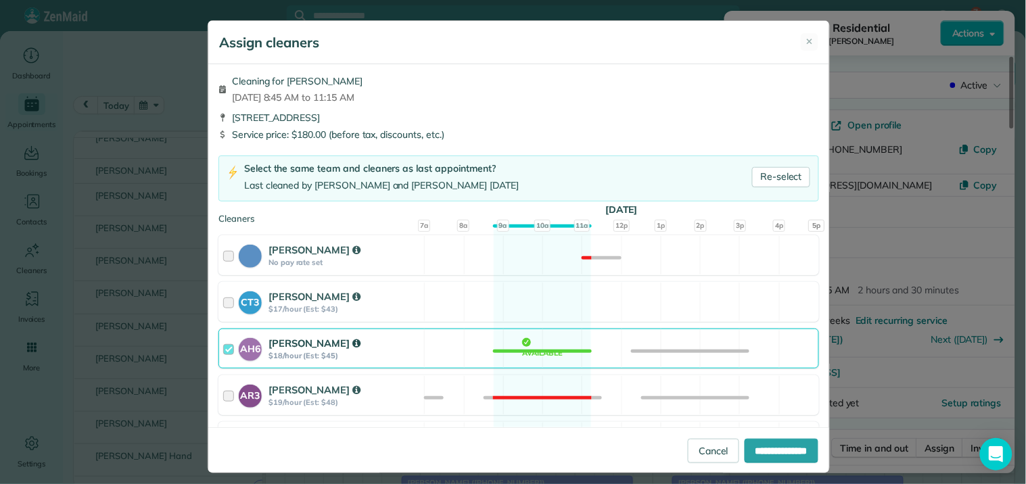
click at [548, 349] on div "AH6 Ashley Hudson $18/hour (Est: $45) Available" at bounding box center [518, 349] width 601 height 40
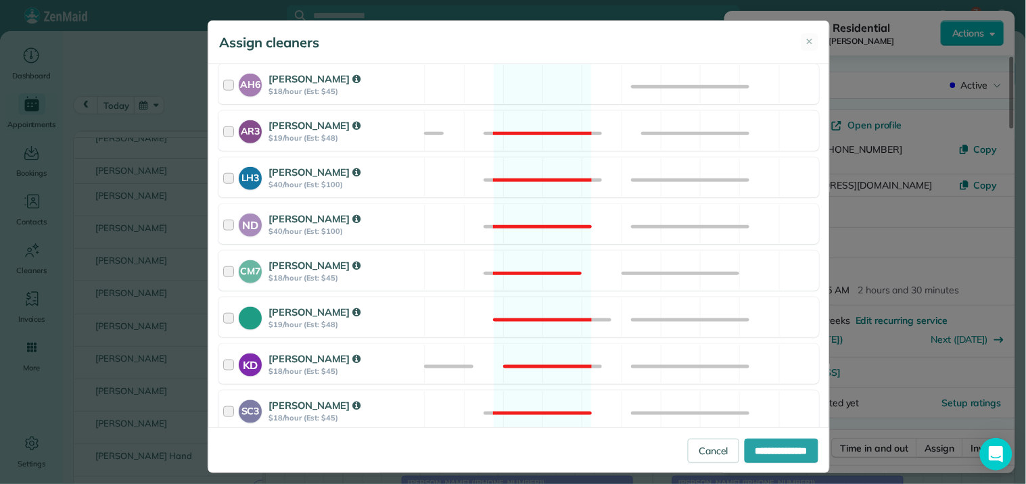
scroll to position [450, 0]
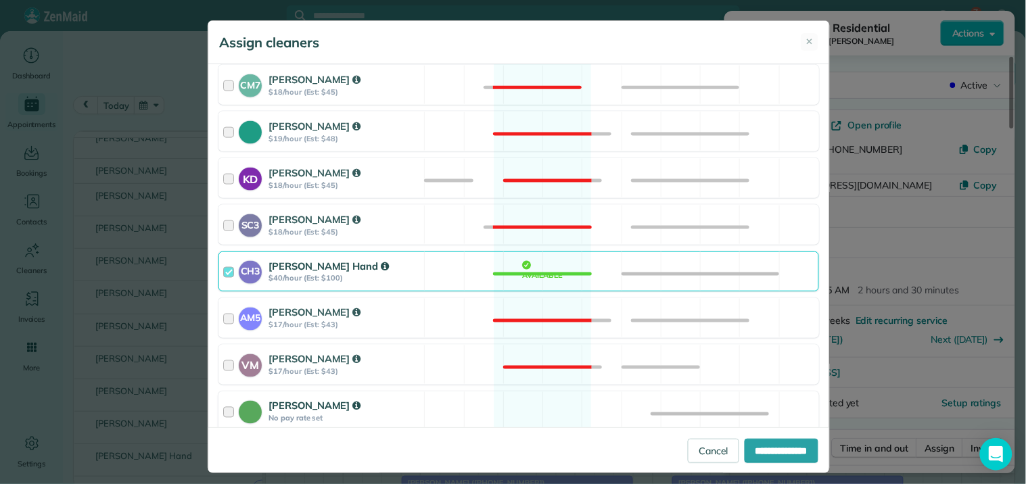
click at [532, 408] on div "Catherine Altman No pay rate set Available" at bounding box center [518, 412] width 601 height 40
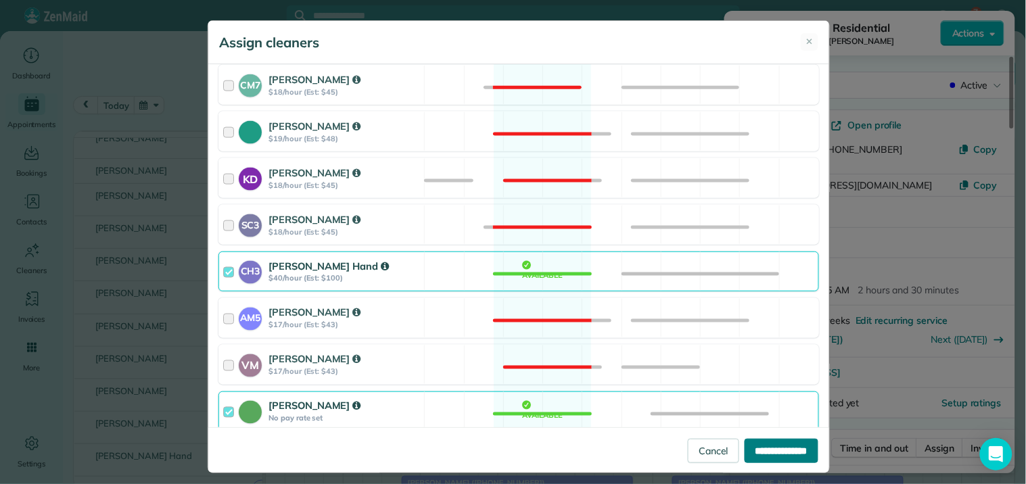
click at [761, 452] on input "**********" at bounding box center [782, 451] width 74 height 24
type input "**********"
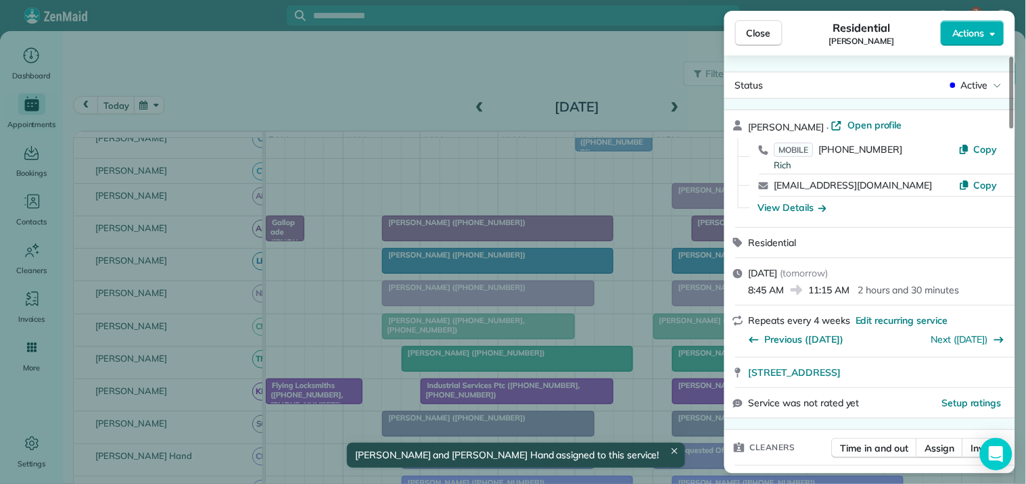
click at [762, 39] on span "Close" at bounding box center [759, 33] width 24 height 14
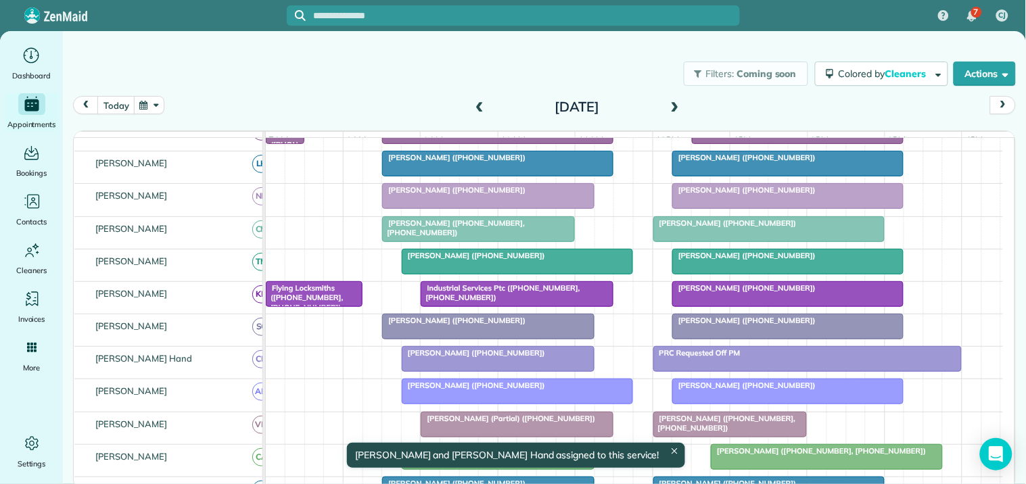
scroll to position [440, 0]
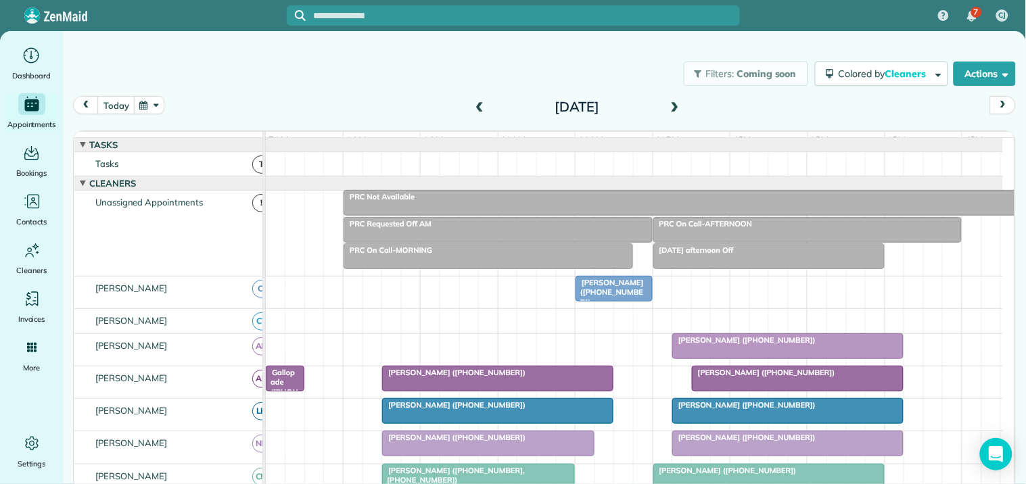
click at [448, 266] on div at bounding box center [488, 256] width 288 height 24
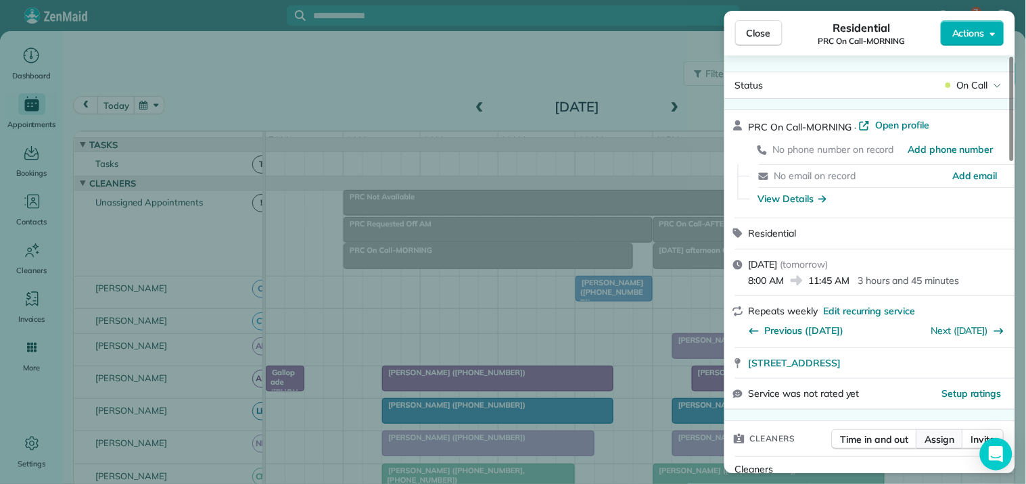
click at [947, 438] on span "Assign" at bounding box center [940, 440] width 30 height 14
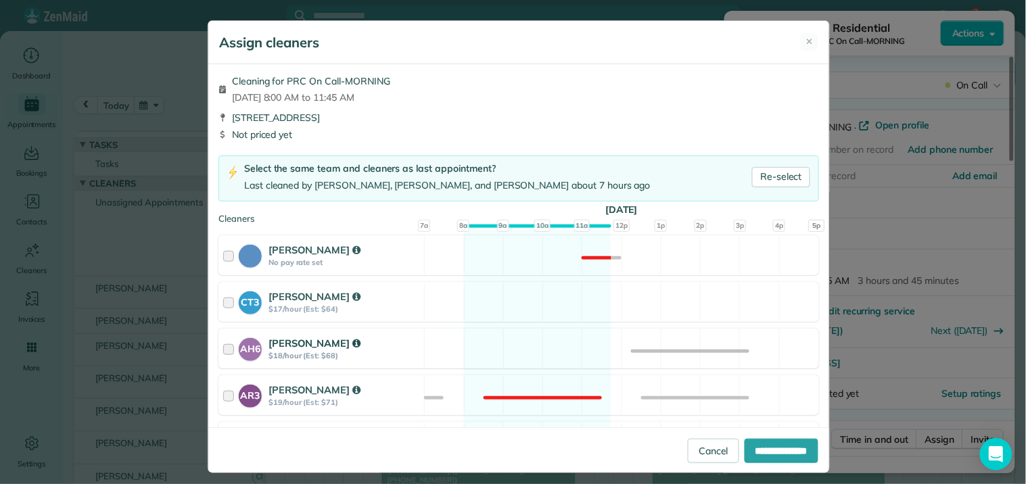
click at [531, 342] on div "AH6 Ashley Hudson $18/hour (Est: $68) Available" at bounding box center [518, 349] width 601 height 40
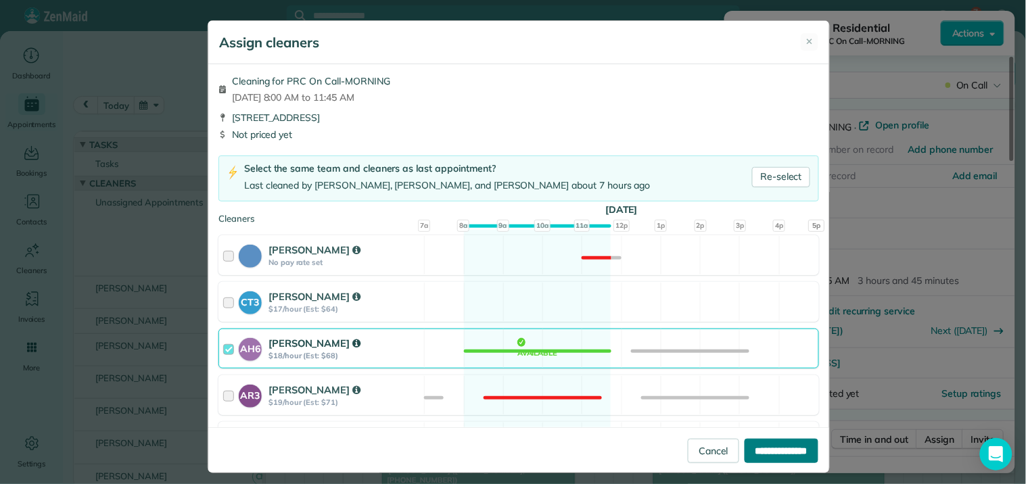
click at [767, 450] on input "**********" at bounding box center [782, 451] width 74 height 24
type input "**********"
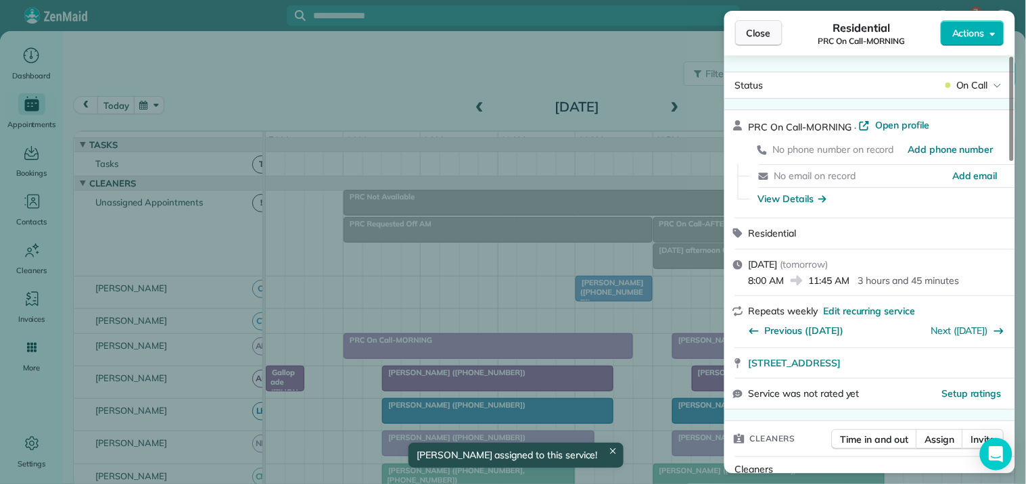
click at [772, 24] on button "Close" at bounding box center [758, 33] width 47 height 26
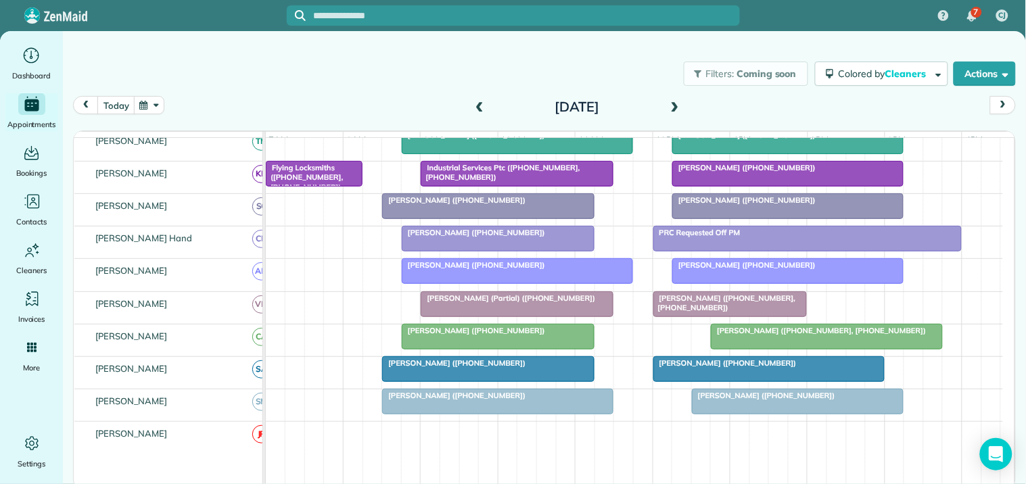
scroll to position [375, 0]
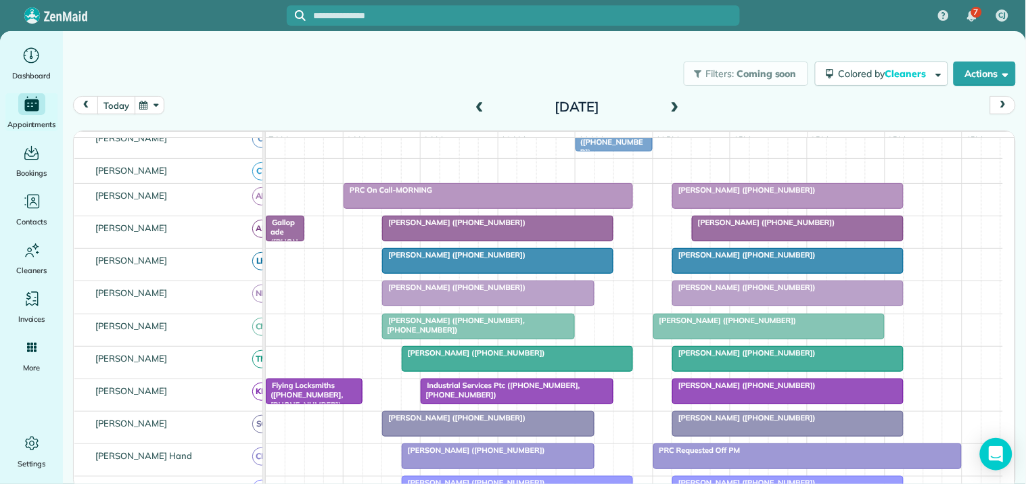
click at [117, 103] on button "today" at bounding box center [115, 105] width 37 height 18
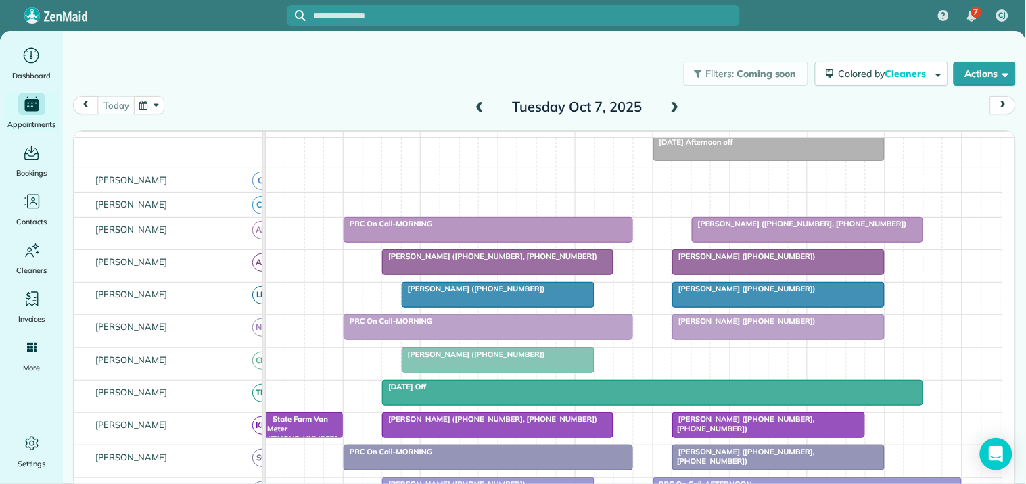
scroll to position [116, 0]
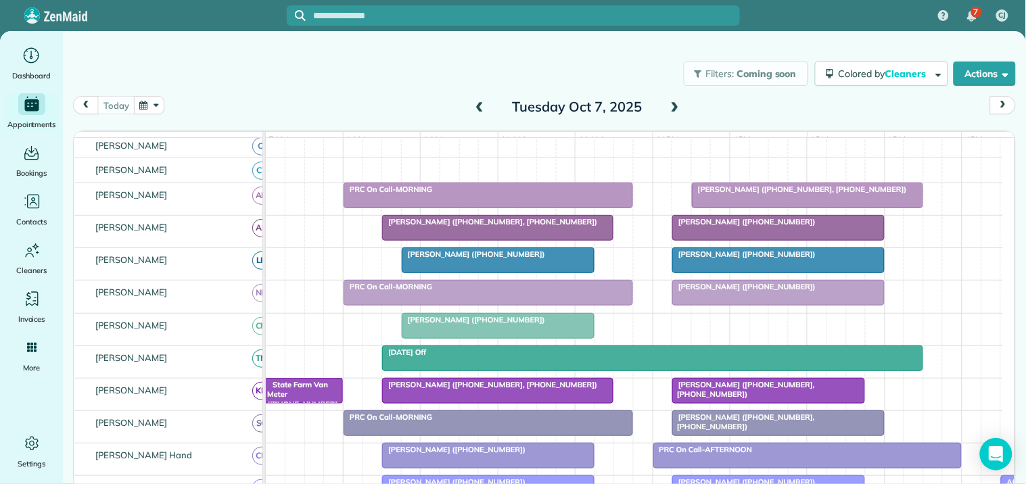
click at [745, 227] on span "[PERSON_NAME] ([PHONE_NUMBER])" at bounding box center [744, 221] width 145 height 9
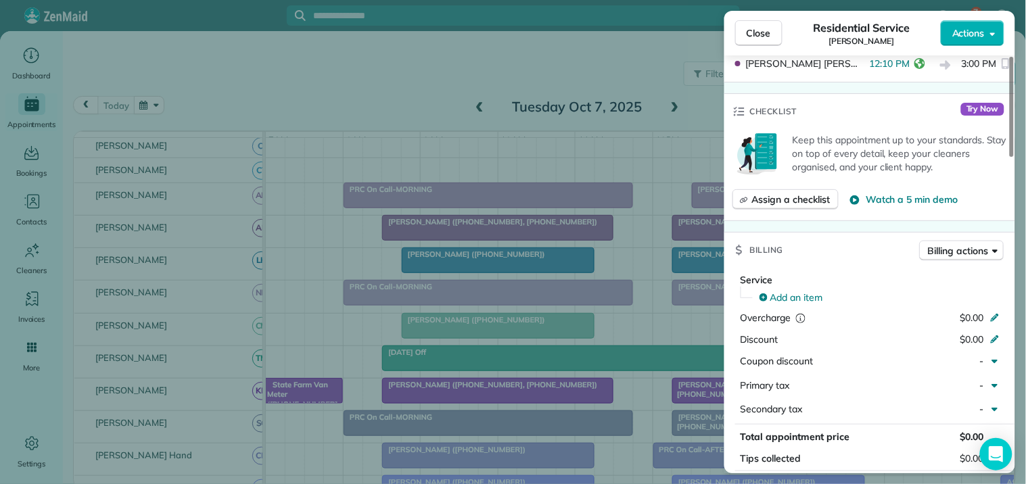
scroll to position [375, 0]
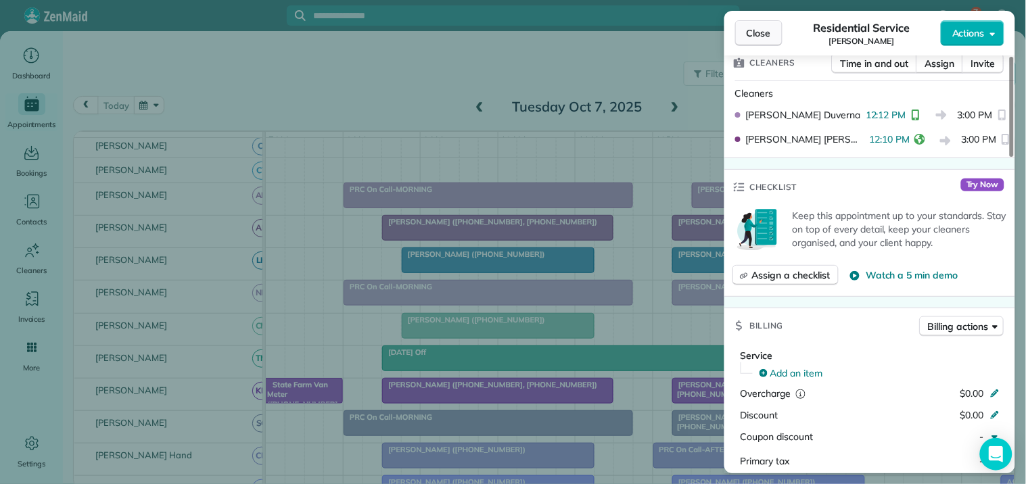
click at [768, 30] on span "Close" at bounding box center [759, 33] width 24 height 14
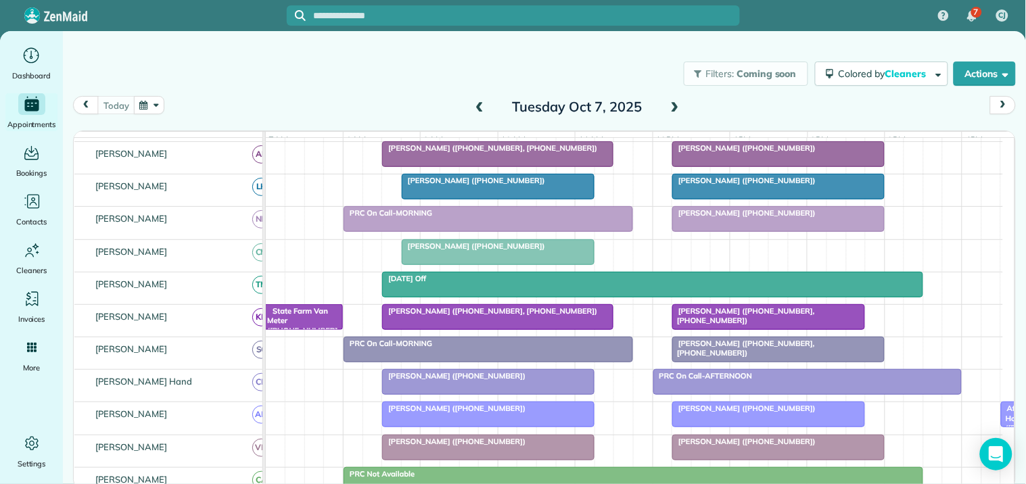
scroll to position [266, 0]
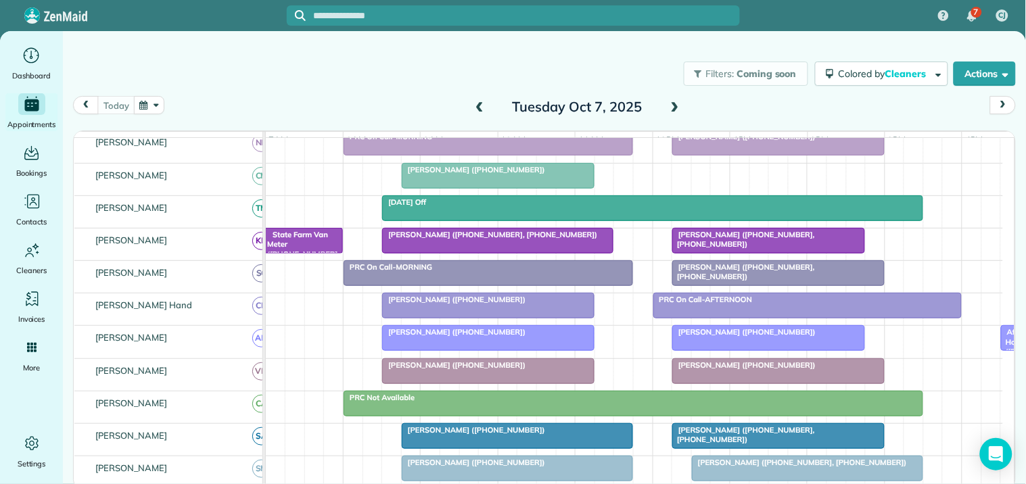
click at [716, 337] on span "[PERSON_NAME] ([PHONE_NUMBER])" at bounding box center [744, 331] width 145 height 9
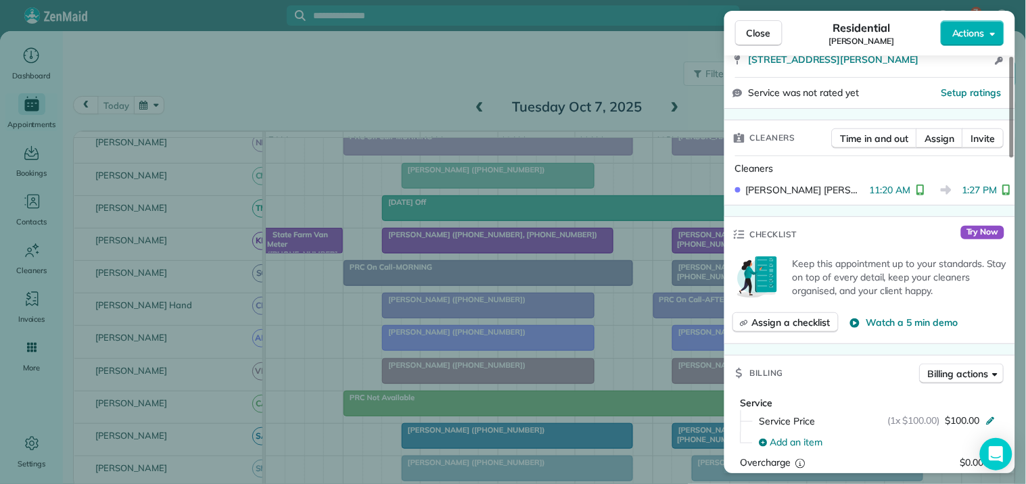
scroll to position [300, 0]
click at [765, 37] on span "Close" at bounding box center [759, 33] width 24 height 14
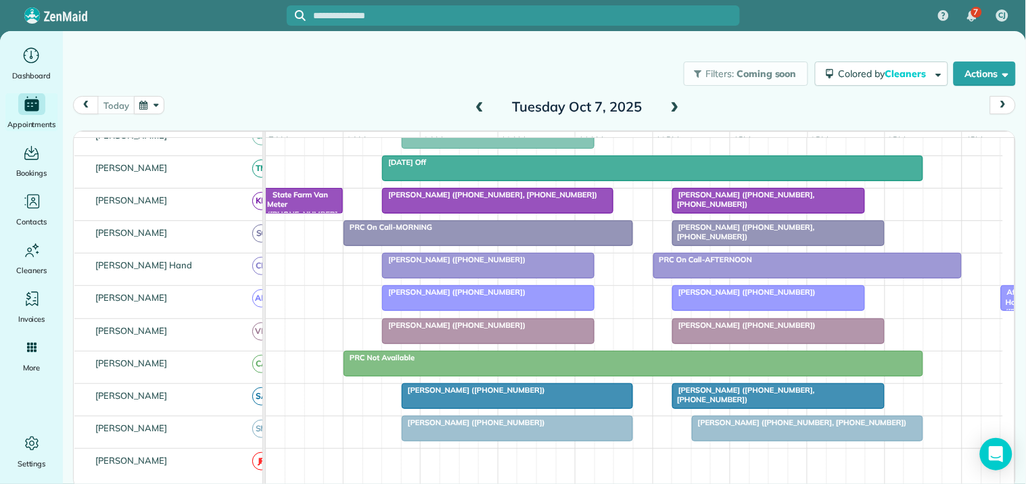
scroll to position [417, 0]
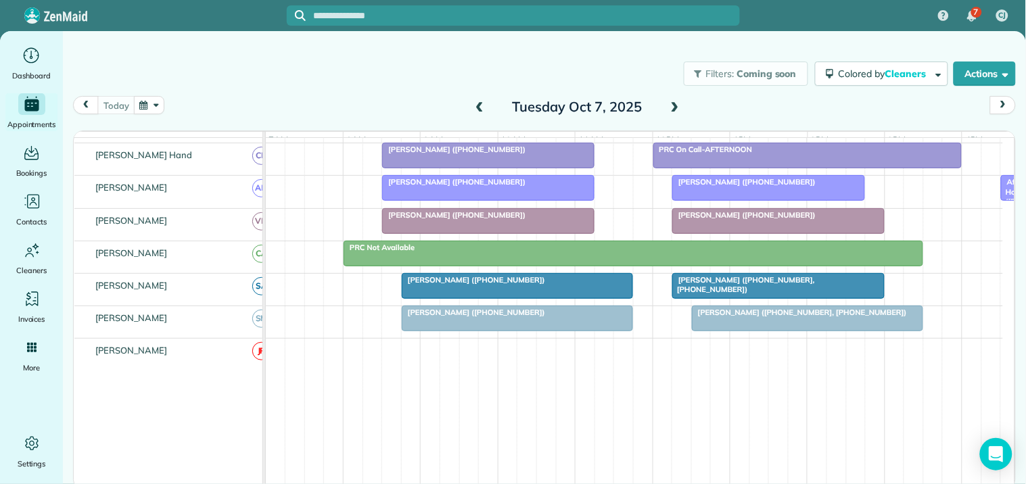
click at [774, 220] on span "[PERSON_NAME] ([PHONE_NUMBER])" at bounding box center [744, 214] width 145 height 9
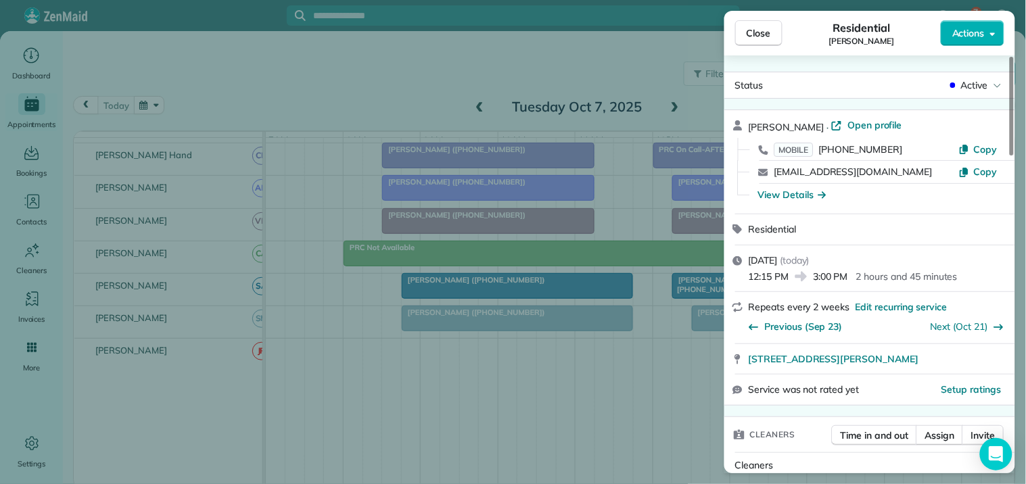
scroll to position [153, 0]
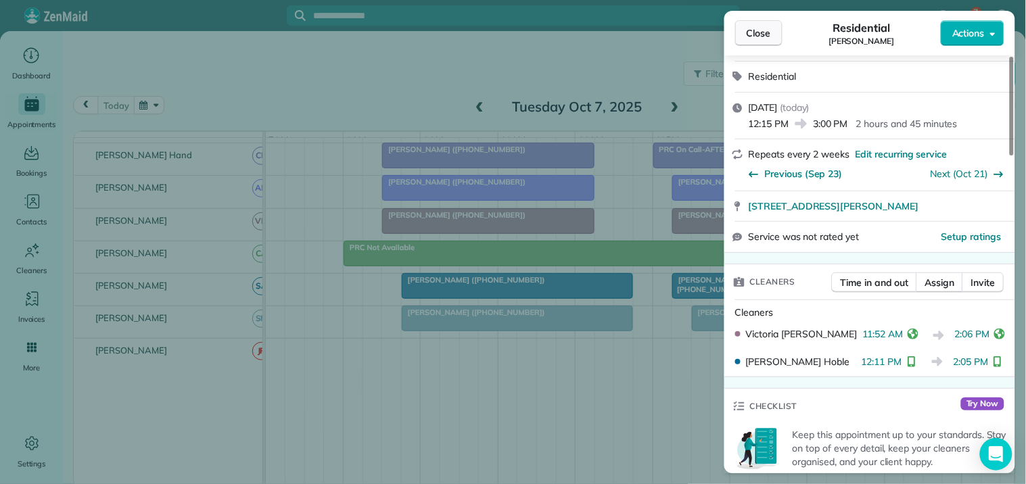
click at [765, 37] on span "Close" at bounding box center [759, 33] width 24 height 14
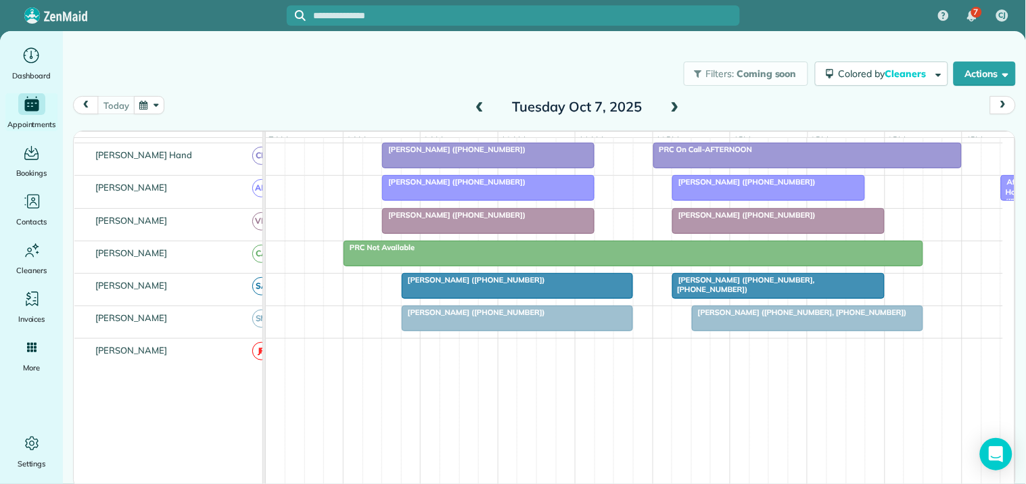
click at [785, 298] on div at bounding box center [778, 286] width 211 height 24
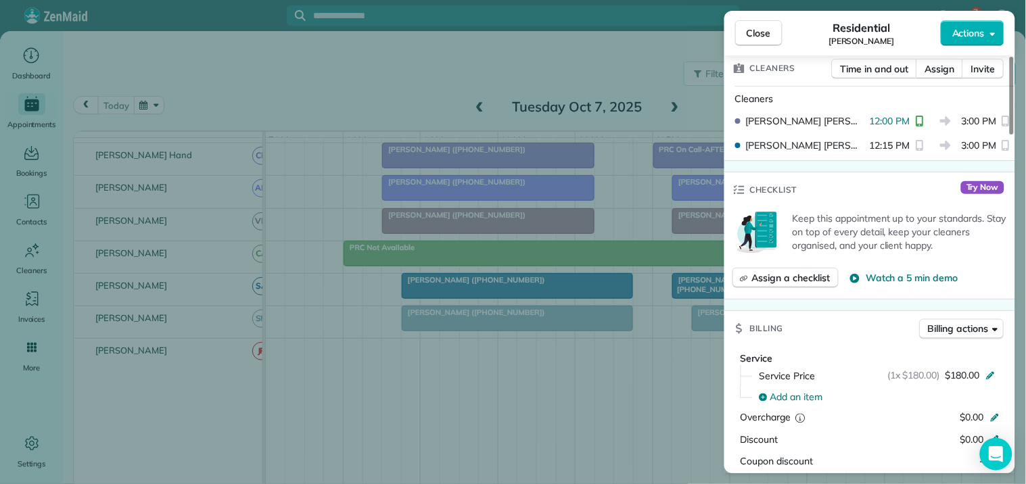
scroll to position [450, 0]
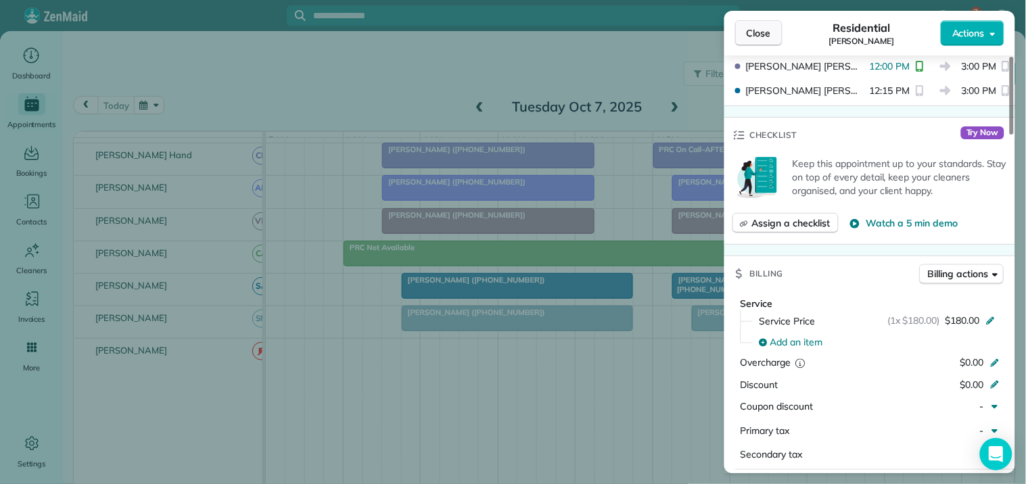
click at [766, 24] on button "Close" at bounding box center [758, 33] width 47 height 26
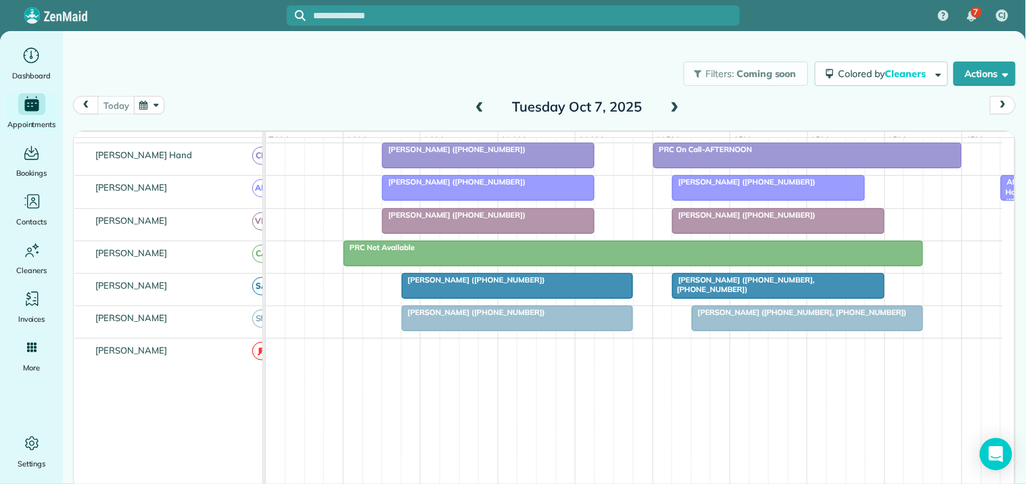
click at [772, 331] on div at bounding box center [808, 318] width 230 height 24
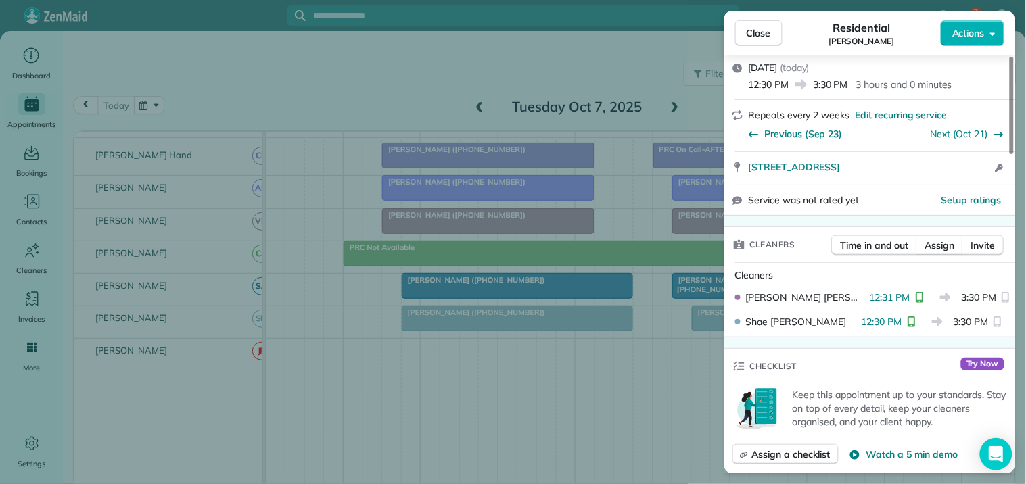
scroll to position [225, 0]
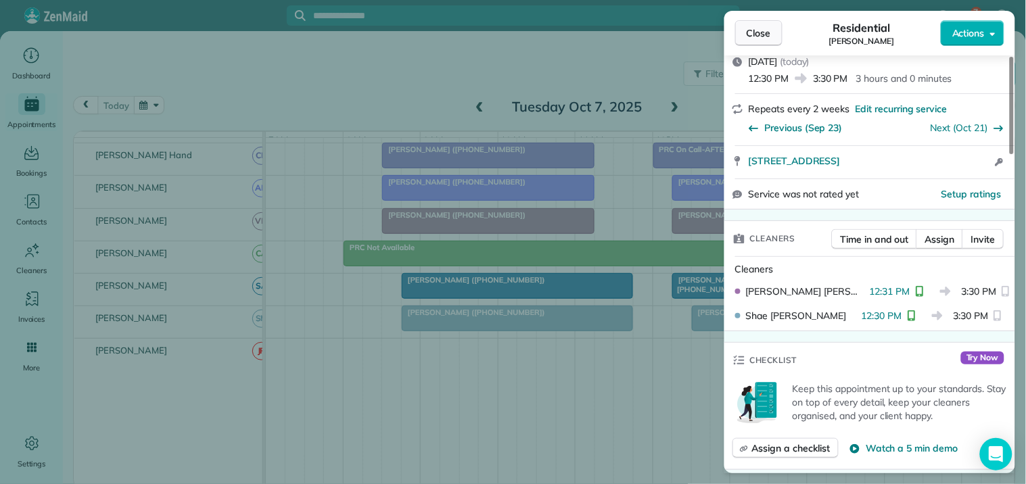
click at [772, 30] on button "Close" at bounding box center [758, 33] width 47 height 26
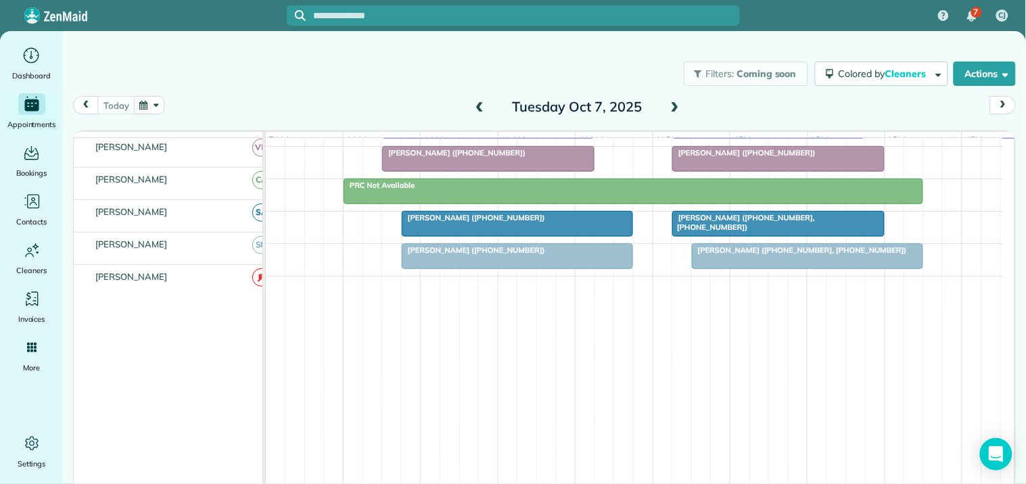
scroll to position [116, 0]
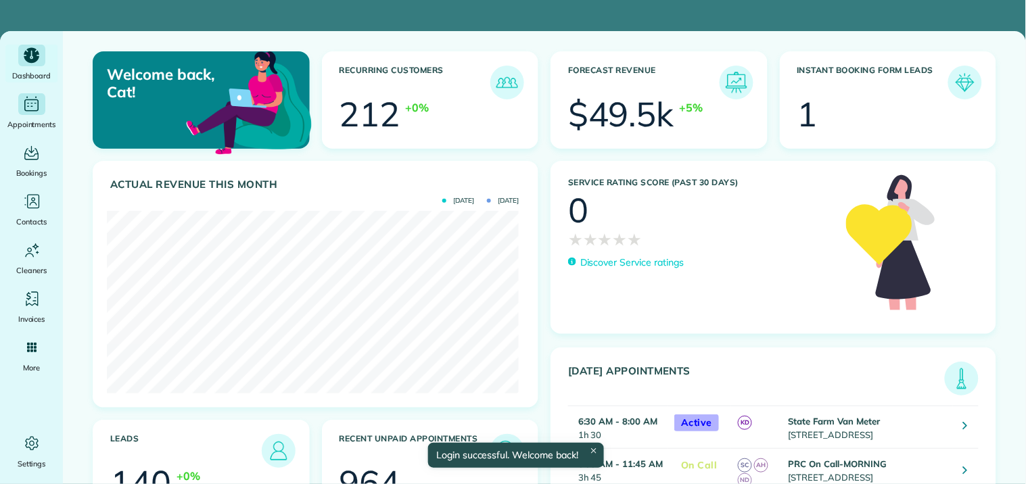
scroll to position [183, 411]
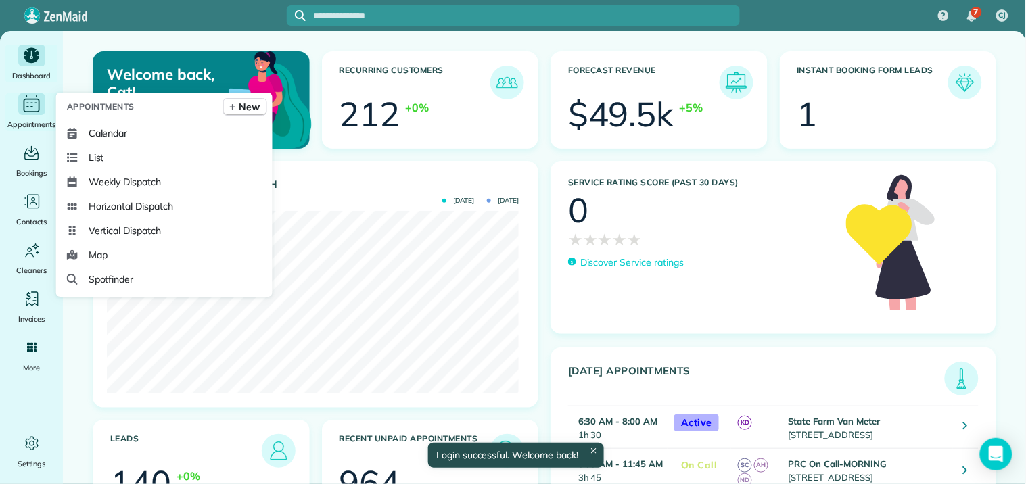
click at [25, 103] on icon "Main" at bounding box center [31, 104] width 21 height 20
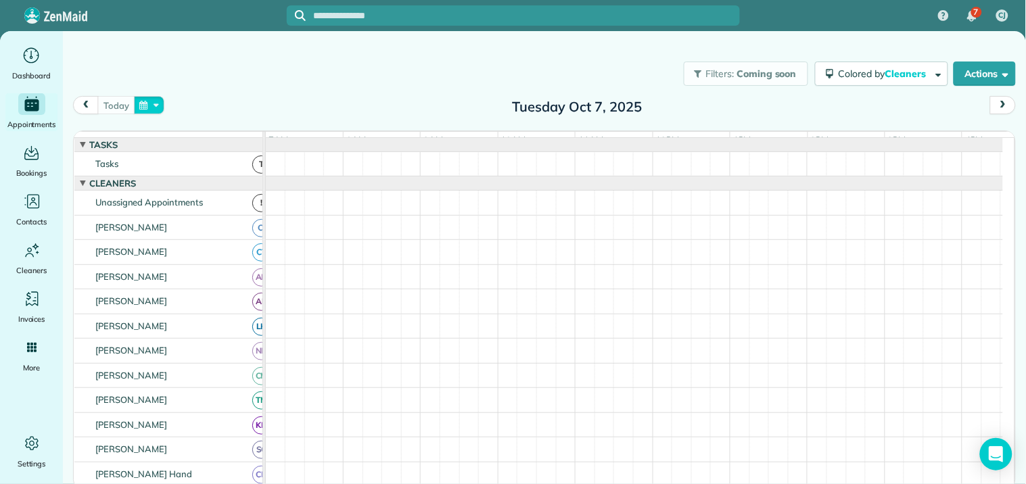
click at [147, 96] on button "button" at bounding box center [149, 105] width 31 height 18
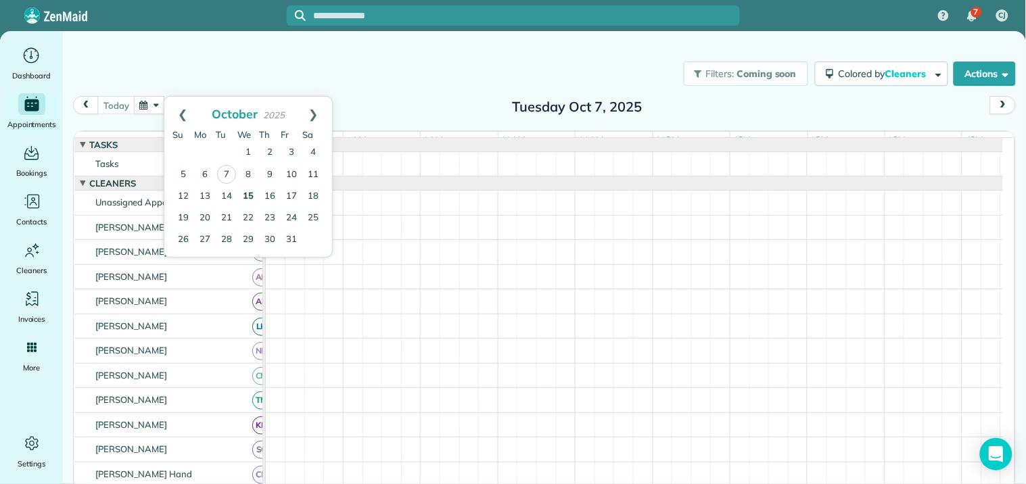
click at [247, 188] on link "15" at bounding box center [248, 197] width 22 height 22
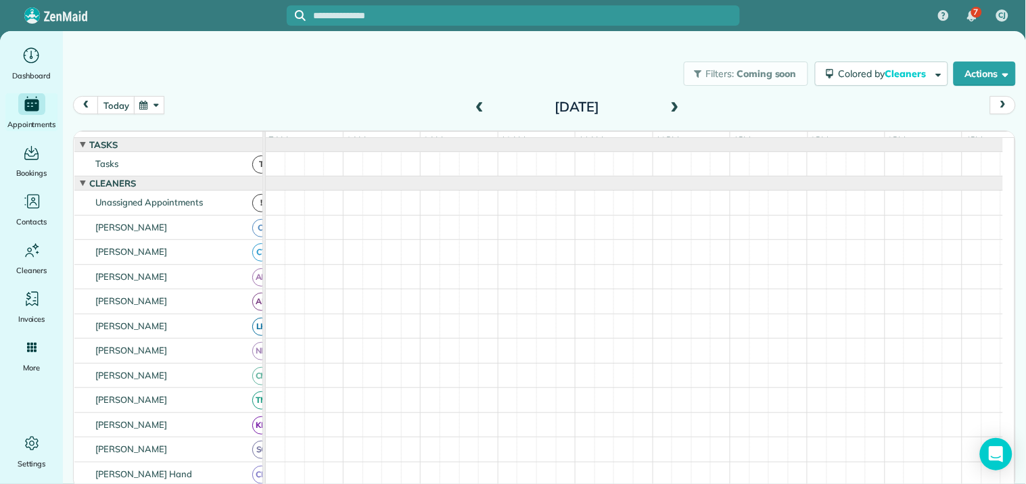
click at [479, 105] on span at bounding box center [479, 107] width 15 height 12
click at [677, 108] on span at bounding box center [675, 107] width 15 height 12
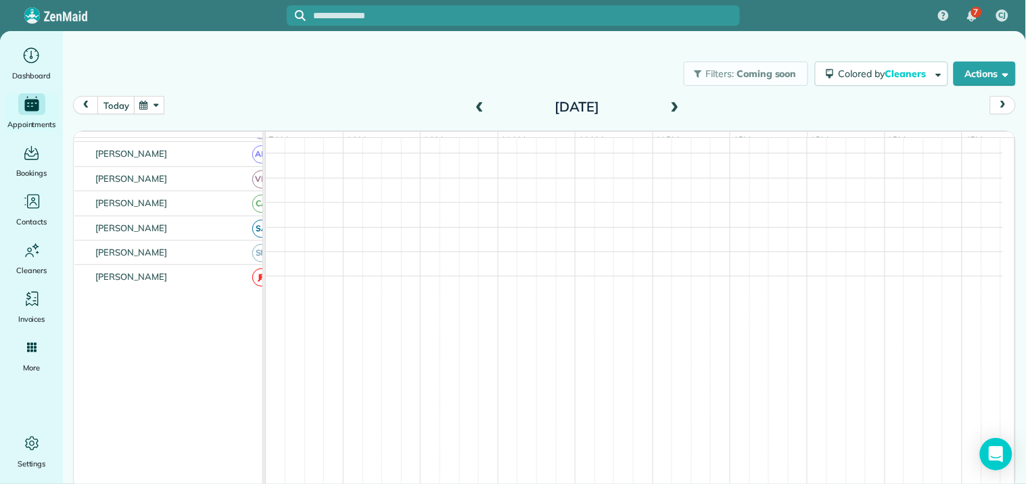
scroll to position [300, 0]
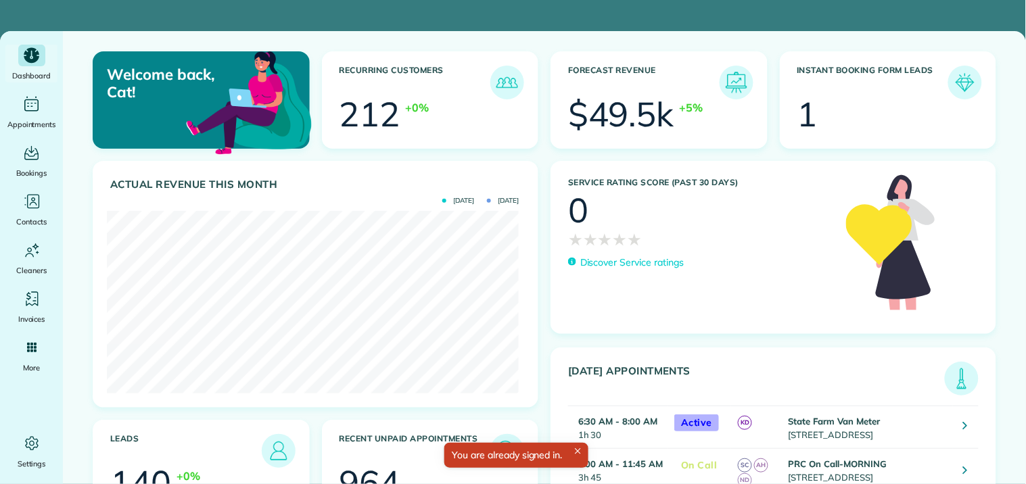
scroll to position [183, 411]
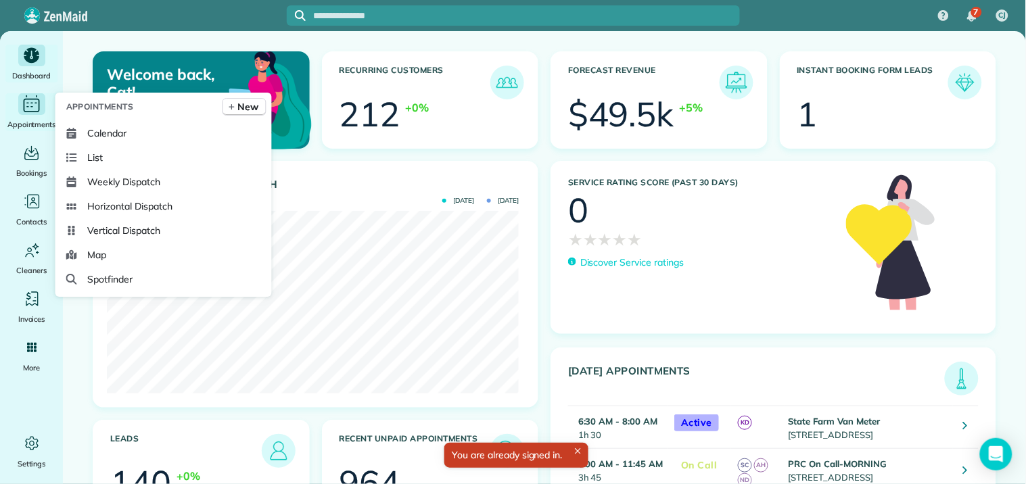
click at [31, 103] on icon "Main" at bounding box center [31, 104] width 21 height 20
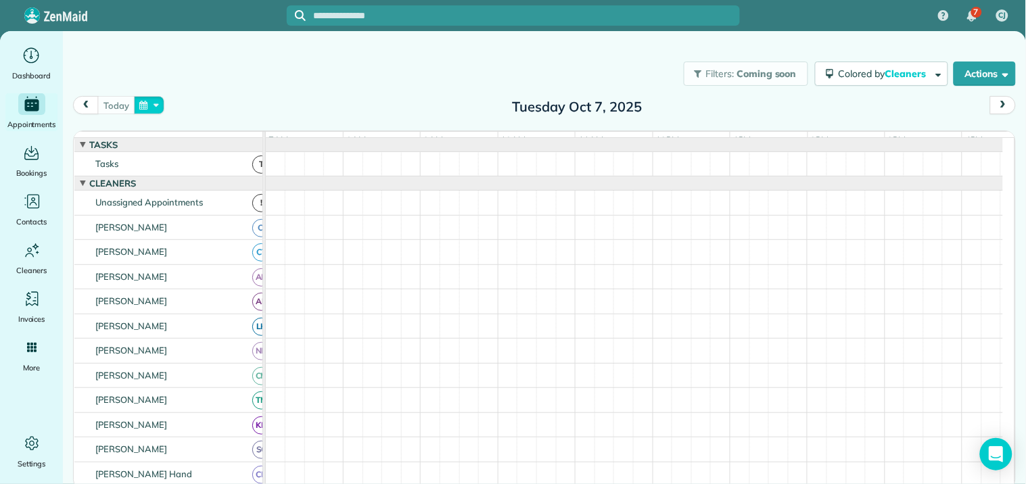
click at [156, 104] on button "button" at bounding box center [149, 105] width 31 height 18
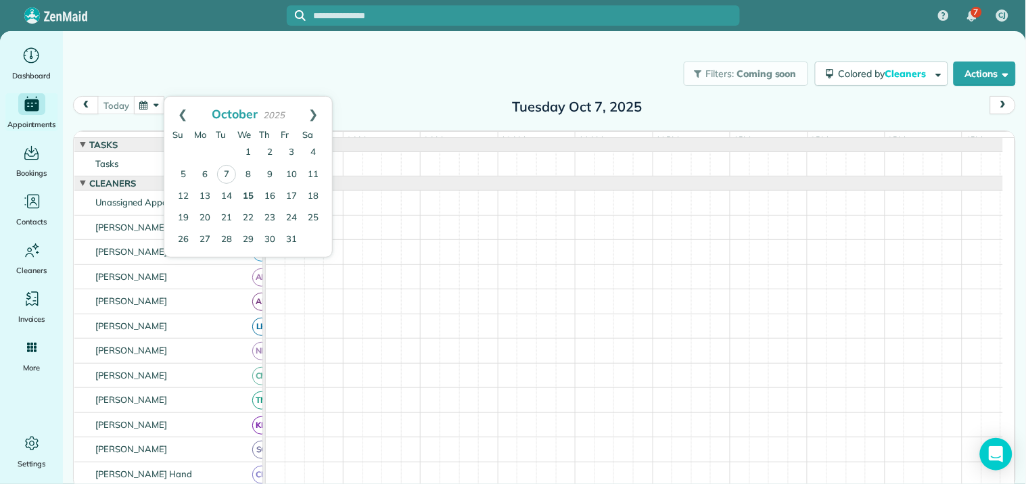
click at [250, 194] on link "15" at bounding box center [248, 197] width 22 height 22
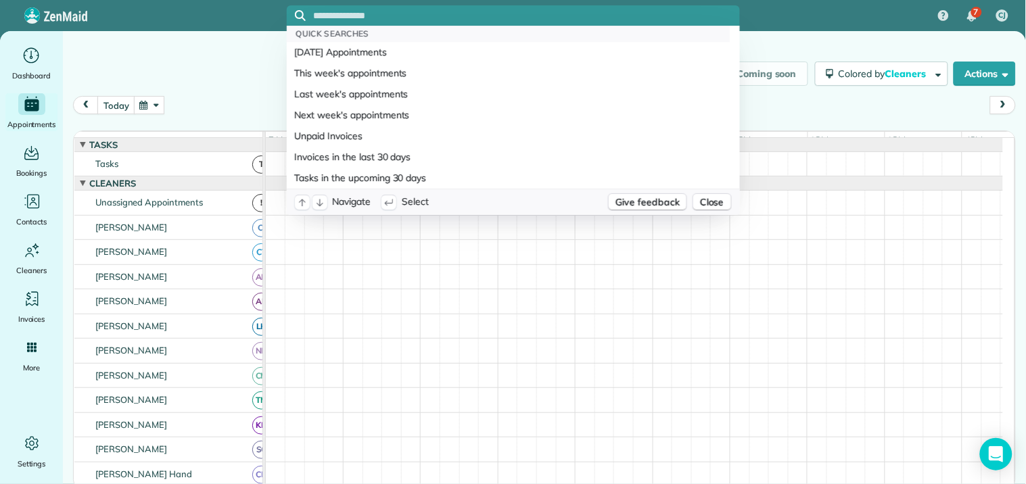
click at [413, 14] on input "text" at bounding box center [527, 16] width 426 height 10
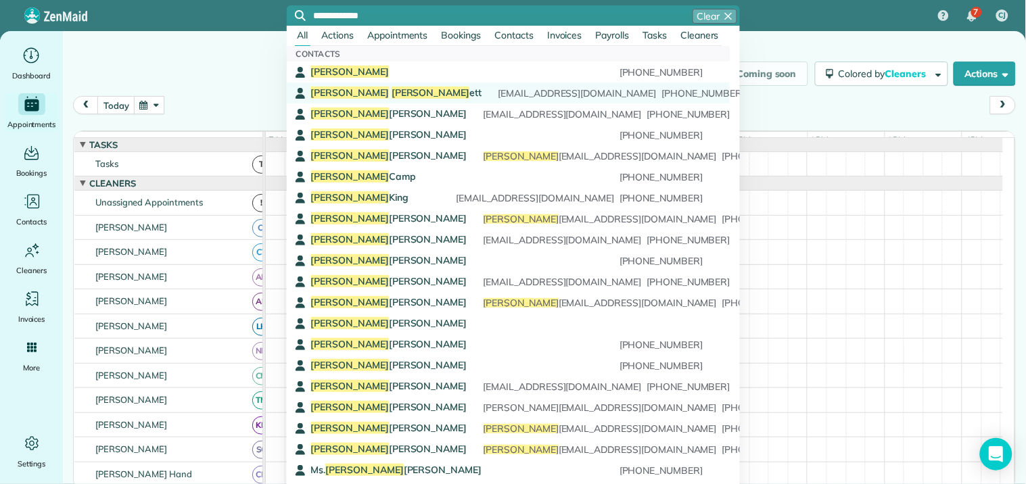
type input "**********"
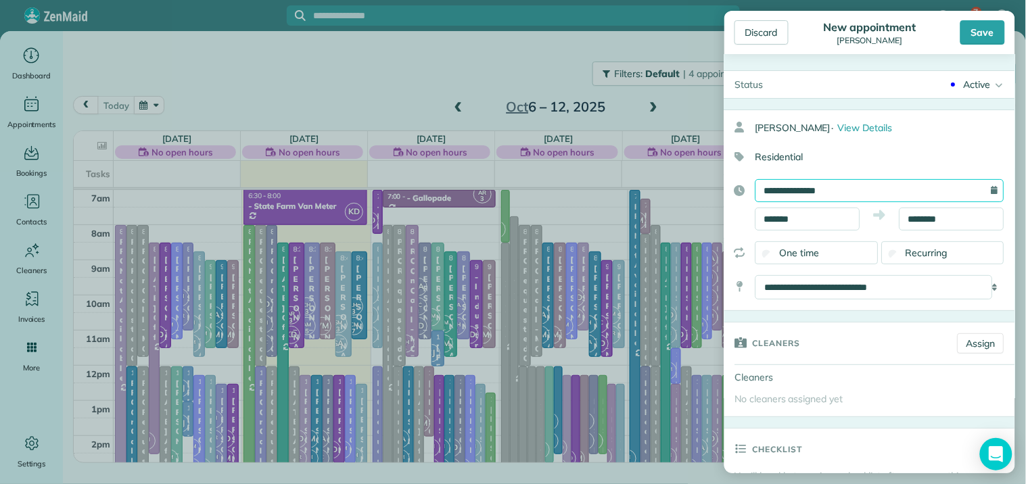
click at [820, 185] on input "**********" at bounding box center [879, 190] width 249 height 23
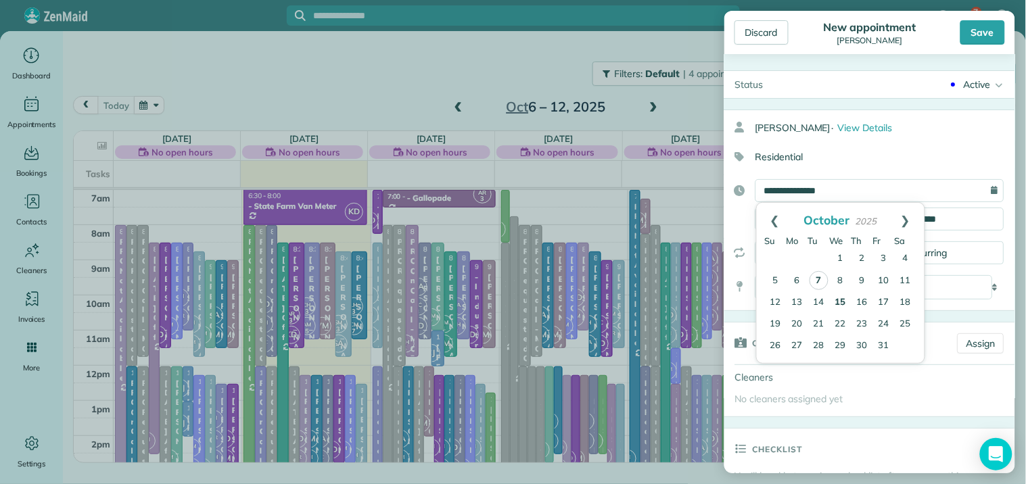
click at [839, 301] on link "15" at bounding box center [841, 303] width 22 height 22
type input "**********"
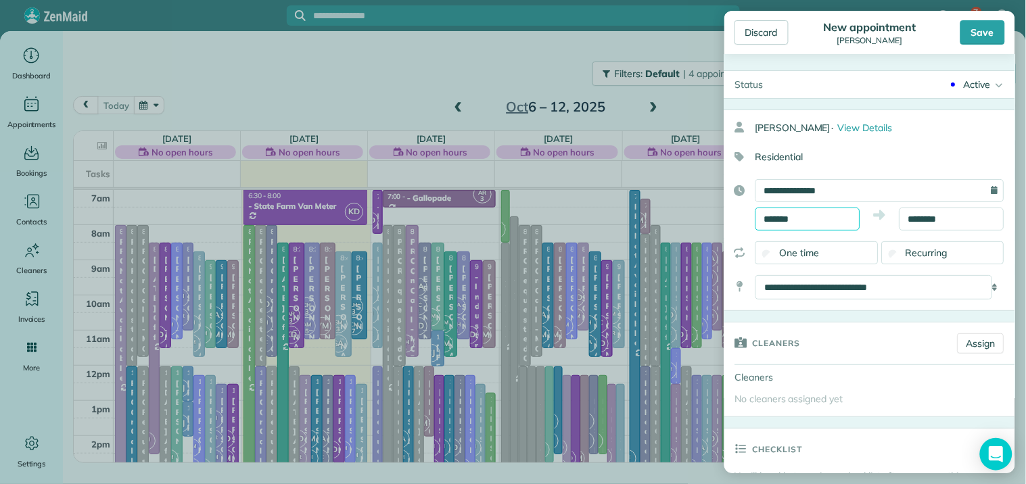
click at [814, 213] on input "*******" at bounding box center [807, 219] width 105 height 23
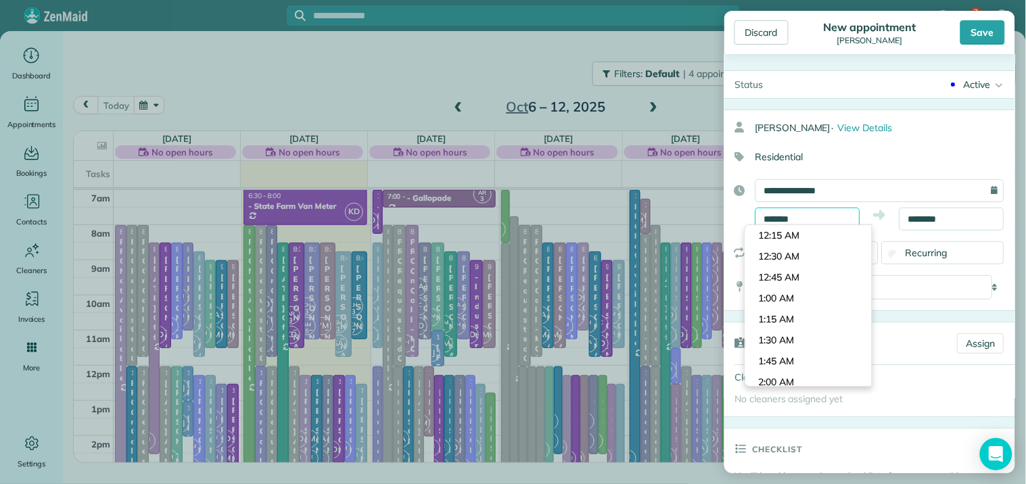
scroll to position [712, 0]
type input "*******"
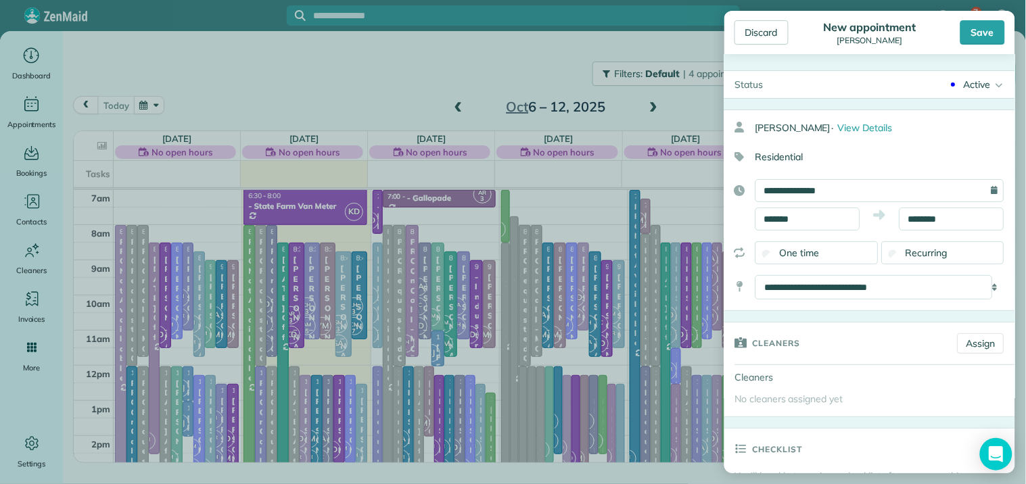
click at [805, 237] on body "7 CJ Dashboard Appointments Bookings Contacts Cleaners Invoices Payroll Reports…" at bounding box center [513, 242] width 1026 height 484
click at [947, 220] on input "********" at bounding box center [951, 219] width 105 height 23
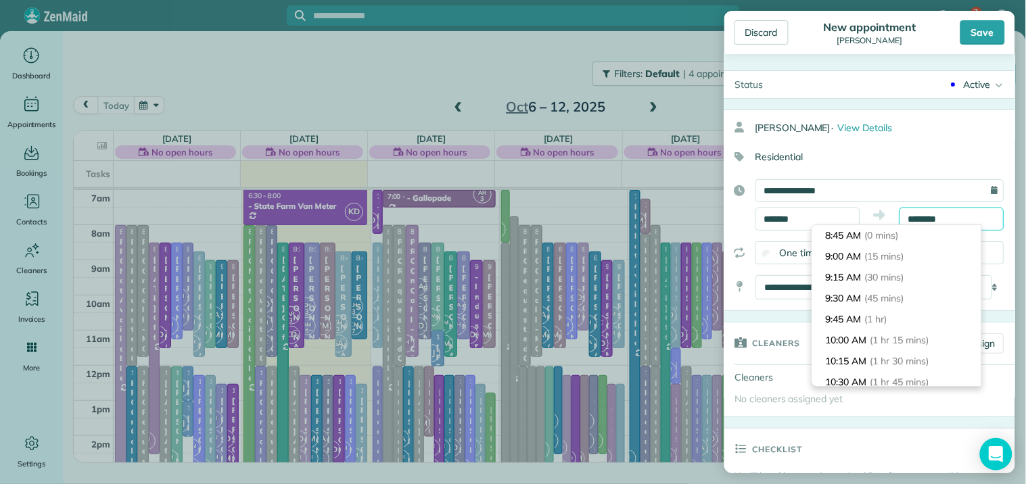
scroll to position [167, 0]
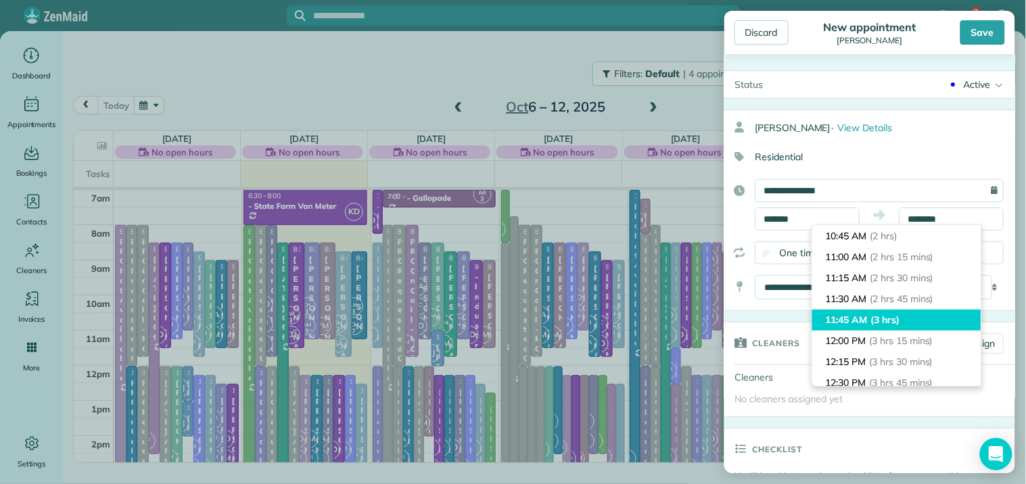
type input "********"
click at [895, 321] on span "(3 hrs)" at bounding box center [885, 320] width 29 height 12
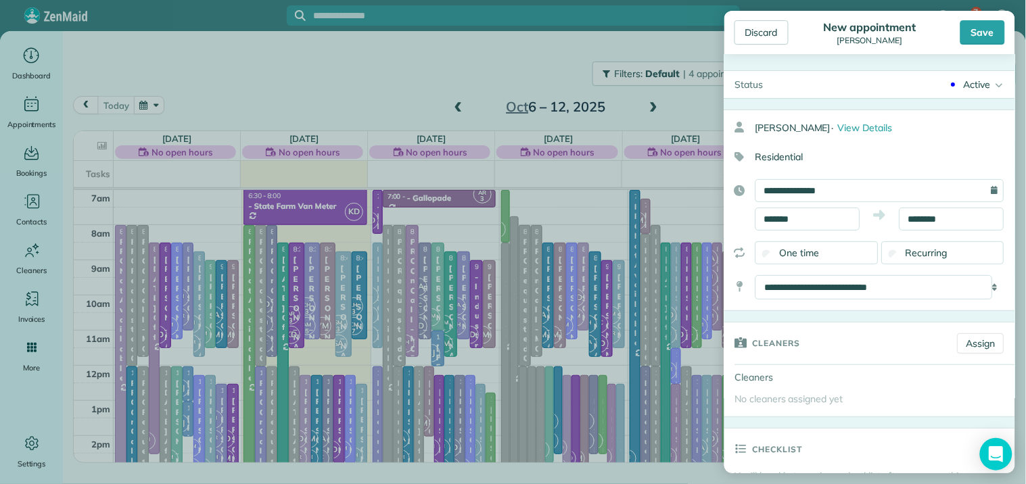
click at [920, 254] on span "Recurring" at bounding box center [927, 253] width 42 height 12
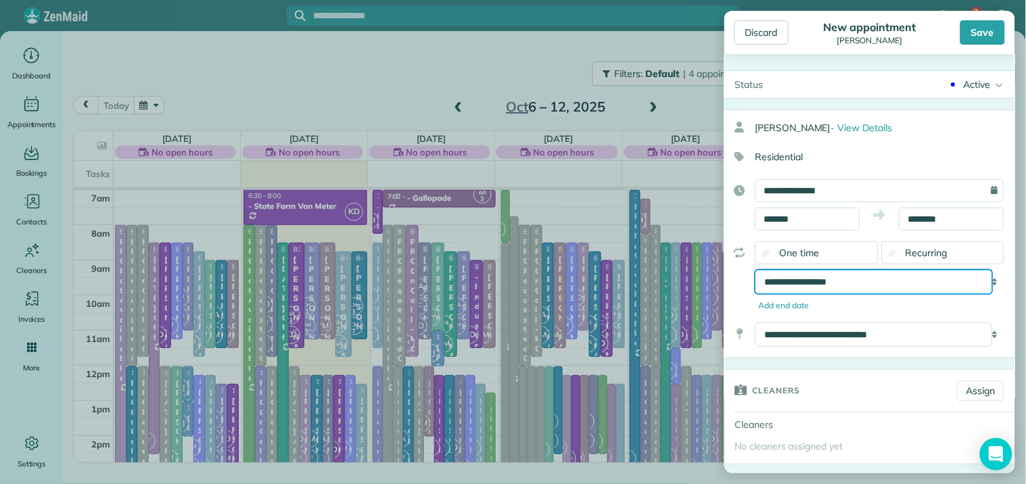
click at [872, 279] on select "**********" at bounding box center [873, 282] width 237 height 24
select select "**********"
click at [755, 270] on select "**********" at bounding box center [873, 282] width 237 height 24
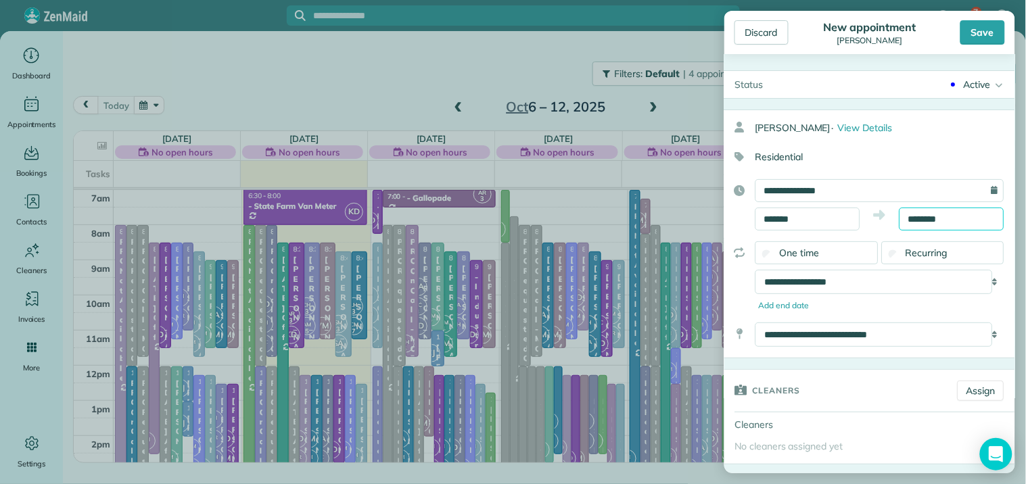
scroll to position [231, 0]
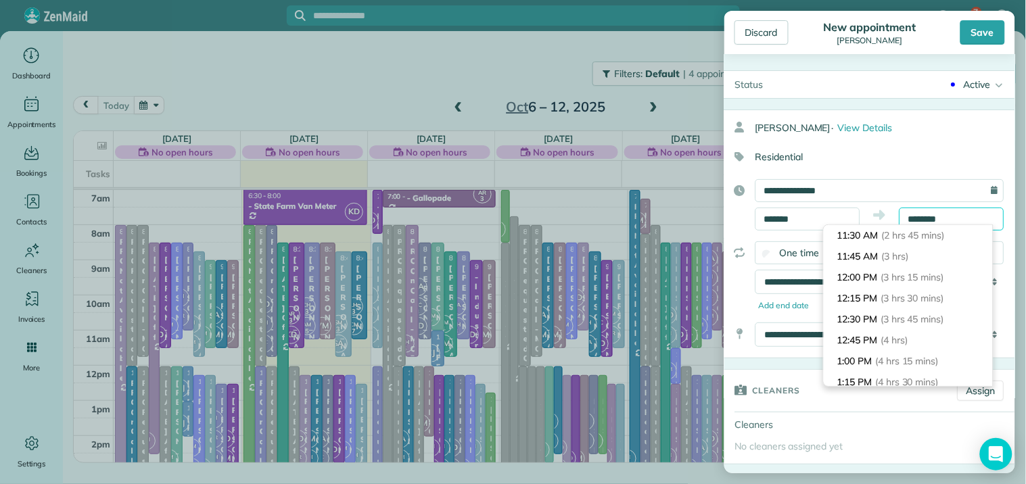
click at [941, 216] on input "********" at bounding box center [951, 219] width 105 height 23
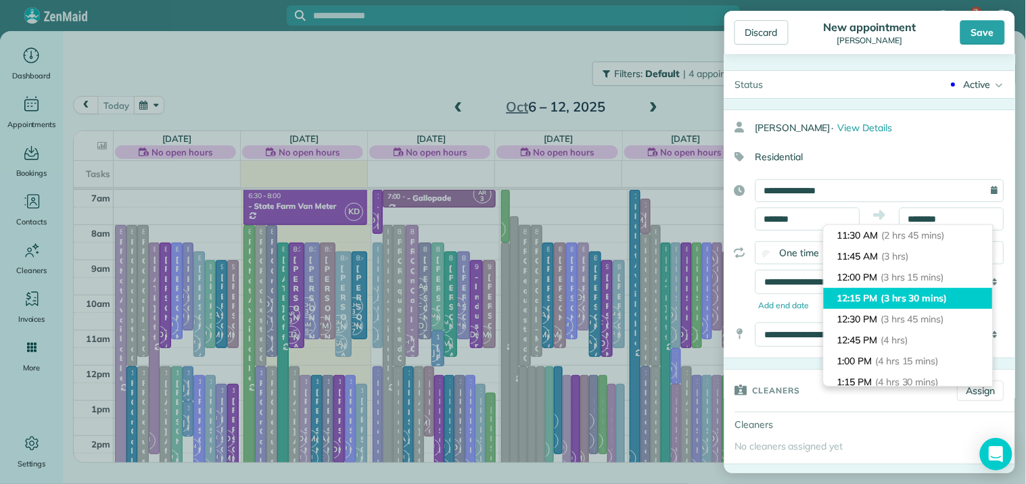
click at [922, 294] on span "(3 hrs 30 mins)" at bounding box center [914, 298] width 66 height 12
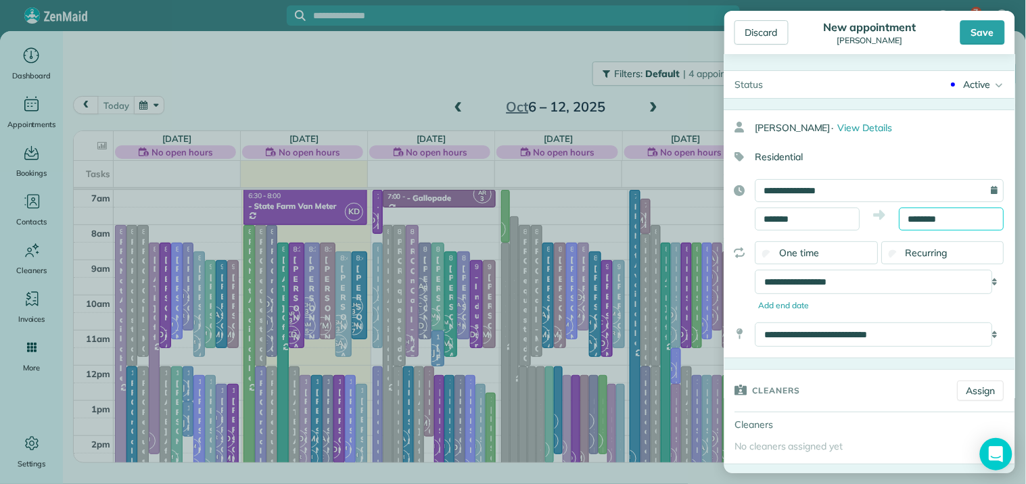
click at [928, 216] on input "********" at bounding box center [951, 219] width 105 height 23
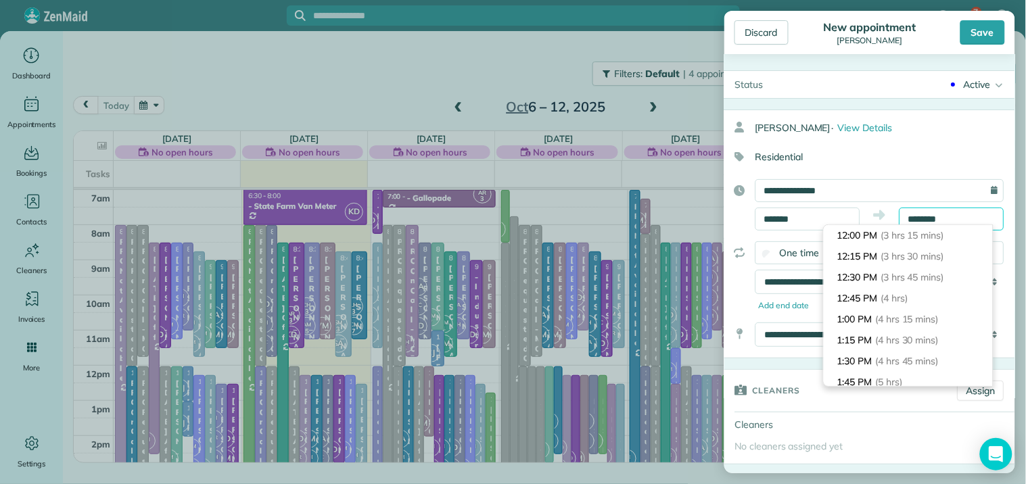
scroll to position [197, 0]
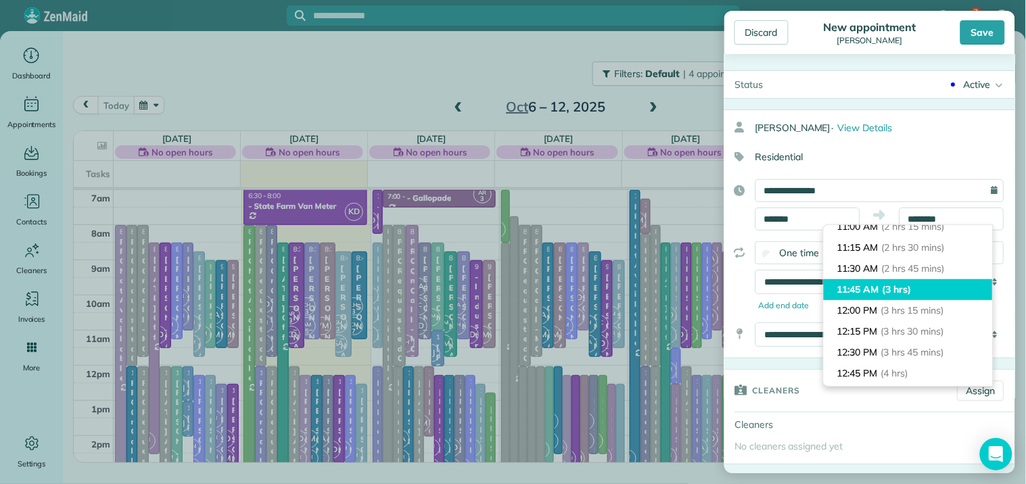
type input "********"
click at [888, 292] on span "(3 hrs)" at bounding box center [897, 289] width 29 height 12
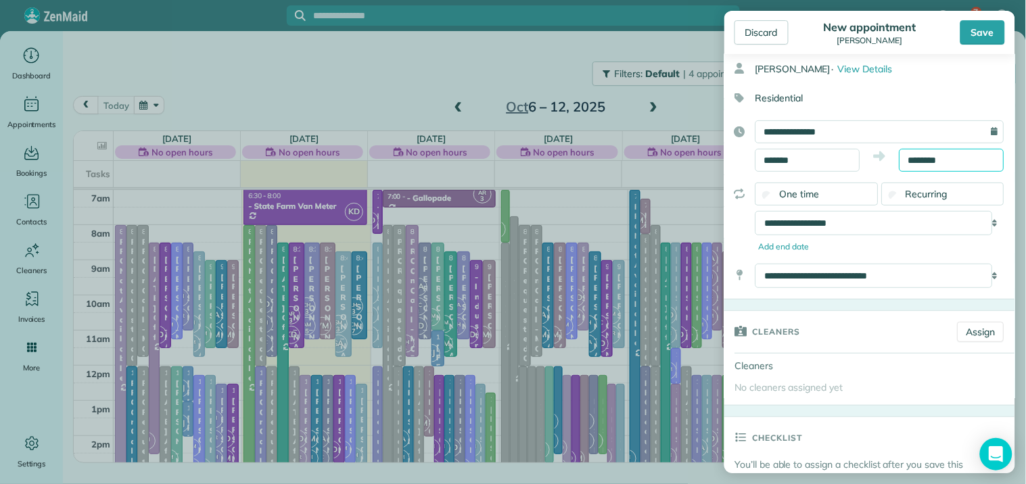
scroll to position [150, 0]
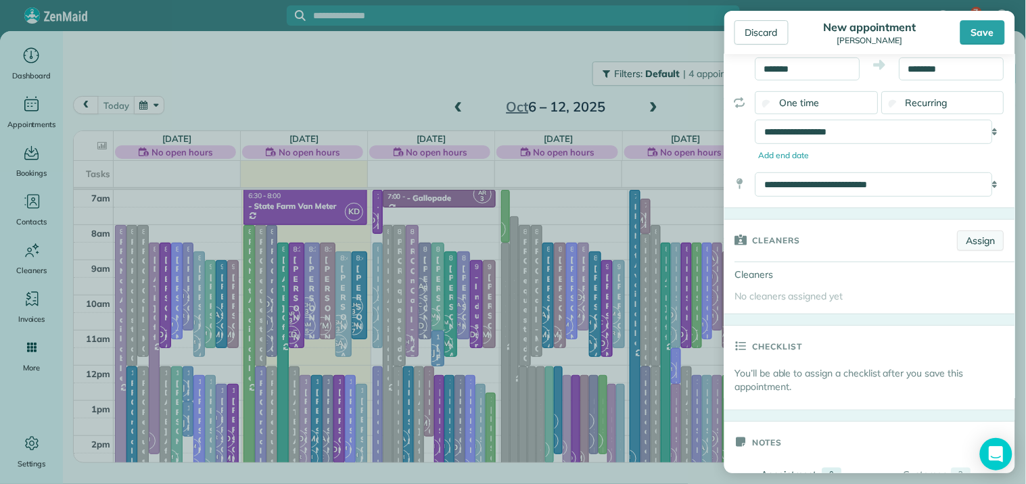
click at [979, 241] on link "Assign" at bounding box center [981, 241] width 47 height 20
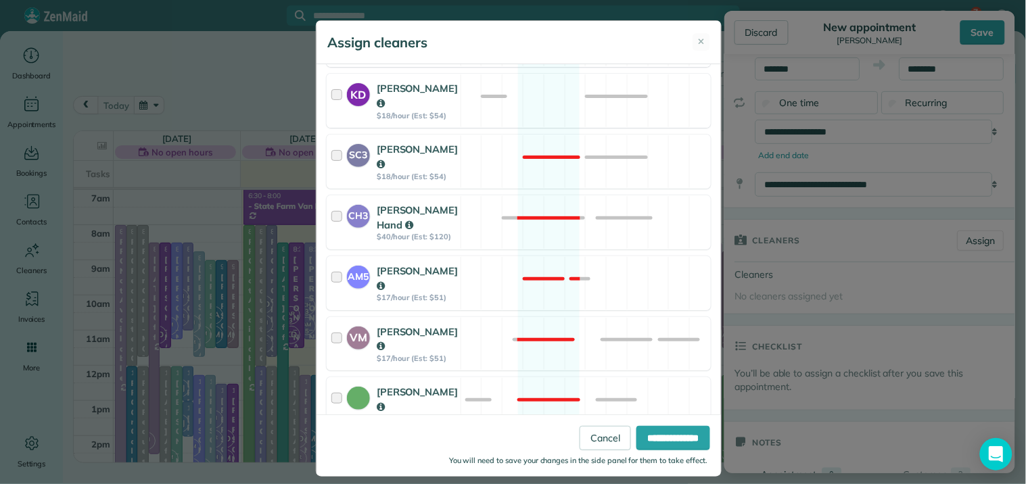
scroll to position [726, 0]
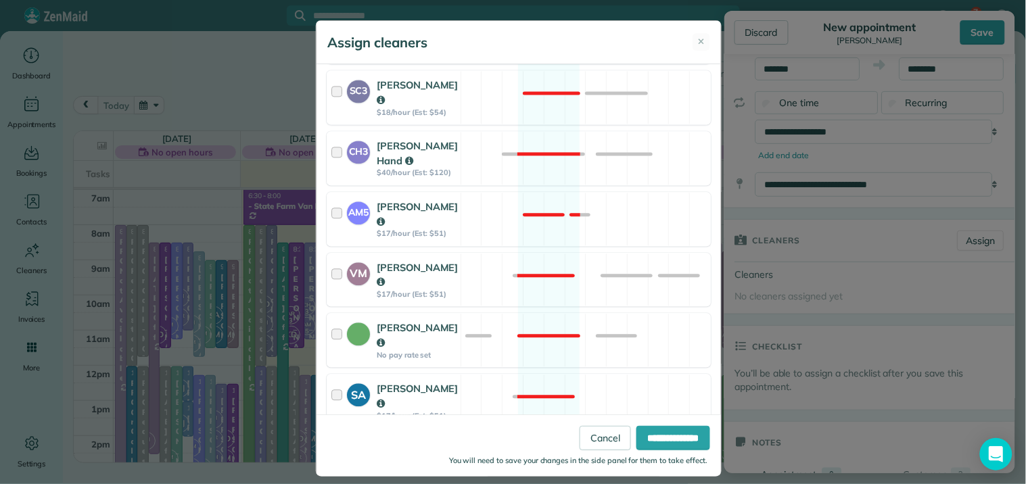
click at [530, 435] on div "SM3 Shae Morris $19/hour (Est: $57) Available" at bounding box center [519, 462] width 384 height 54
click at [666, 438] on input "**********" at bounding box center [673, 438] width 74 height 24
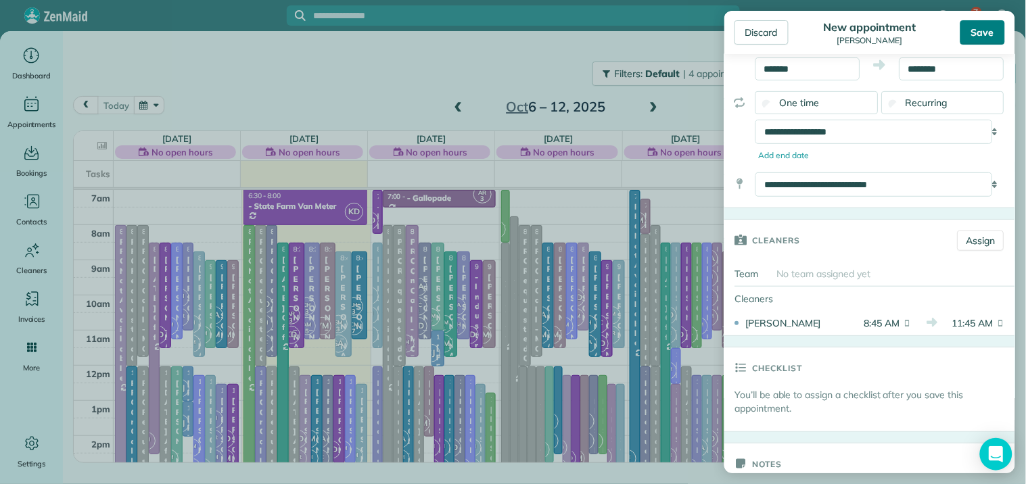
click at [989, 28] on div "Save" at bounding box center [982, 32] width 45 height 24
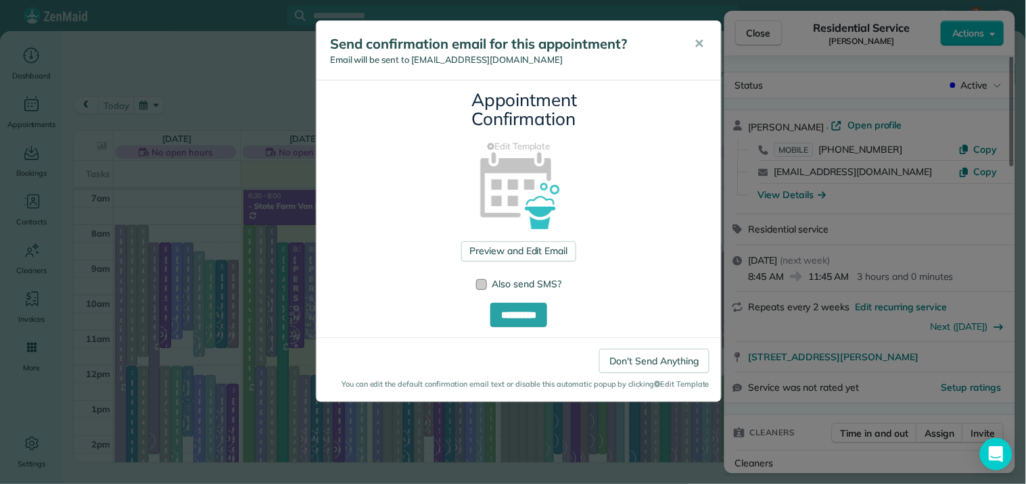
click at [484, 283] on div at bounding box center [481, 284] width 11 height 11
click at [661, 356] on link "Don't Send Anything" at bounding box center [654, 361] width 110 height 24
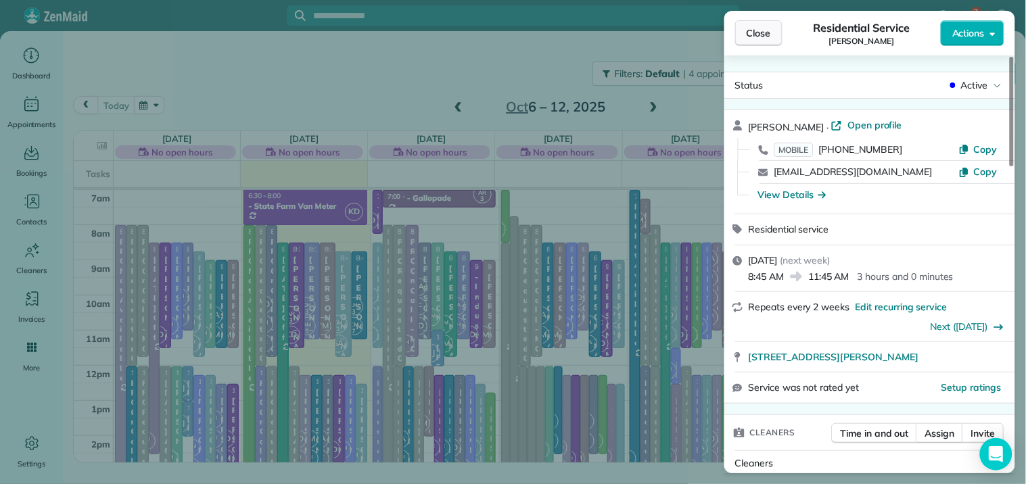
click at [765, 41] on button "Close" at bounding box center [758, 33] width 47 height 26
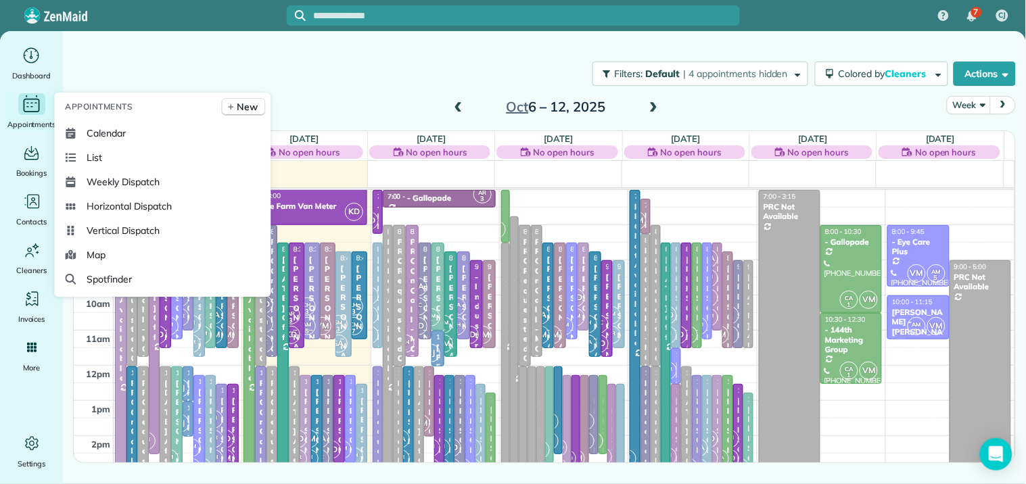
click at [34, 103] on icon "Main" at bounding box center [31, 104] width 21 height 20
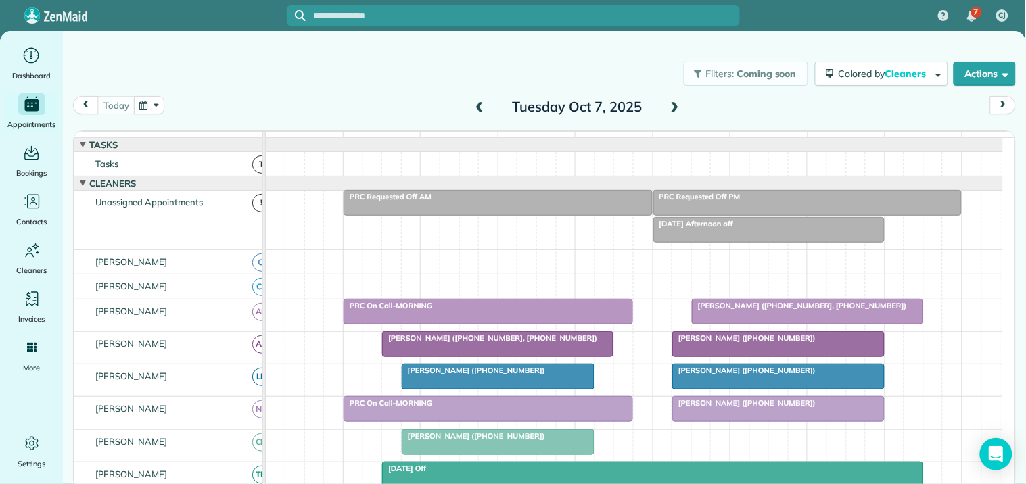
scroll to position [225, 0]
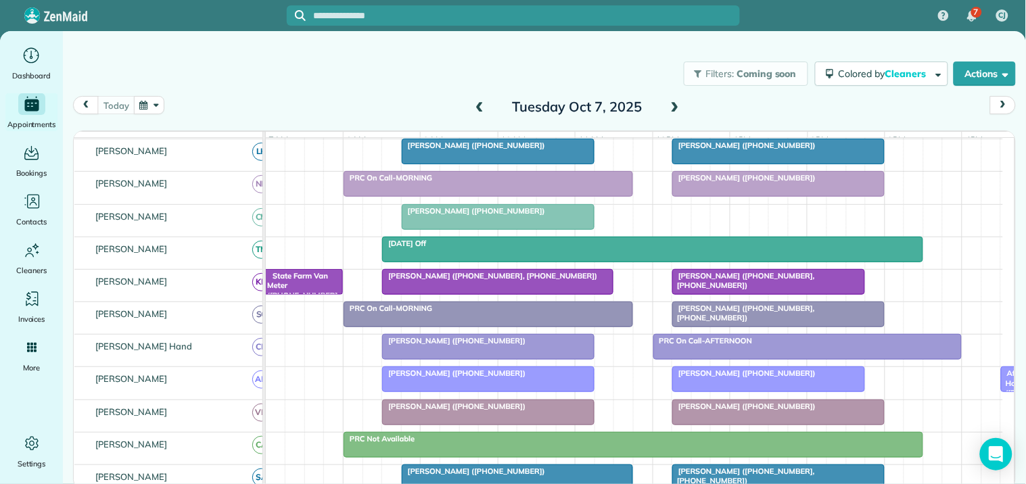
click at [678, 103] on span at bounding box center [675, 107] width 15 height 12
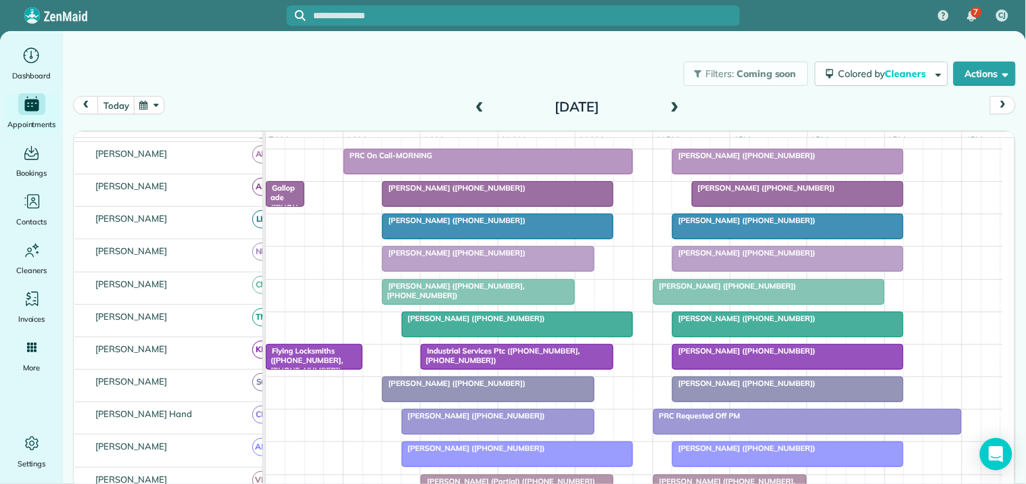
scroll to position [185, 0]
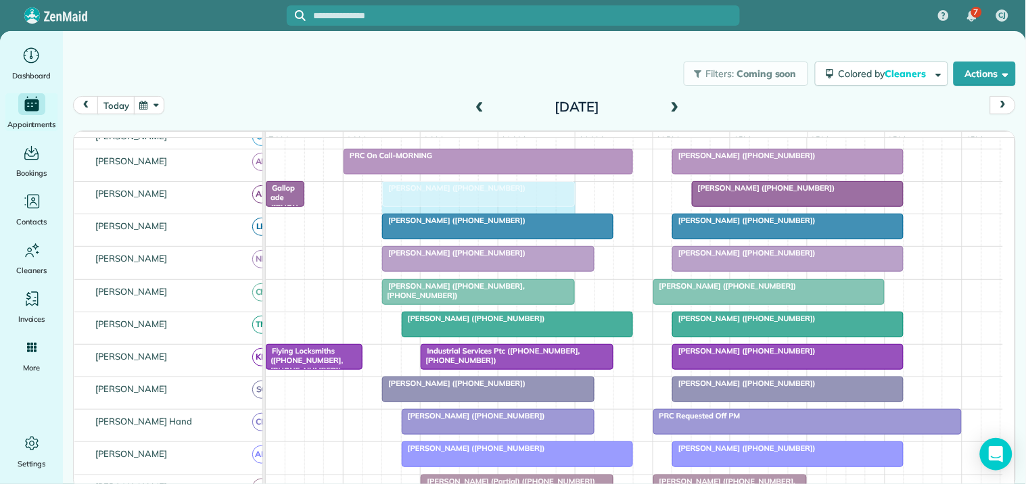
drag, startPoint x: 610, startPoint y: 204, endPoint x: 574, endPoint y: 199, distance: 36.8
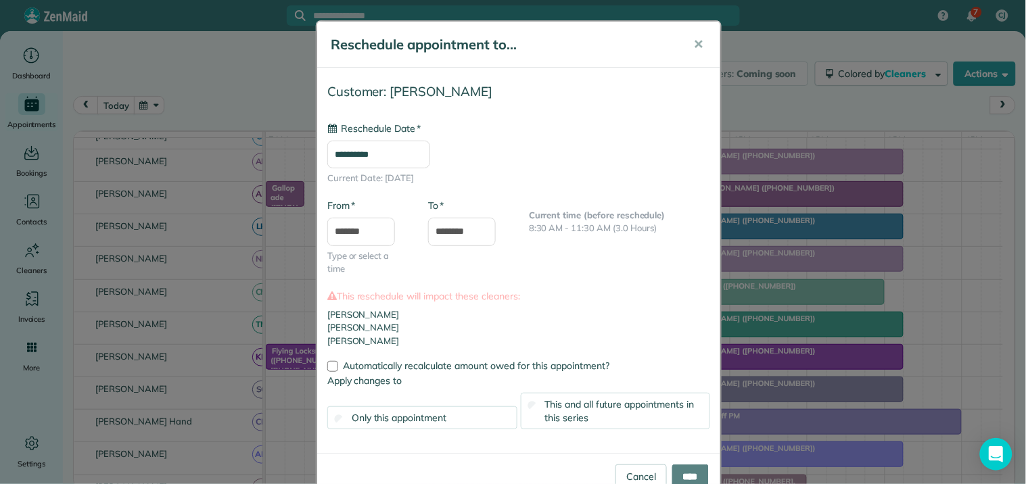
type input "**********"
click at [684, 468] on input "****" at bounding box center [690, 477] width 37 height 24
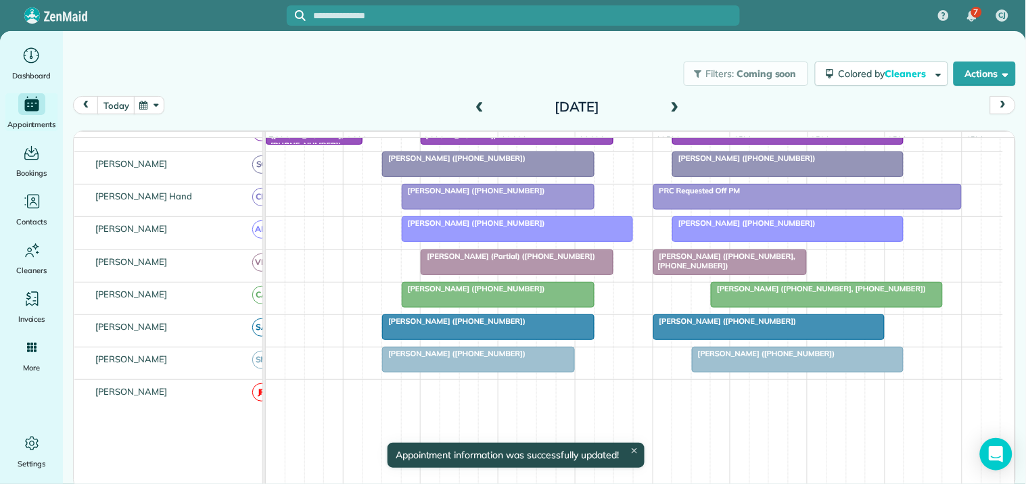
scroll to position [335, 0]
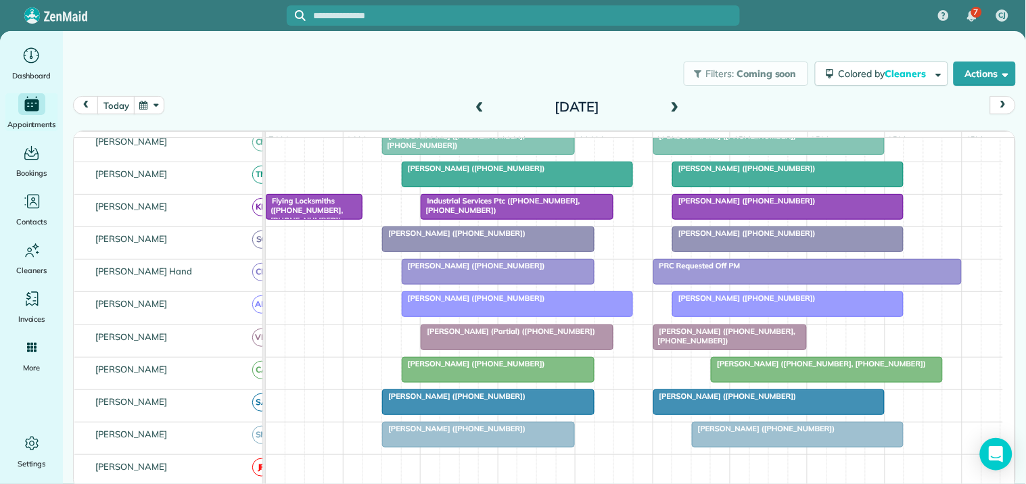
click at [680, 103] on span at bounding box center [675, 107] width 15 height 12
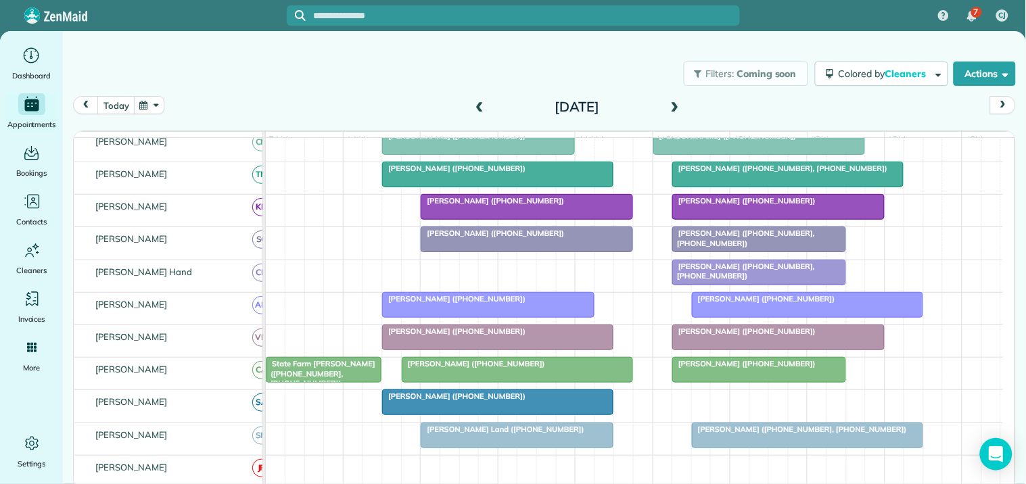
scroll to position [0, 0]
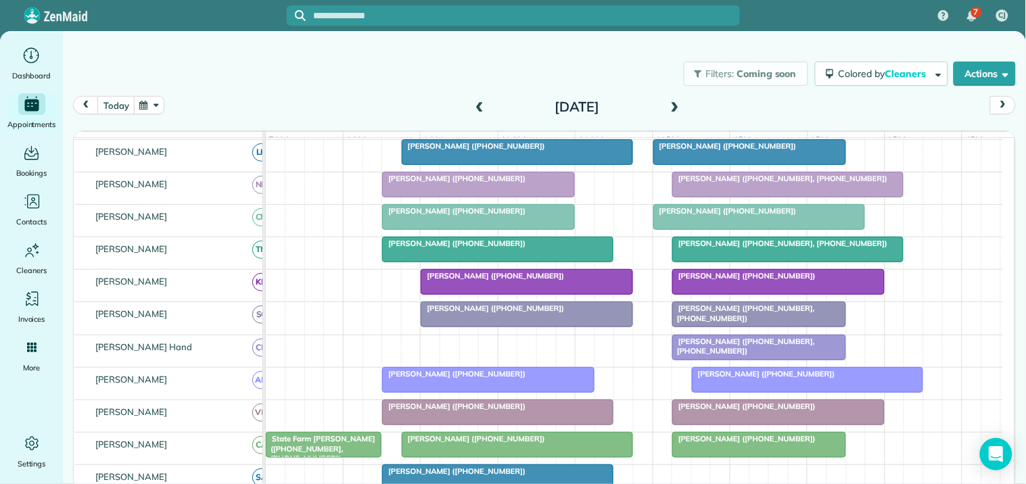
click at [679, 103] on span at bounding box center [675, 107] width 15 height 12
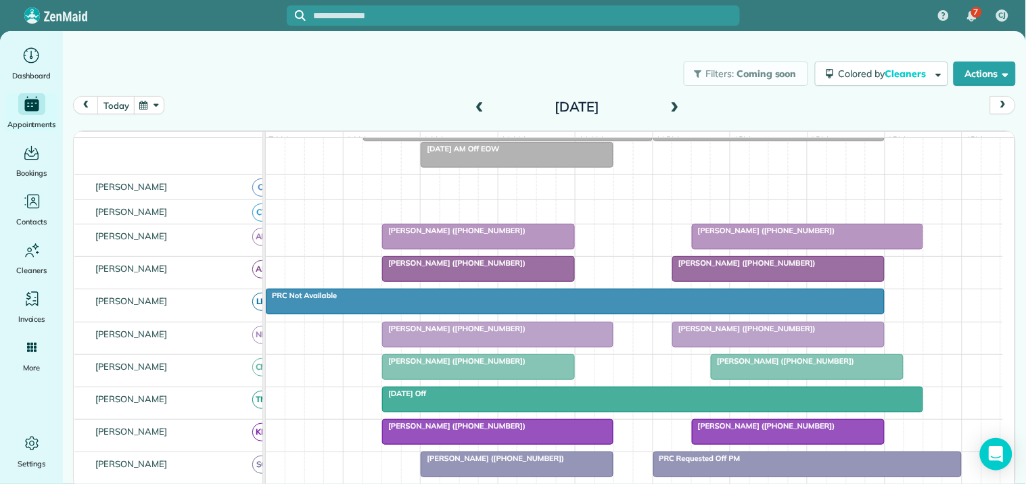
click at [561, 235] on div "[PERSON_NAME] ([PHONE_NUMBER])" at bounding box center [478, 230] width 185 height 9
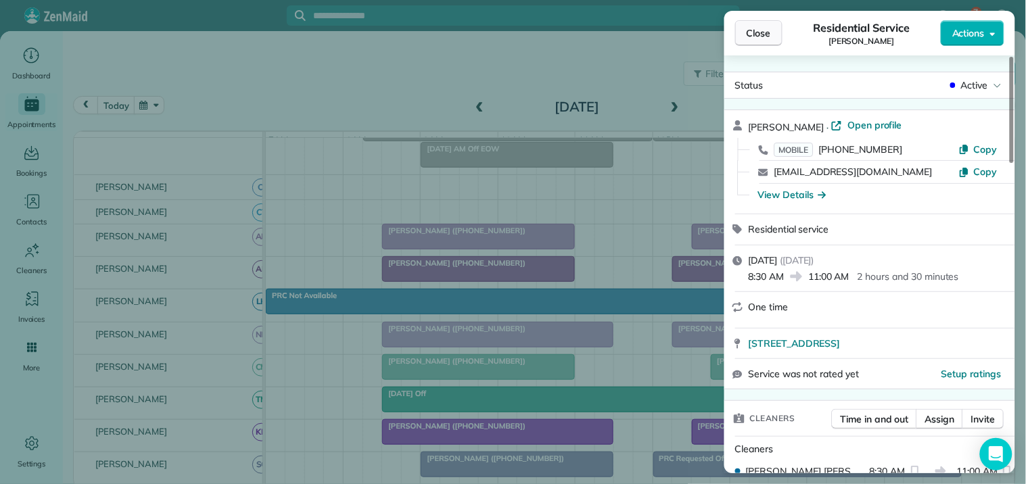
click at [762, 32] on span "Close" at bounding box center [759, 33] width 24 height 14
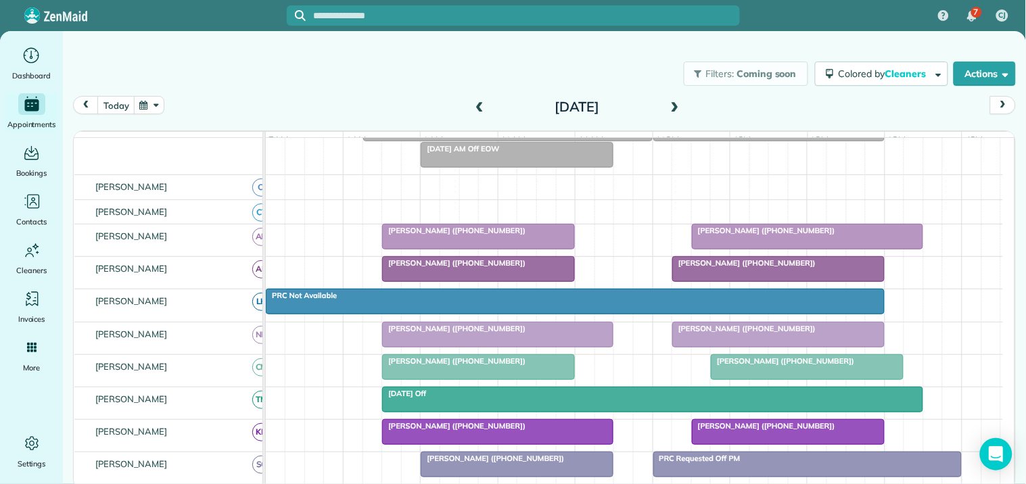
click at [480, 106] on span at bounding box center [479, 107] width 15 height 12
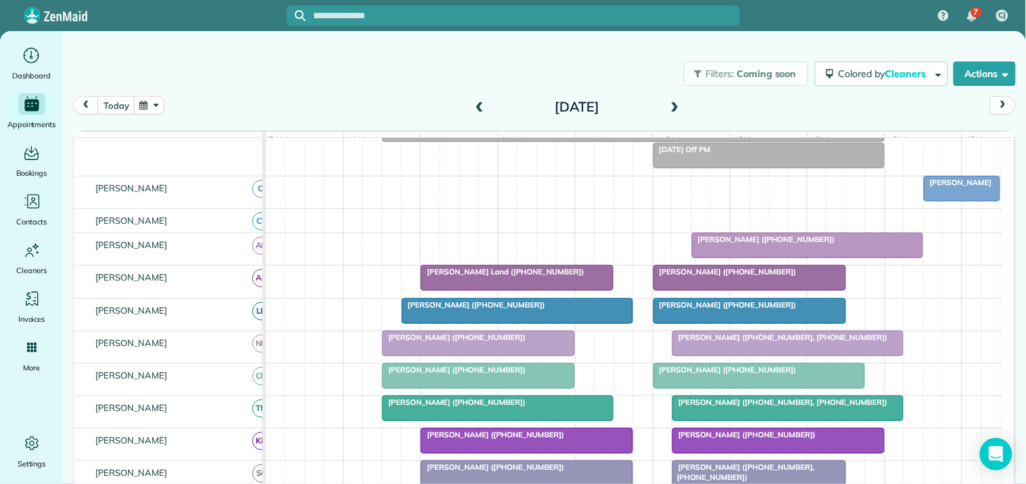
click at [480, 106] on span at bounding box center [479, 107] width 15 height 12
